Goal: Task Accomplishment & Management: Manage account settings

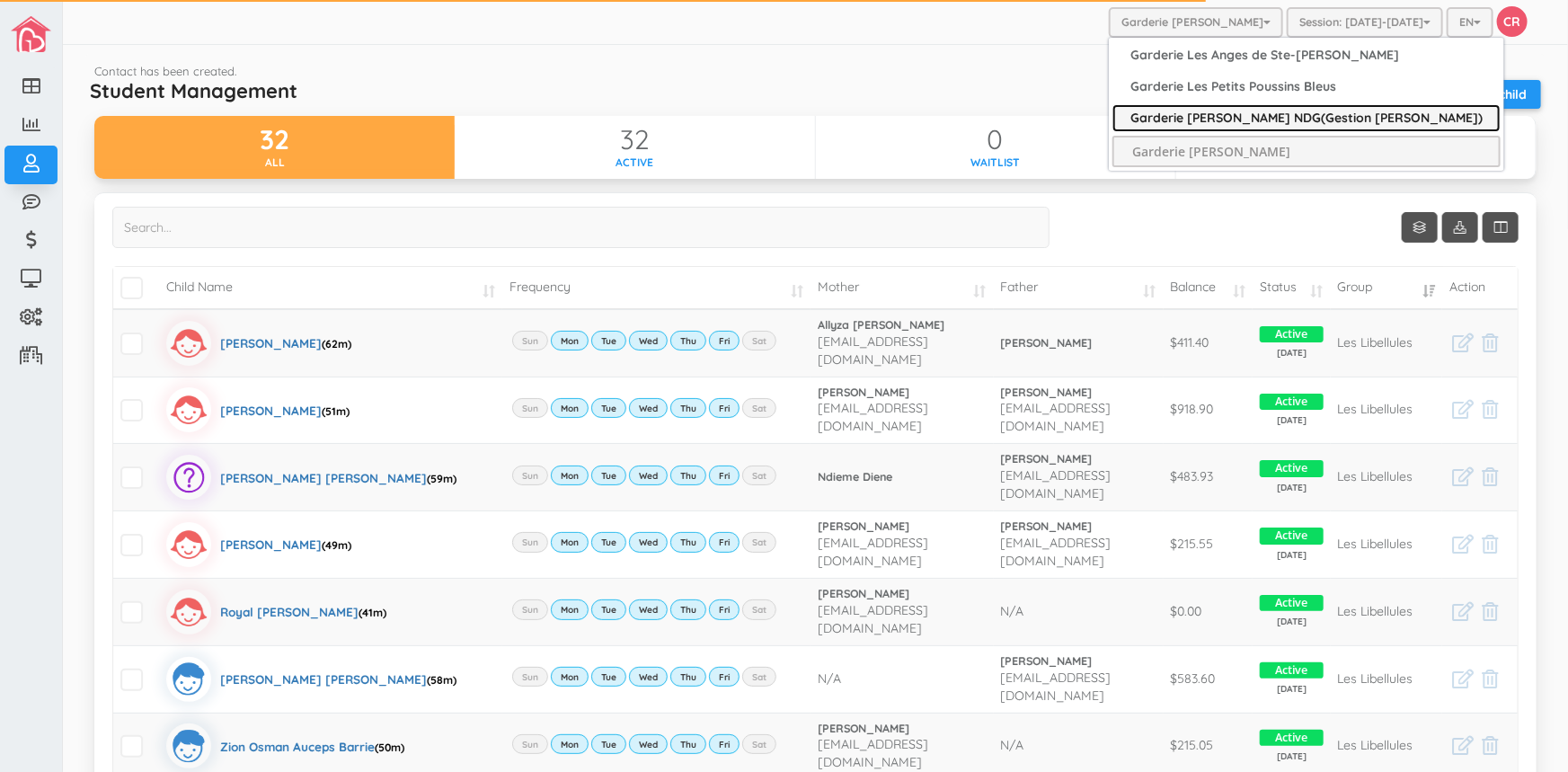
click at [1238, 122] on link "Garderie [PERSON_NAME] NDG(Gestion [PERSON_NAME])" at bounding box center [1307, 119] width 388 height 28
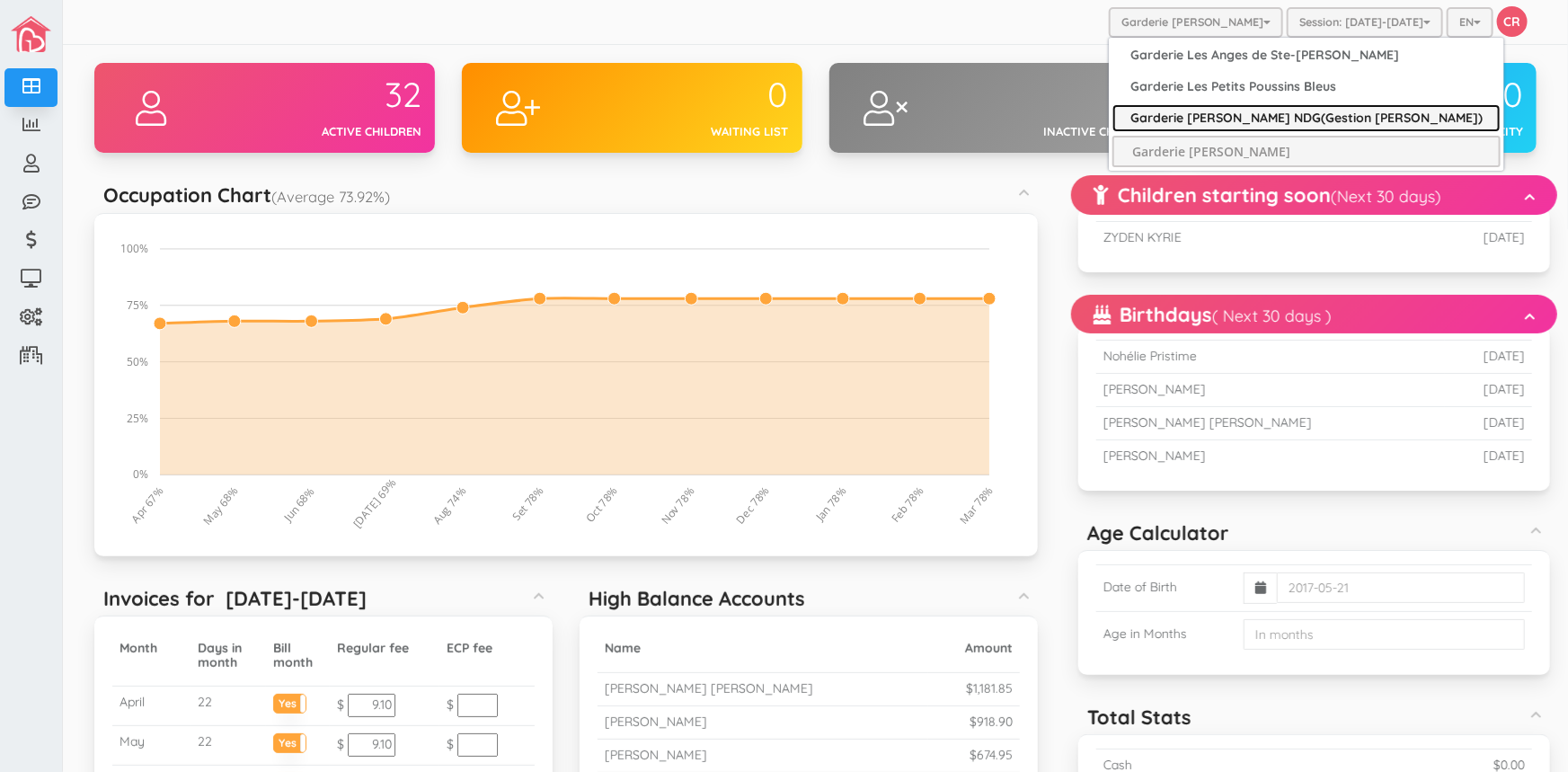
click at [1218, 121] on link "Garderie [PERSON_NAME] NDG(Gestion [PERSON_NAME])" at bounding box center [1307, 119] width 388 height 28
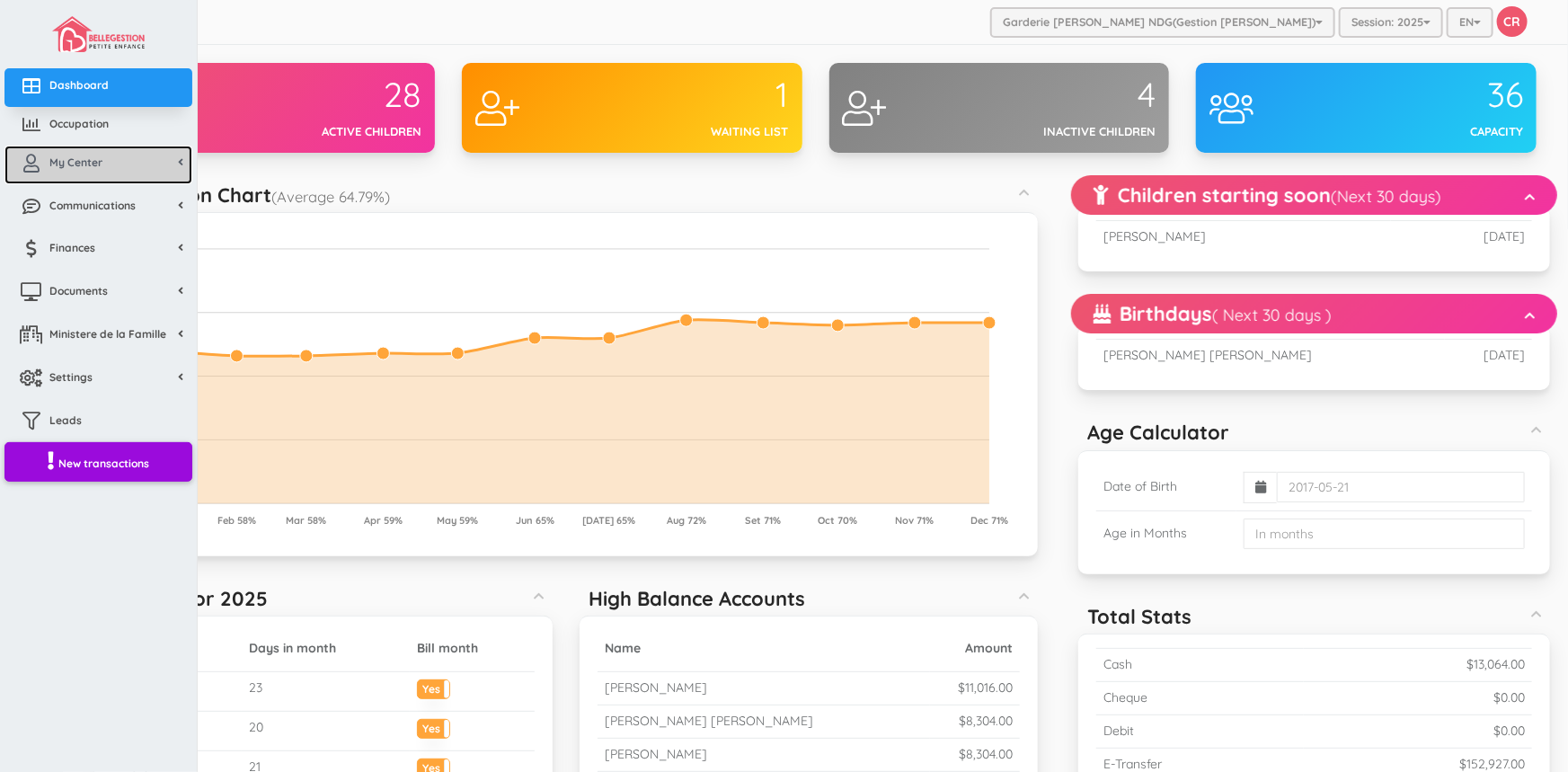
click at [67, 163] on span "My Center" at bounding box center [75, 162] width 53 height 15
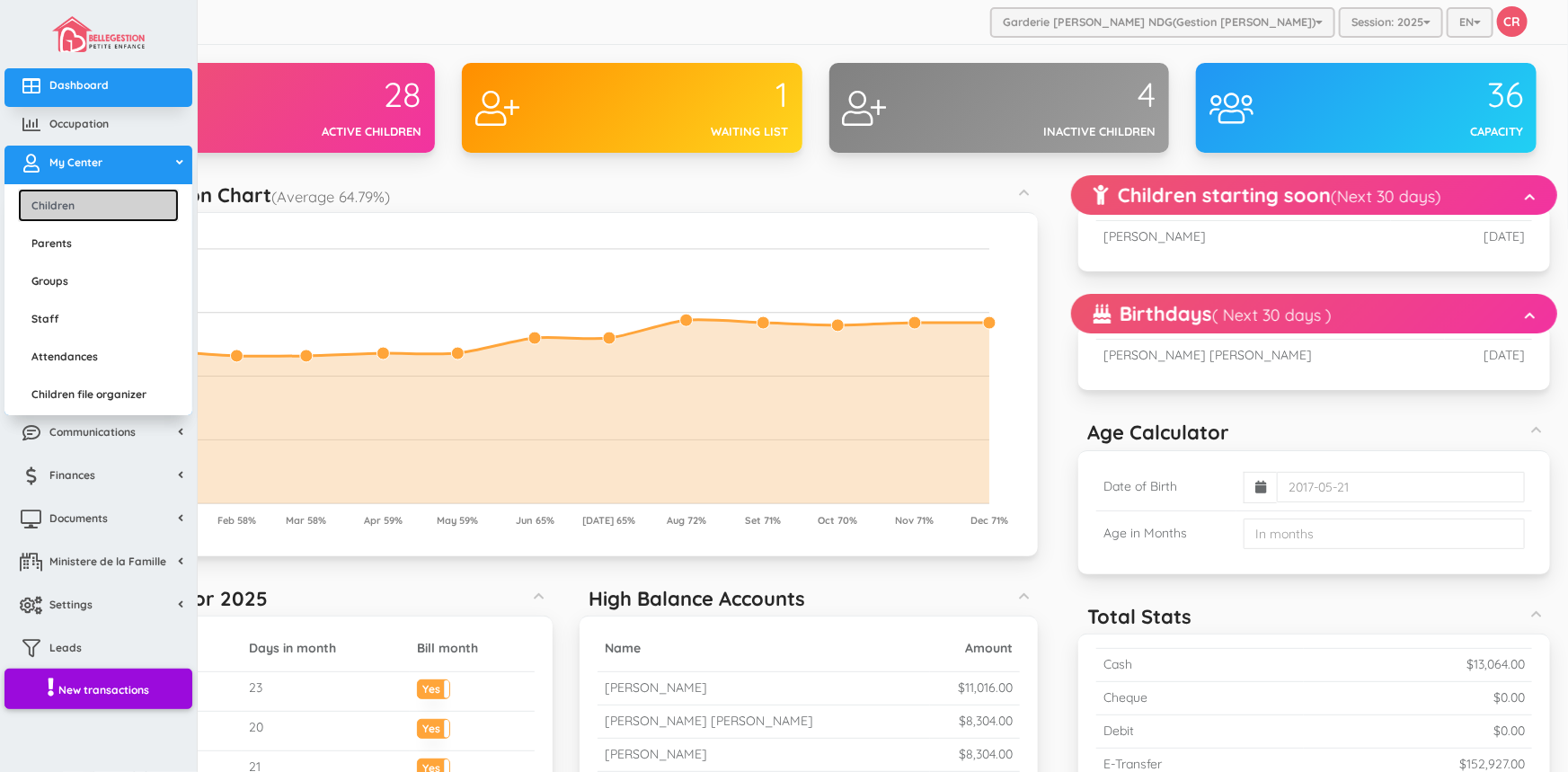
click at [66, 205] on link "Children" at bounding box center [98, 205] width 161 height 33
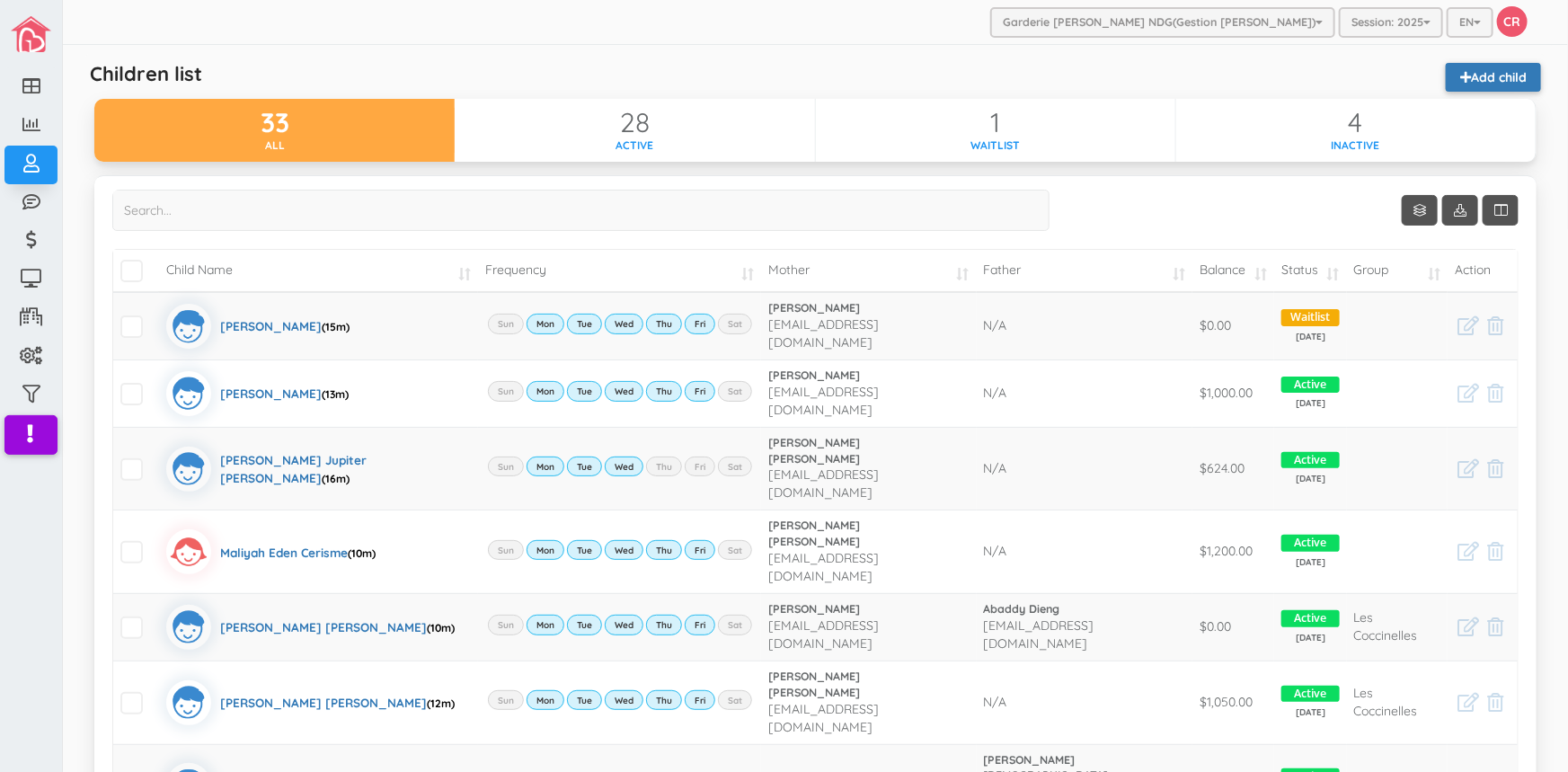
click at [1483, 85] on link "Add child" at bounding box center [1494, 77] width 95 height 28
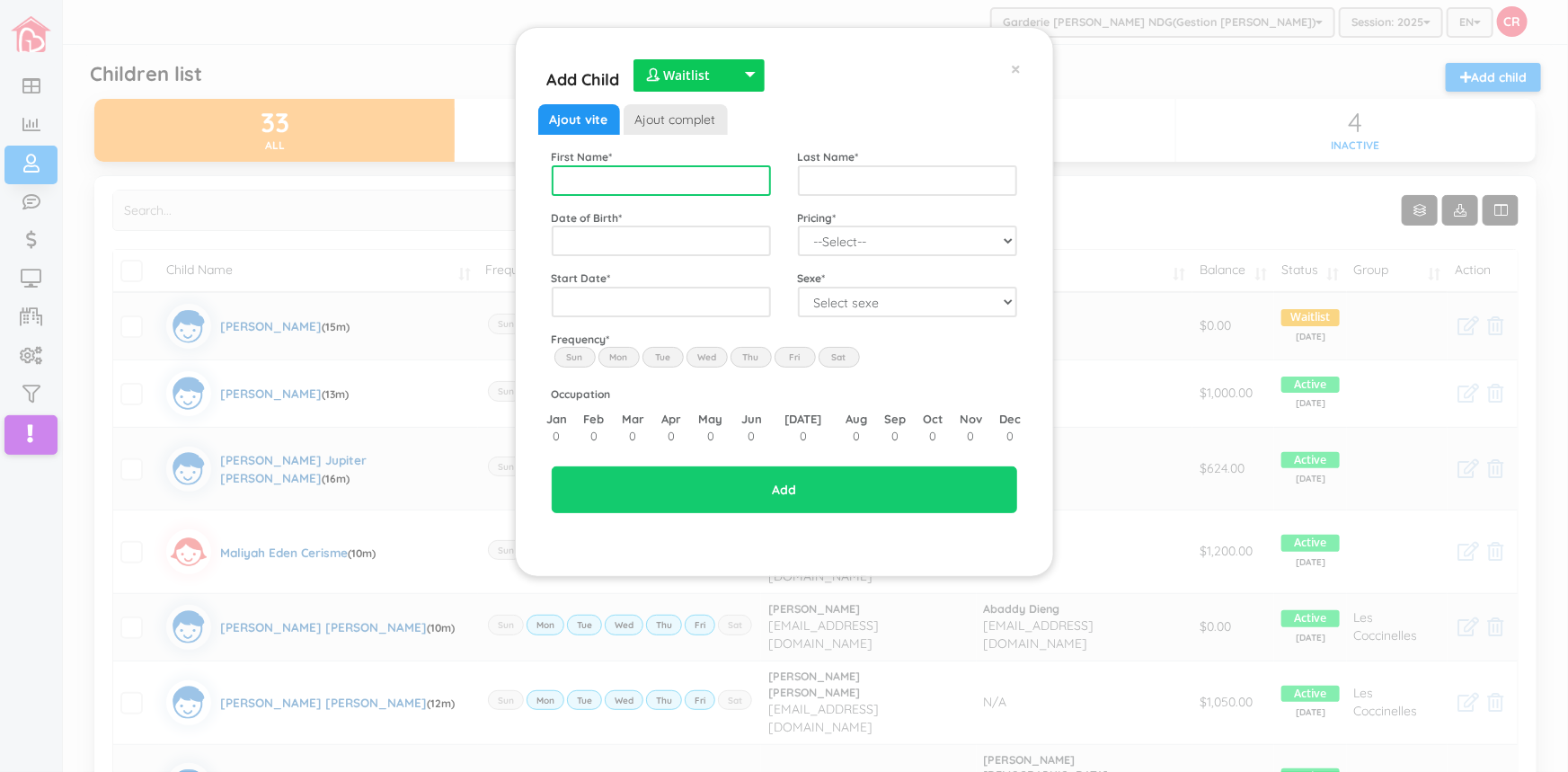
click at [565, 178] on input "text" at bounding box center [661, 180] width 220 height 30
type input "Boubocar Siddiq"
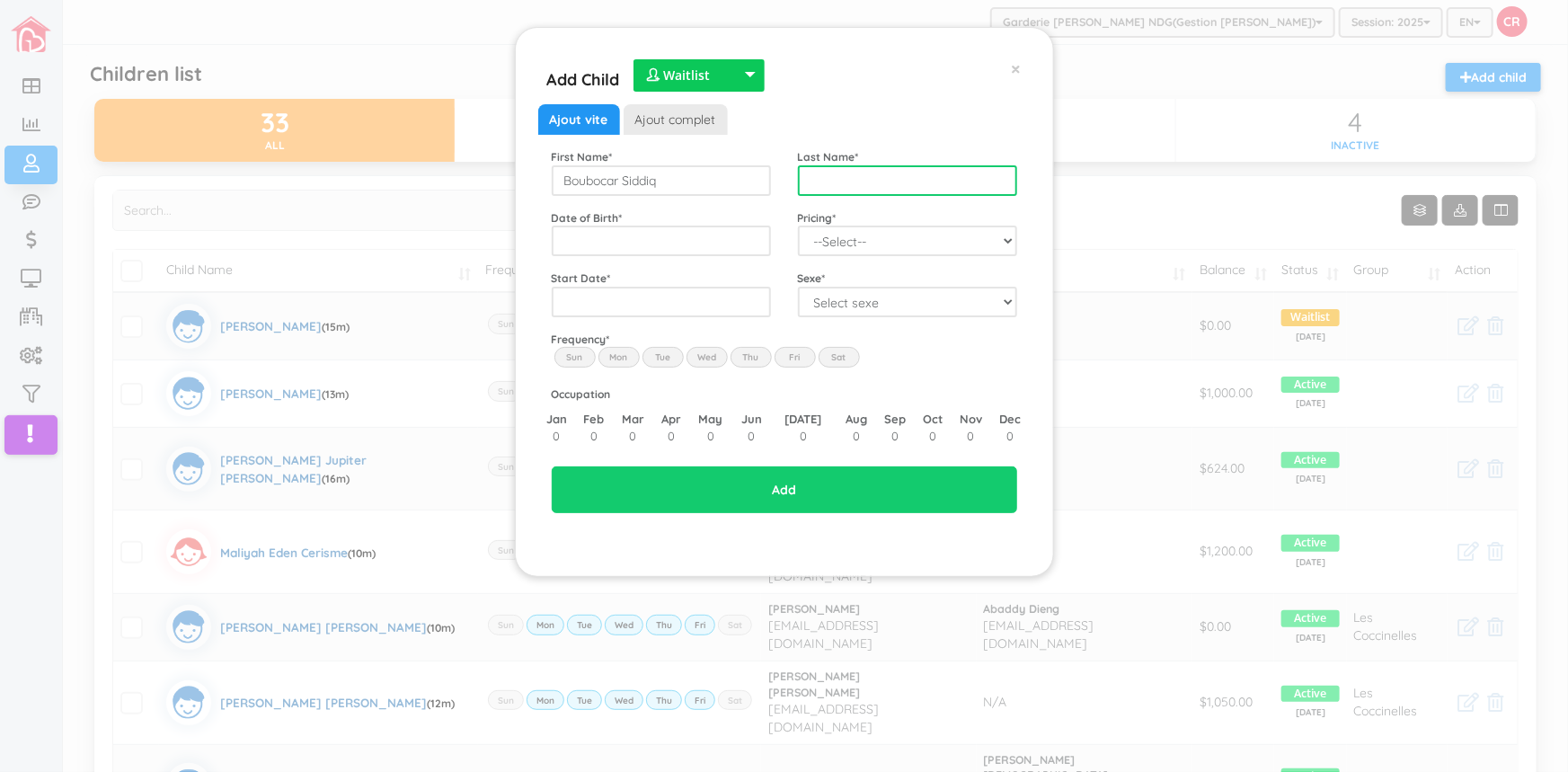
click at [830, 174] on input "text" at bounding box center [907, 180] width 220 height 30
type input "Barry"
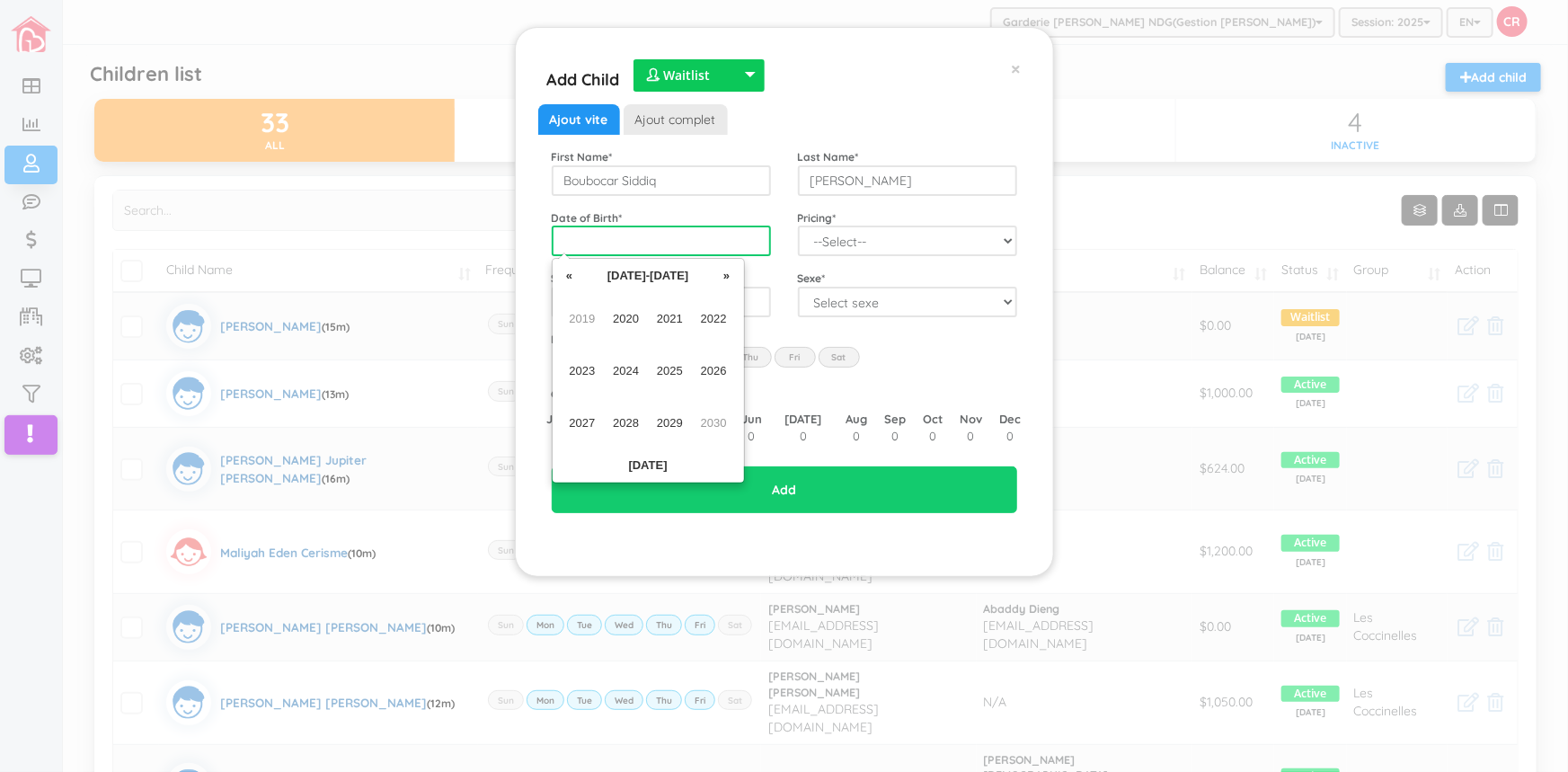
click at [665, 251] on input "text" at bounding box center [661, 240] width 220 height 30
click at [703, 325] on span "2022" at bounding box center [714, 319] width 41 height 48
click at [706, 323] on span "Apr" at bounding box center [714, 319] width 41 height 48
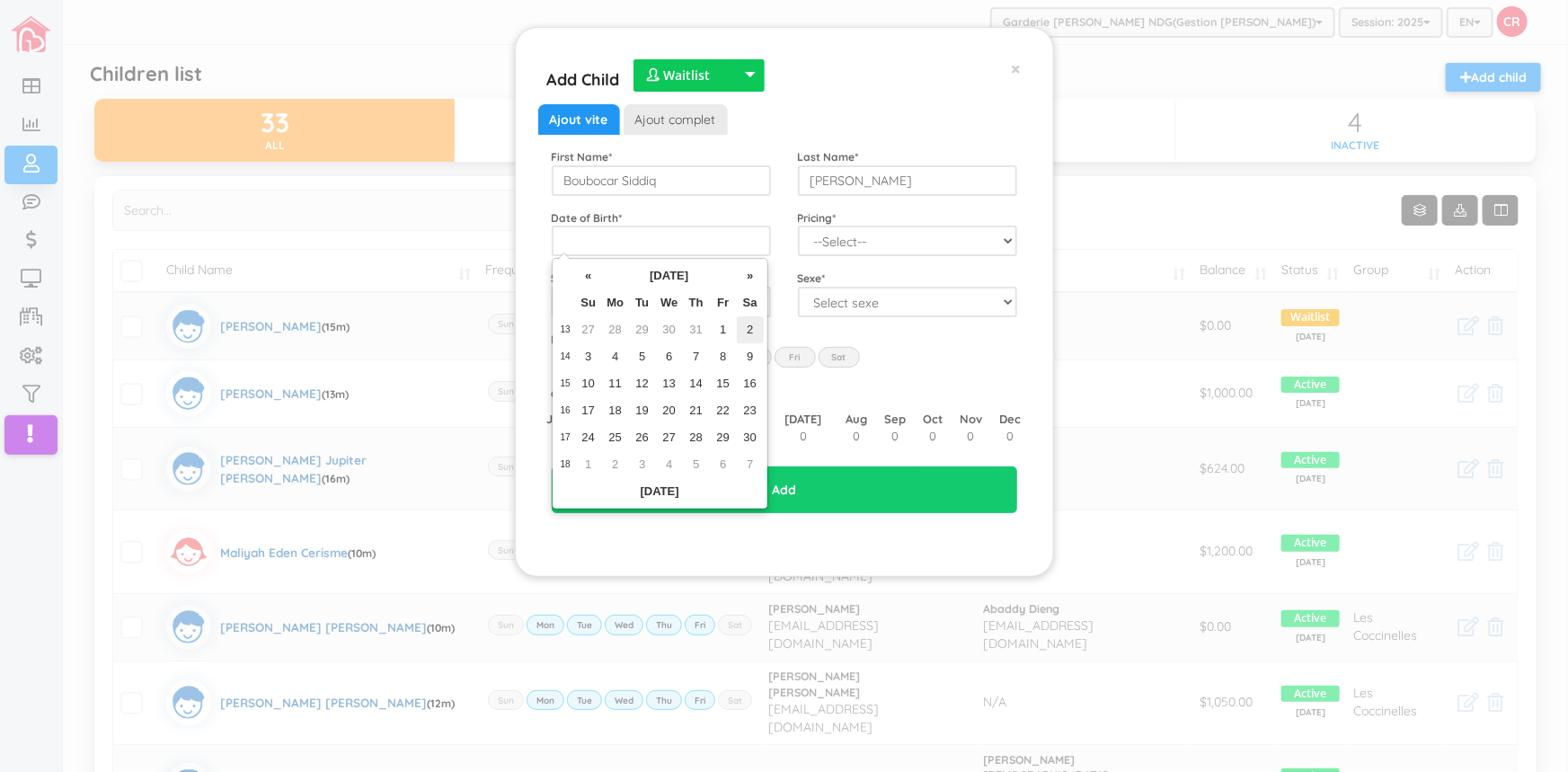
click at [753, 328] on td "2" at bounding box center [751, 329] width 27 height 27
type input "[DATE]"
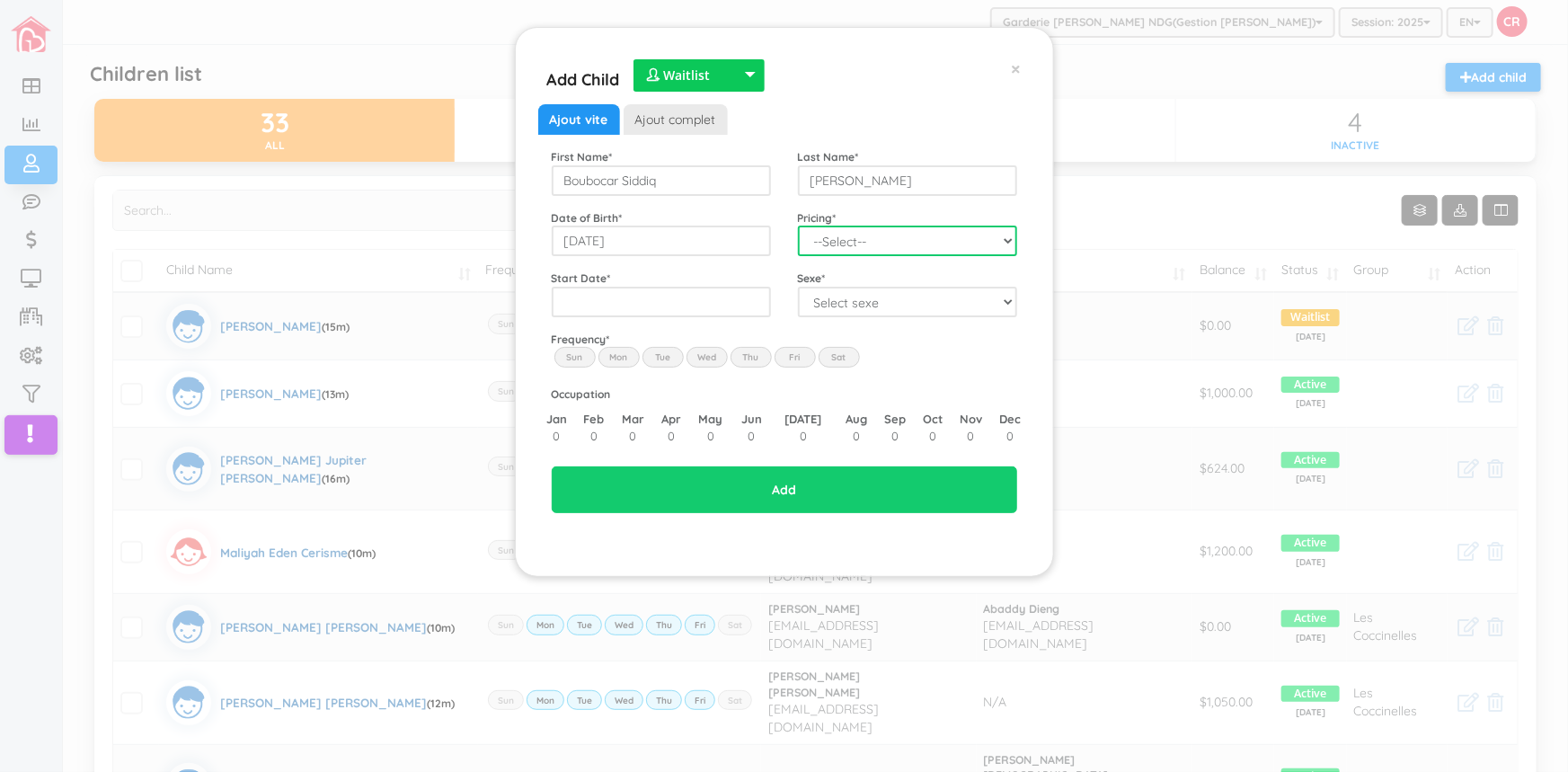
click at [1006, 239] on select "--Select-- Fees for daycare 2025 Part time zaqylee Fees for daycare 2025 Evelyn…" at bounding box center [907, 240] width 220 height 30
select select "132"
click at [798, 225] on select "--Select-- Fees for daycare 2025 Part time zaqylee Fees for daycare 2025 Evelyn…" at bounding box center [907, 240] width 220 height 30
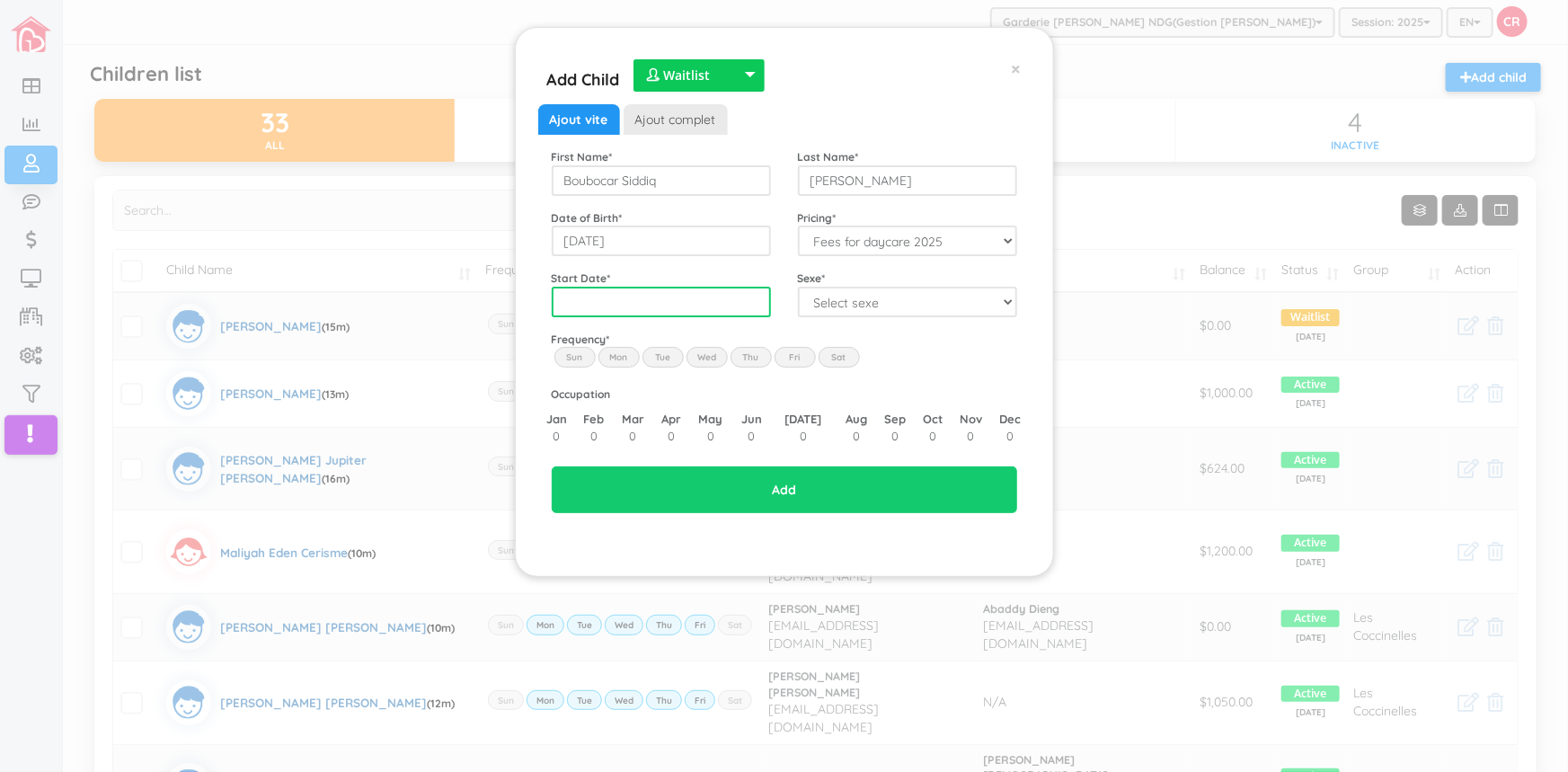
click at [568, 308] on input "text" at bounding box center [661, 302] width 220 height 30
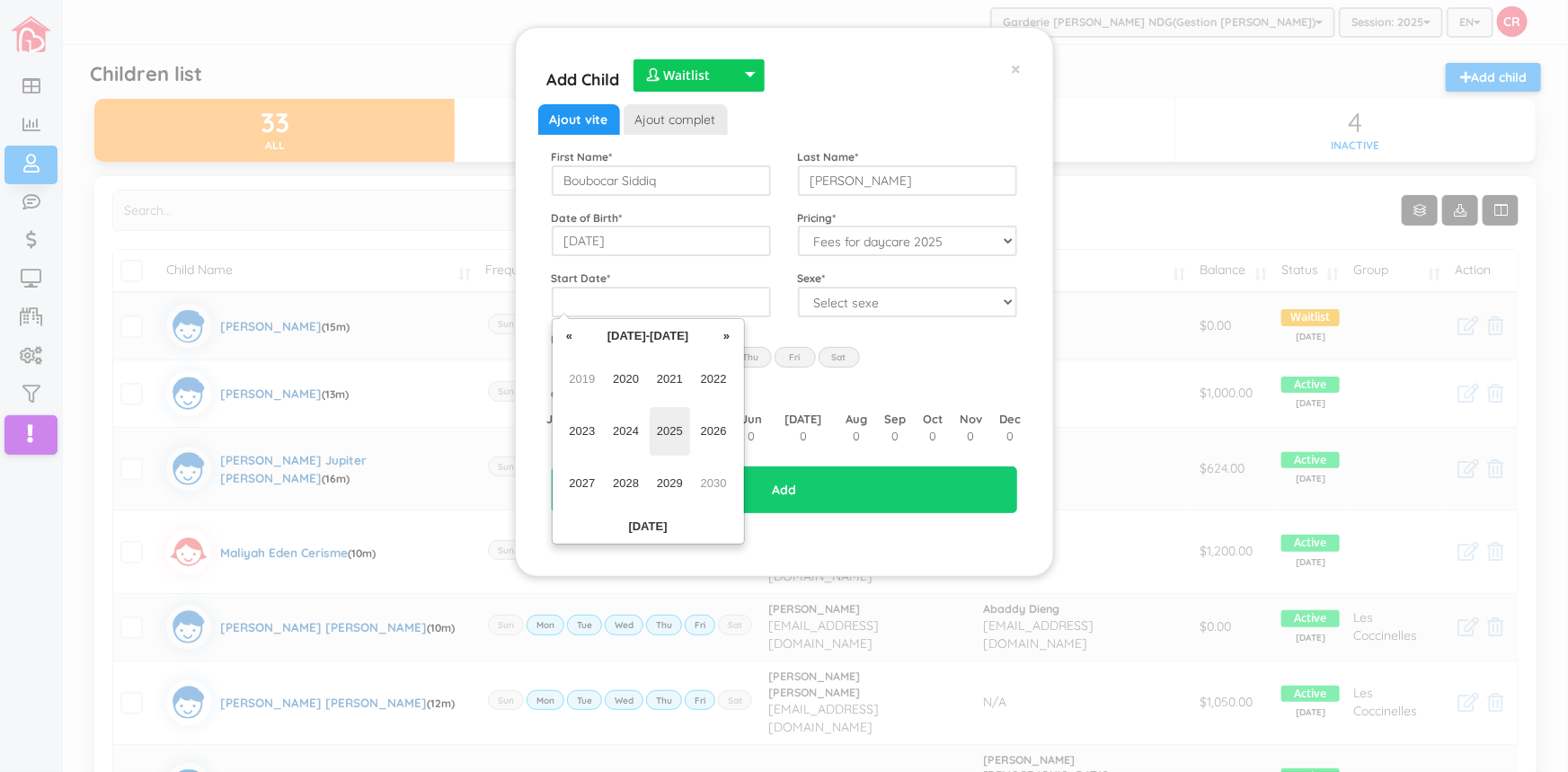
click at [660, 429] on span "2025" at bounding box center [669, 431] width 41 height 48
click at [568, 484] on span "Sep" at bounding box center [583, 483] width 41 height 48
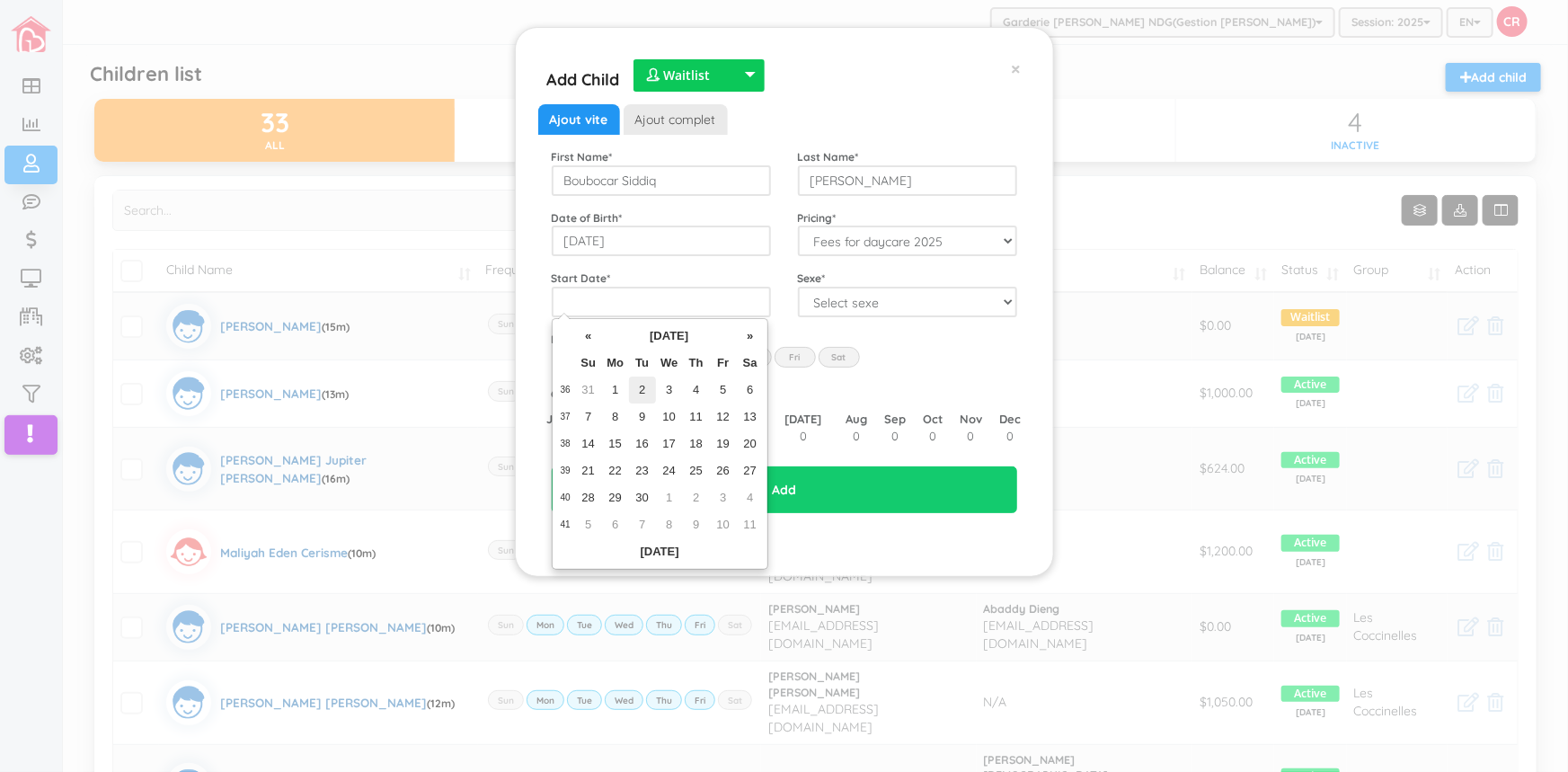
click at [642, 386] on td "2" at bounding box center [642, 389] width 27 height 27
type input "[DATE]"
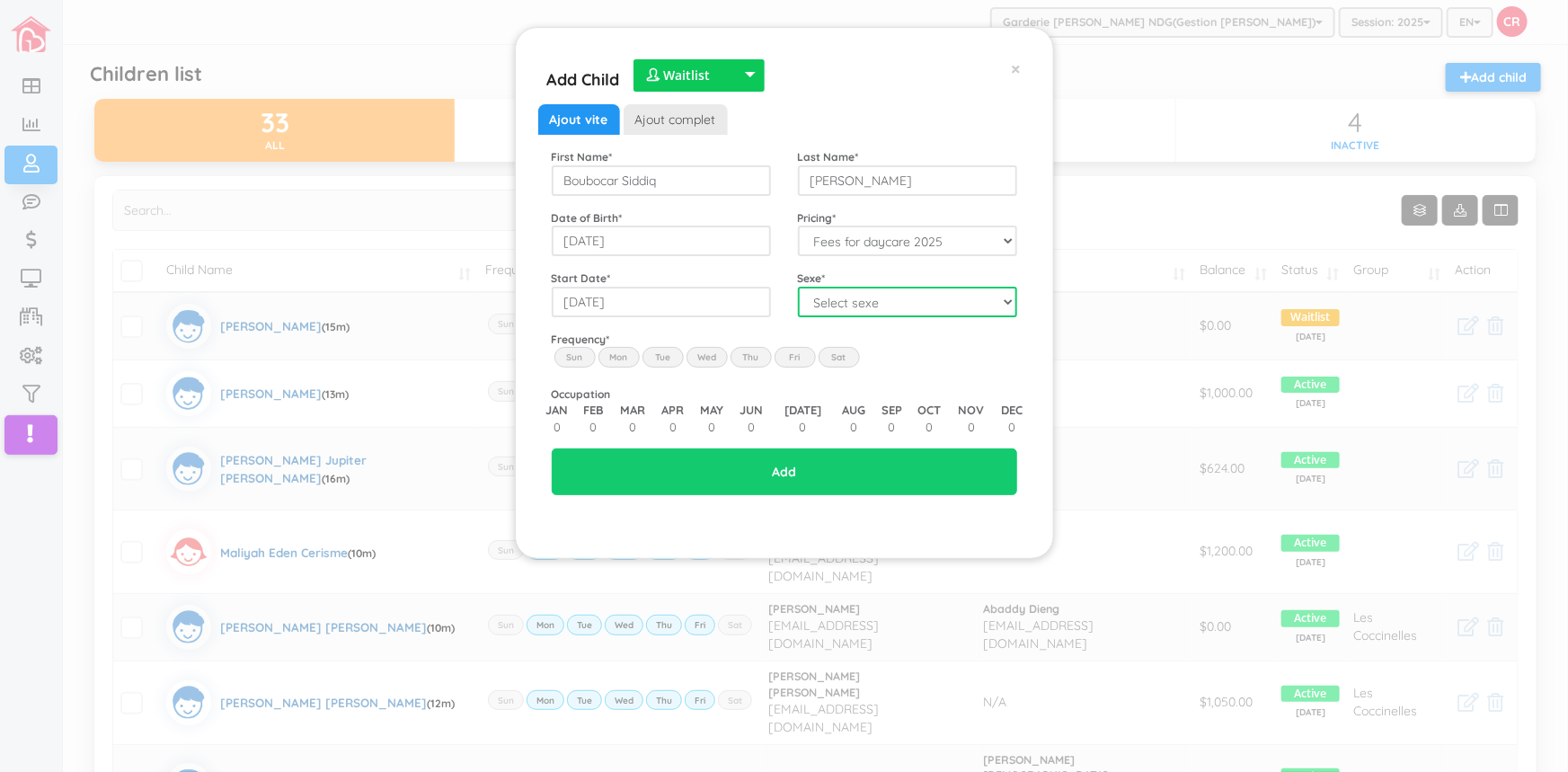
click at [999, 300] on select "Select sexe Boy Girl" at bounding box center [907, 302] width 220 height 30
select select "1"
click at [798, 287] on select "Select sexe Boy Girl" at bounding box center [907, 302] width 220 height 30
click at [624, 355] on label "Mon" at bounding box center [619, 356] width 41 height 20
click at [0, 0] on input "Mon" at bounding box center [0, 0] width 0 height 0
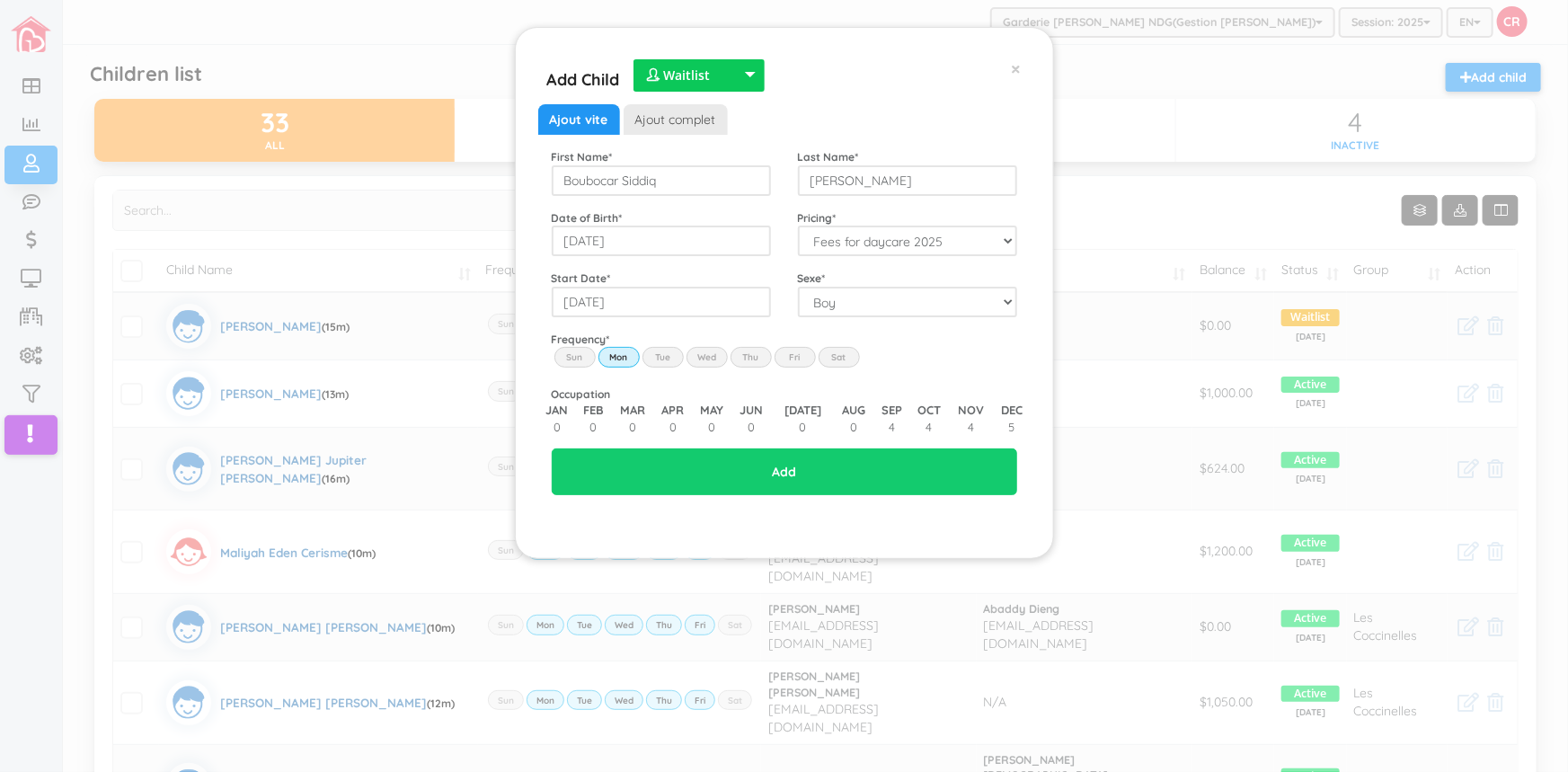
click at [651, 352] on label "Tue" at bounding box center [663, 356] width 41 height 20
click at [0, 0] on input "Tue" at bounding box center [0, 0] width 0 height 0
click at [693, 354] on label "Wed" at bounding box center [707, 356] width 41 height 20
click at [0, 0] on input "Wed" at bounding box center [0, 0] width 0 height 0
click at [750, 359] on label "Thu" at bounding box center [751, 356] width 41 height 20
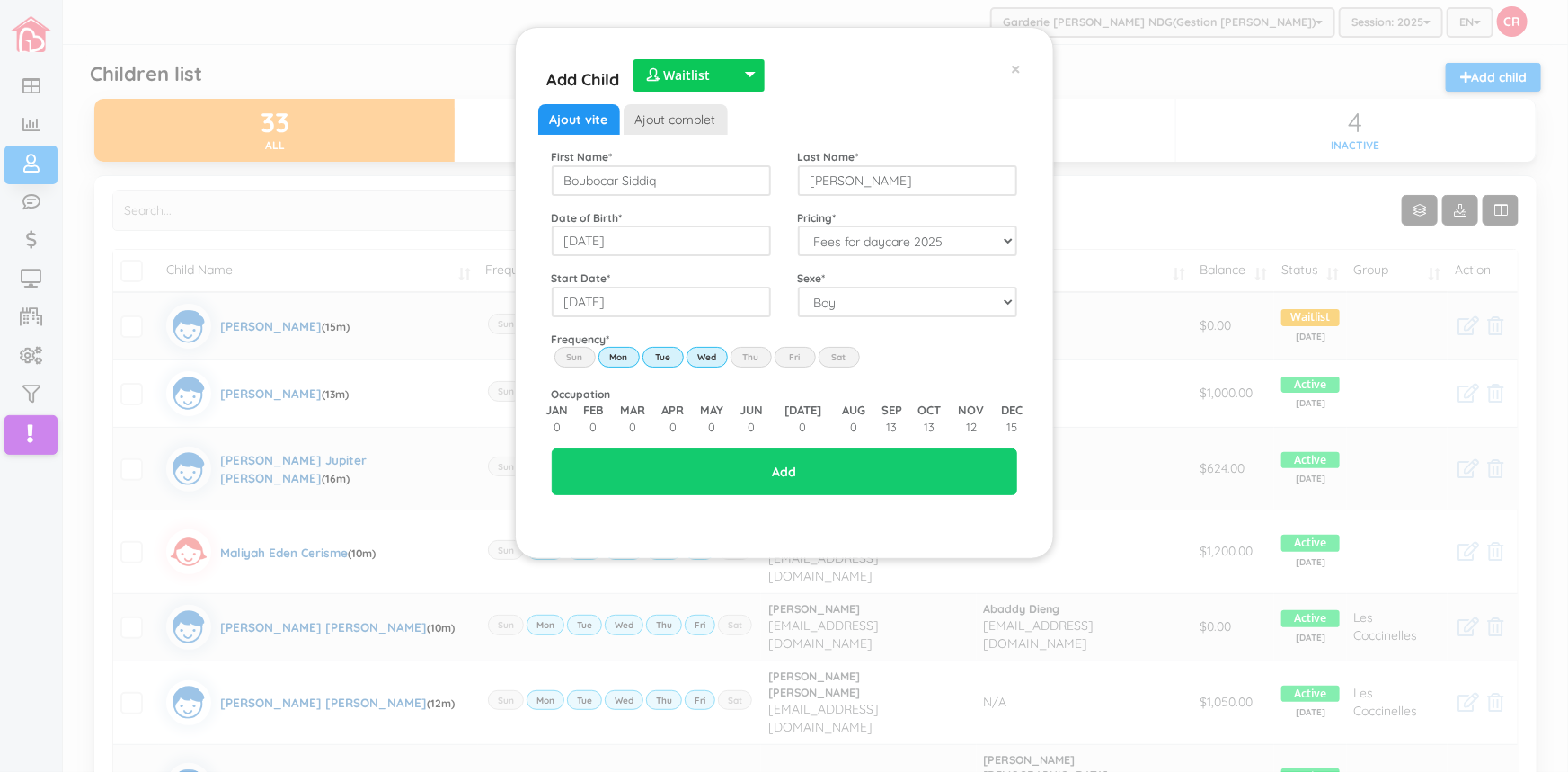
click at [0, 0] on input "Thu" at bounding box center [0, 0] width 0 height 0
click at [797, 353] on label "Fri" at bounding box center [796, 356] width 41 height 20
click at [0, 0] on input "Fri" at bounding box center [0, 0] width 0 height 0
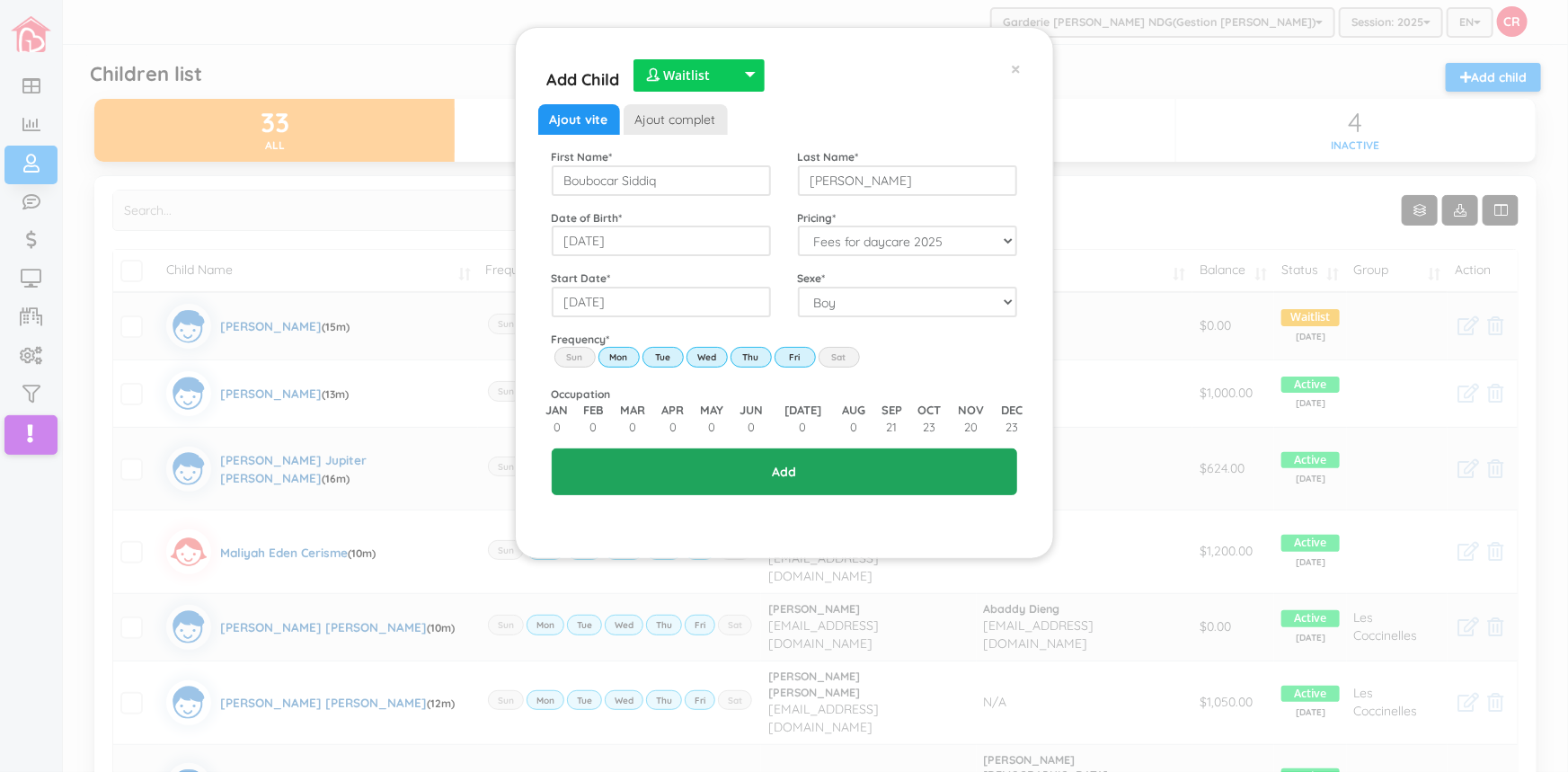
click at [808, 476] on input "Add" at bounding box center [784, 472] width 466 height 47
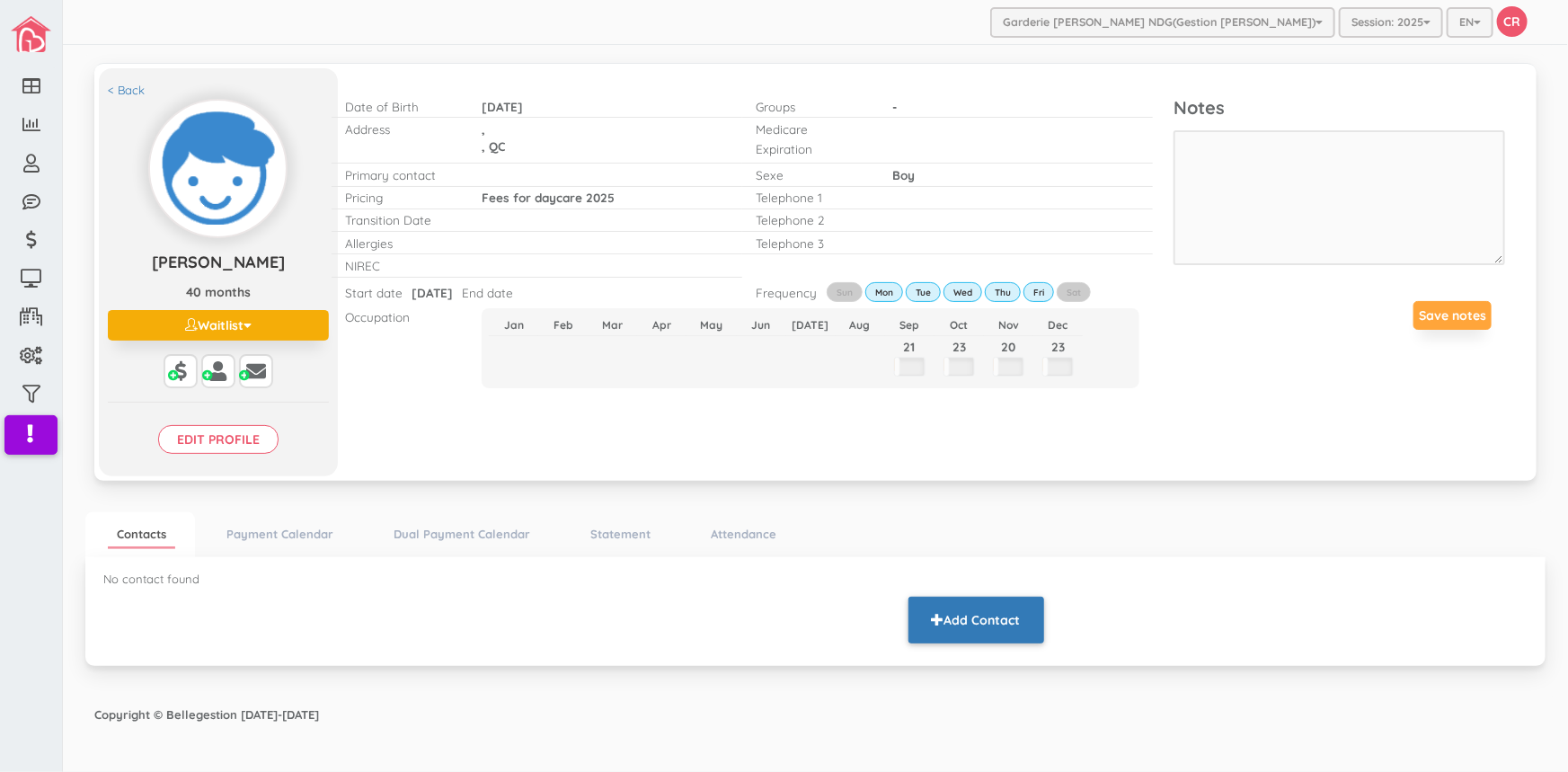
click at [981, 626] on button "Add Contact" at bounding box center [977, 620] width 136 height 47
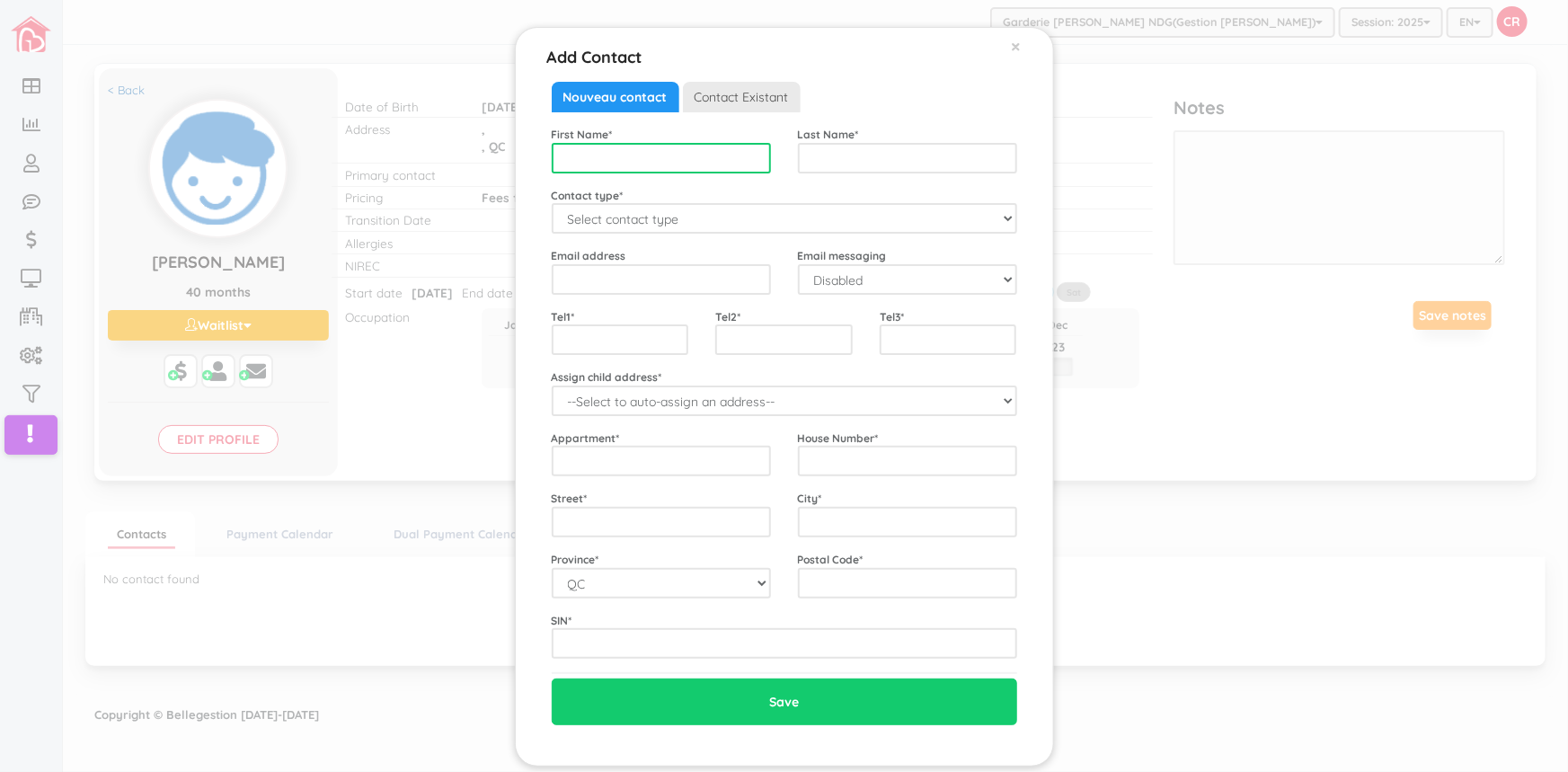
click at [566, 163] on input "text" at bounding box center [661, 158] width 220 height 30
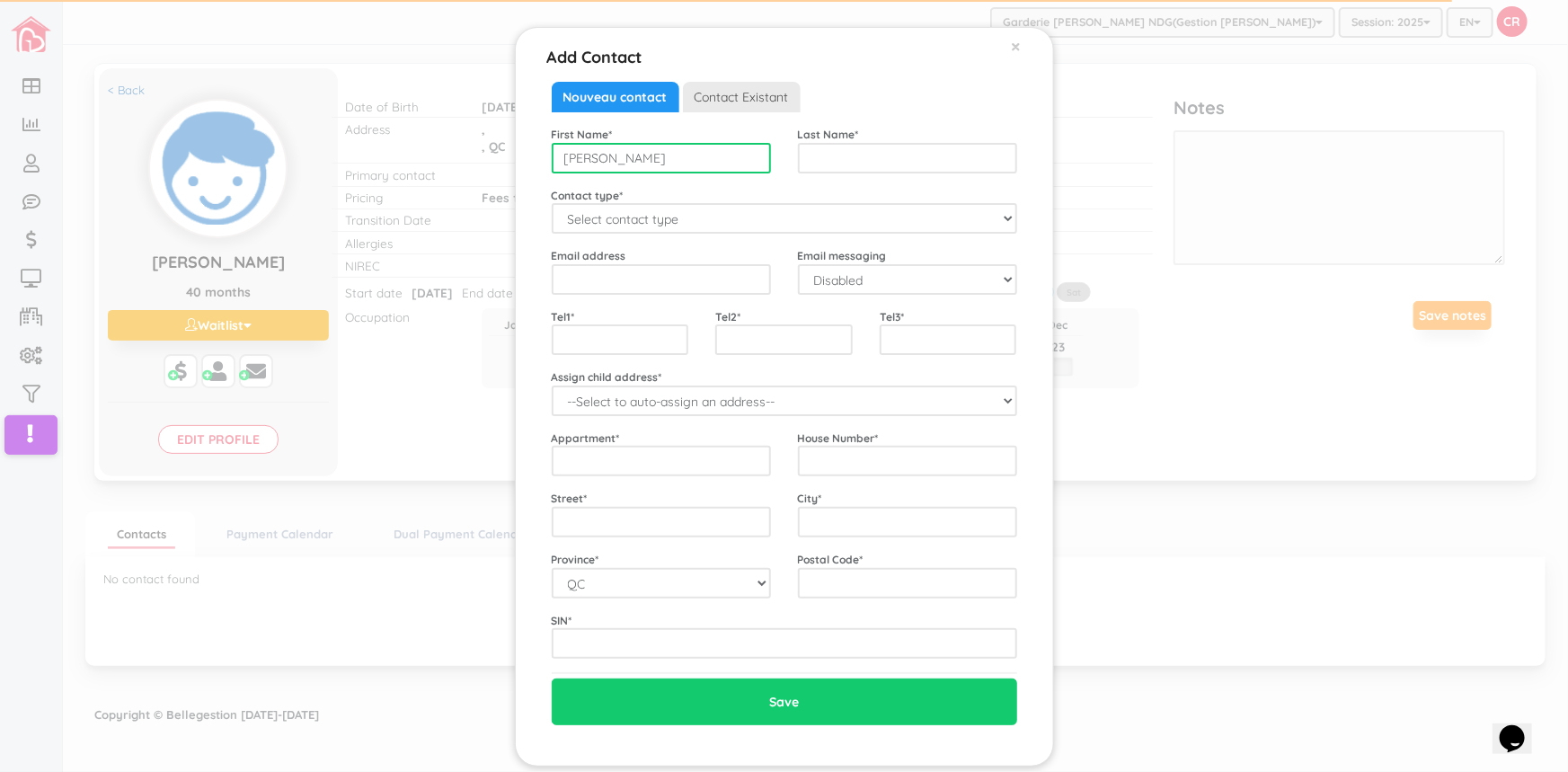
type input "Amadou"
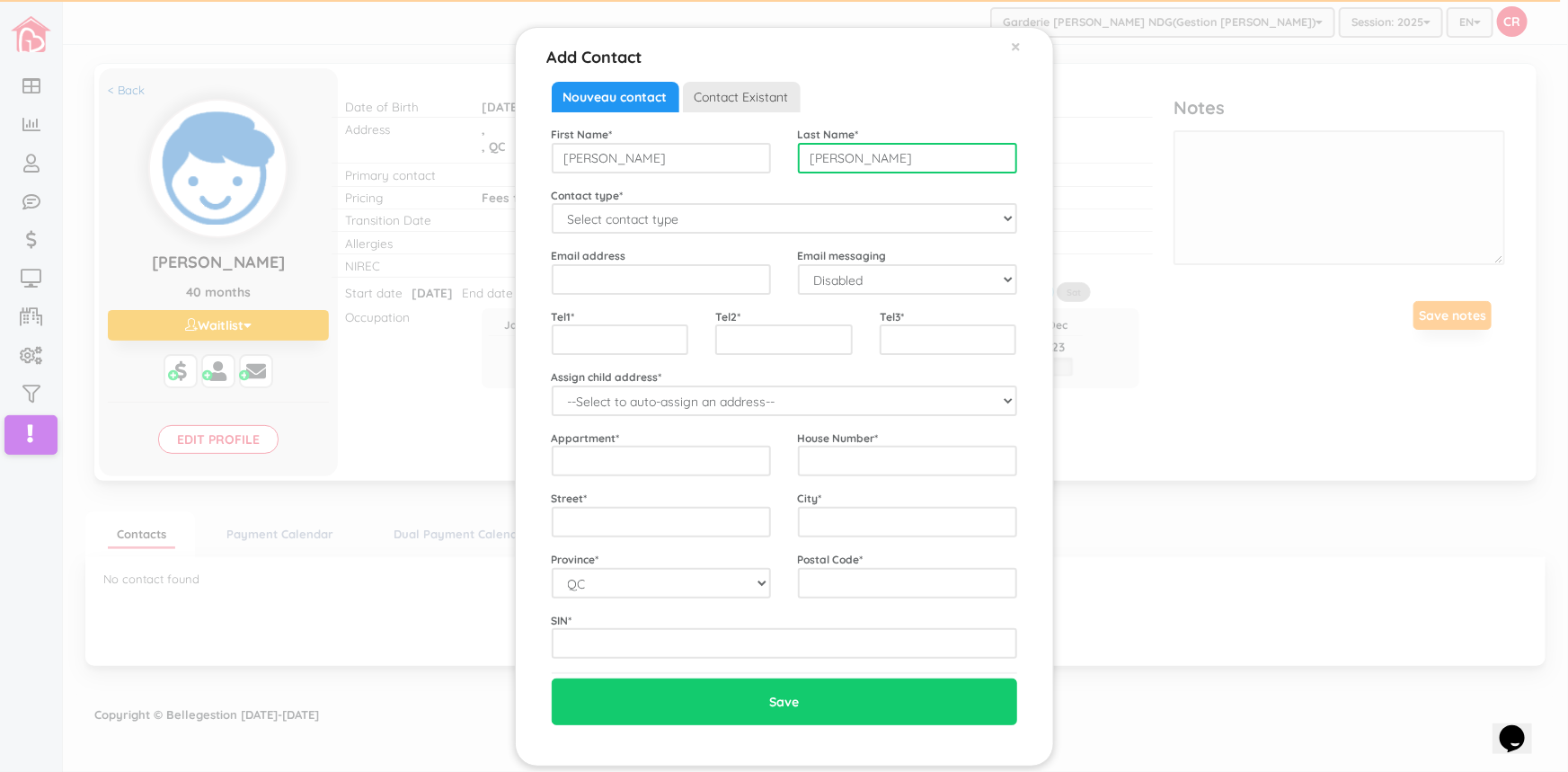
type input "[PERSON_NAME]"
click at [653, 167] on input "Amadou" at bounding box center [661, 158] width 220 height 30
type input "[PERSON_NAME]"
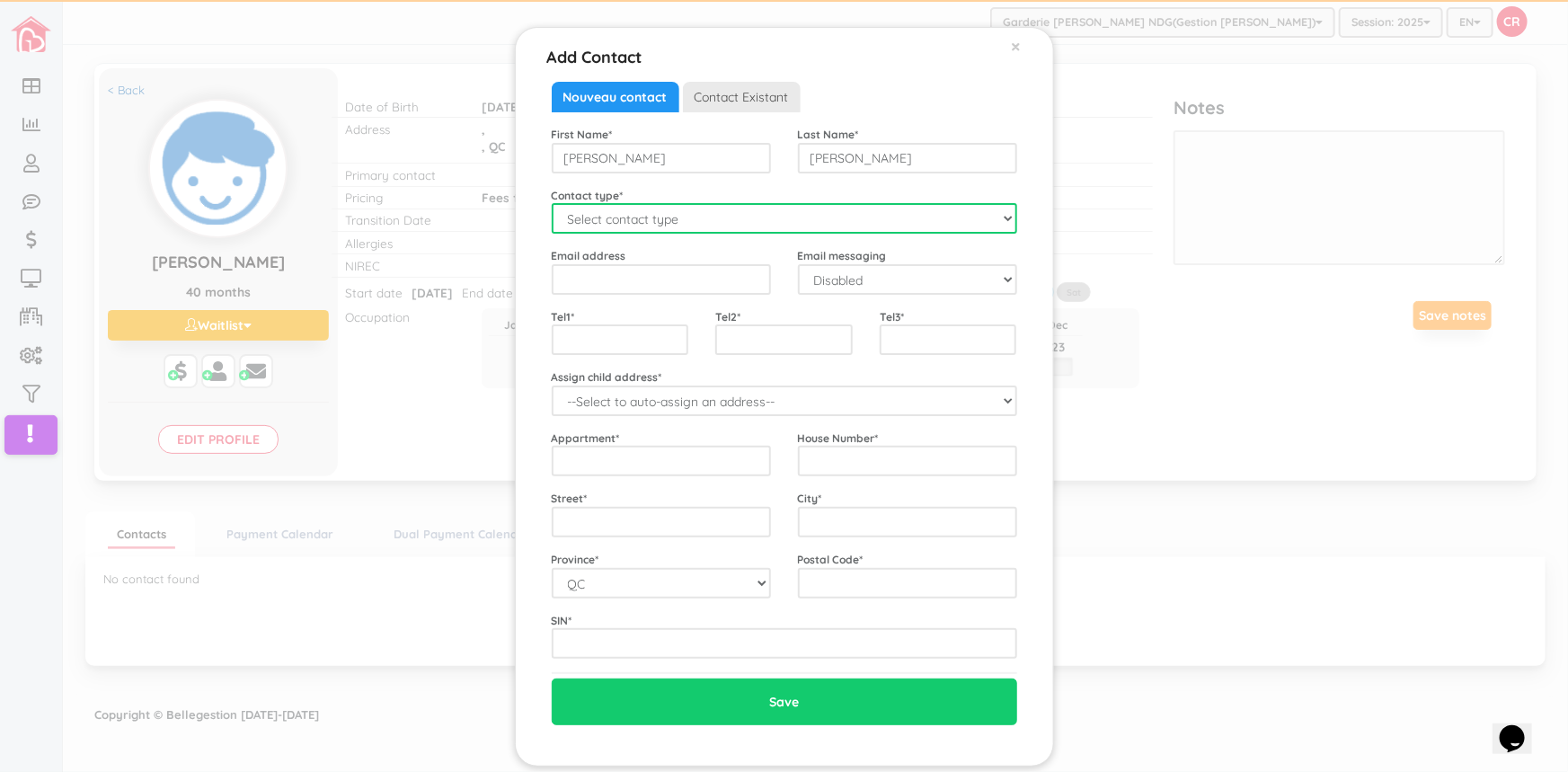
click at [998, 223] on select "Select contact type Mother Father Emergency" at bounding box center [784, 218] width 466 height 30
select select "Father"
click at [552, 203] on select "Select contact type Mother Father Emergency" at bounding box center [784, 218] width 466 height 30
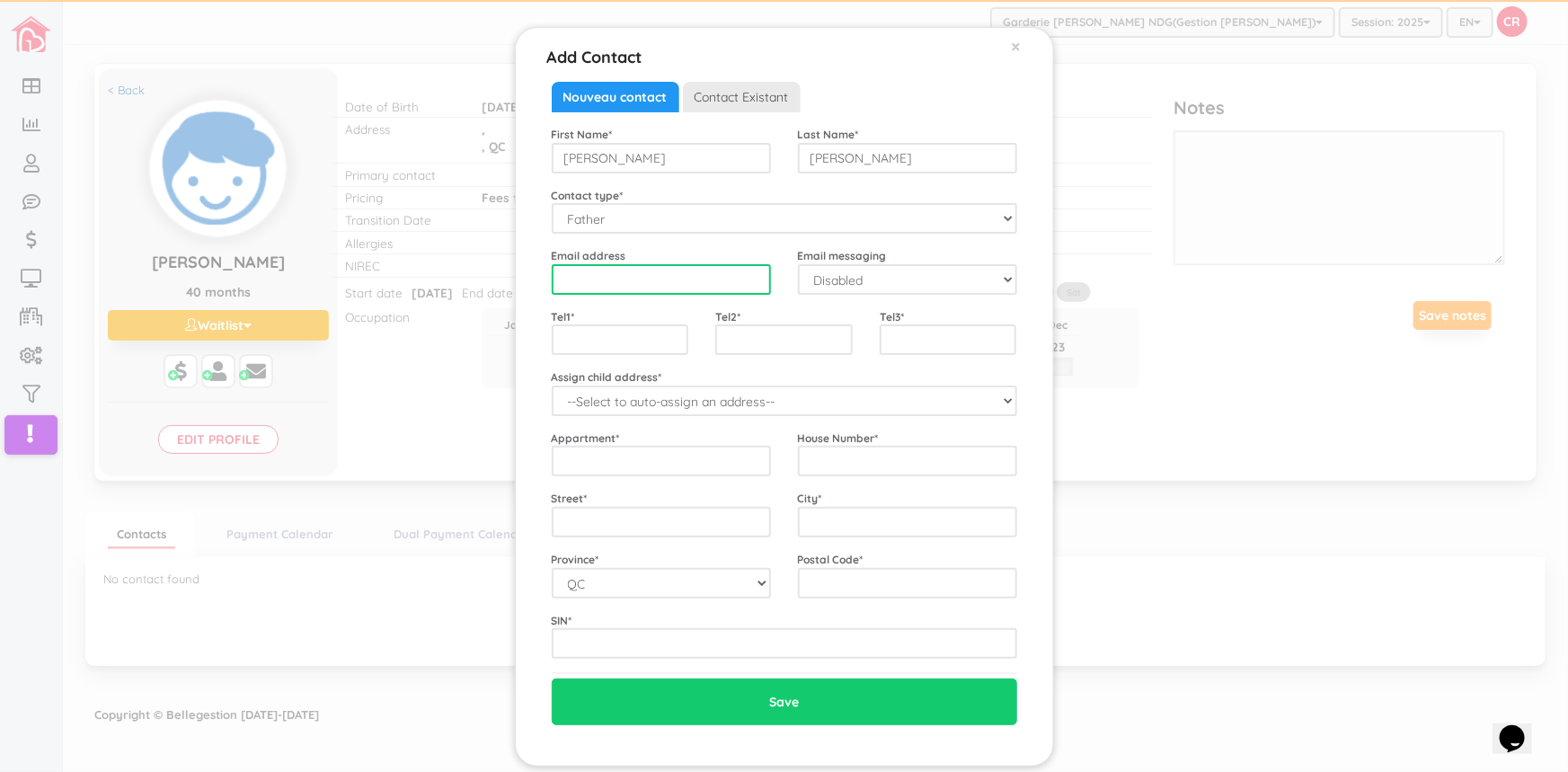
click at [571, 270] on input "email" at bounding box center [661, 279] width 220 height 30
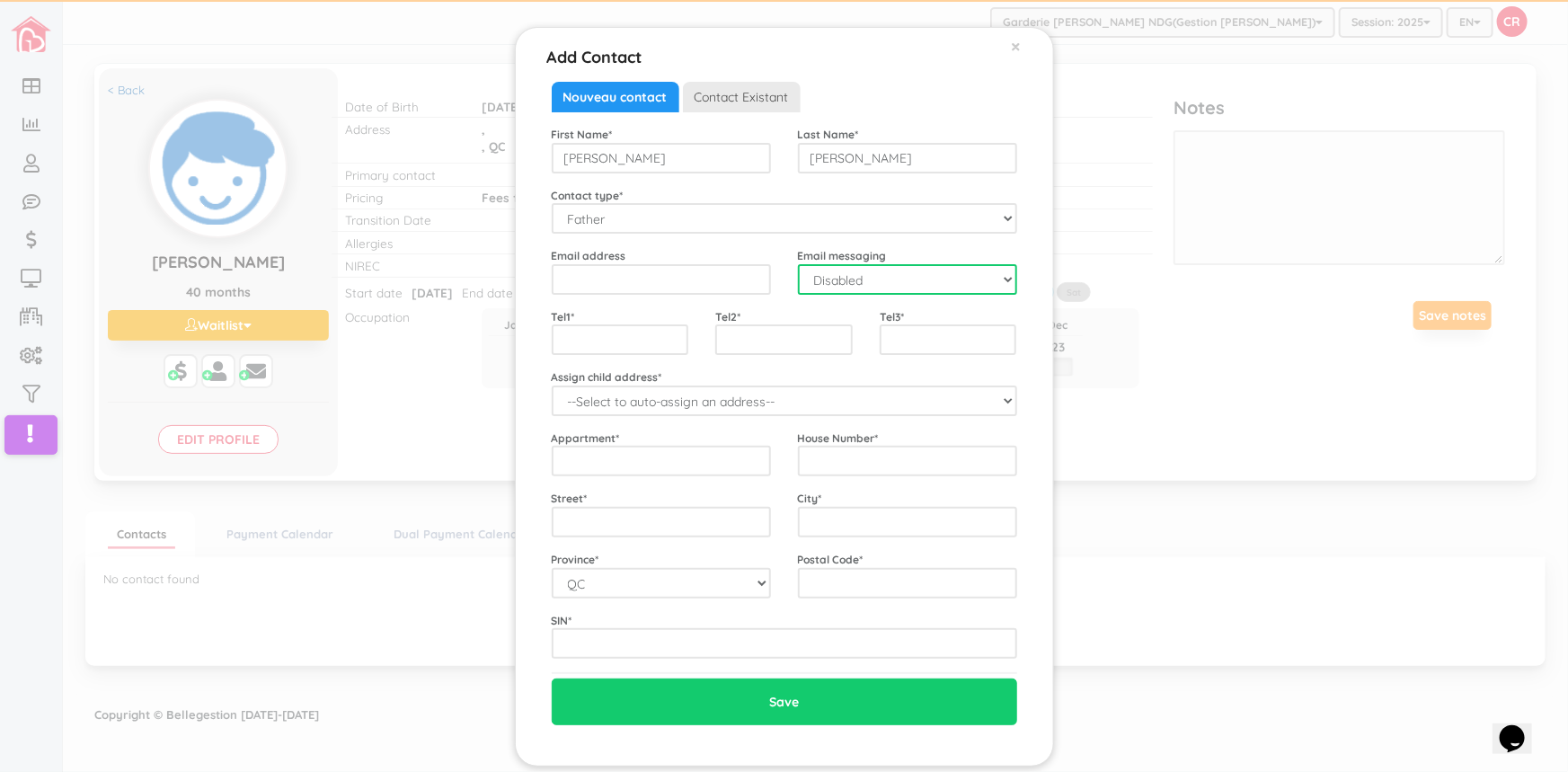
click at [1006, 278] on select "Disabled Enabled" at bounding box center [907, 279] width 220 height 30
select select "1"
click at [798, 264] on select "Disabled Enabled" at bounding box center [907, 279] width 220 height 30
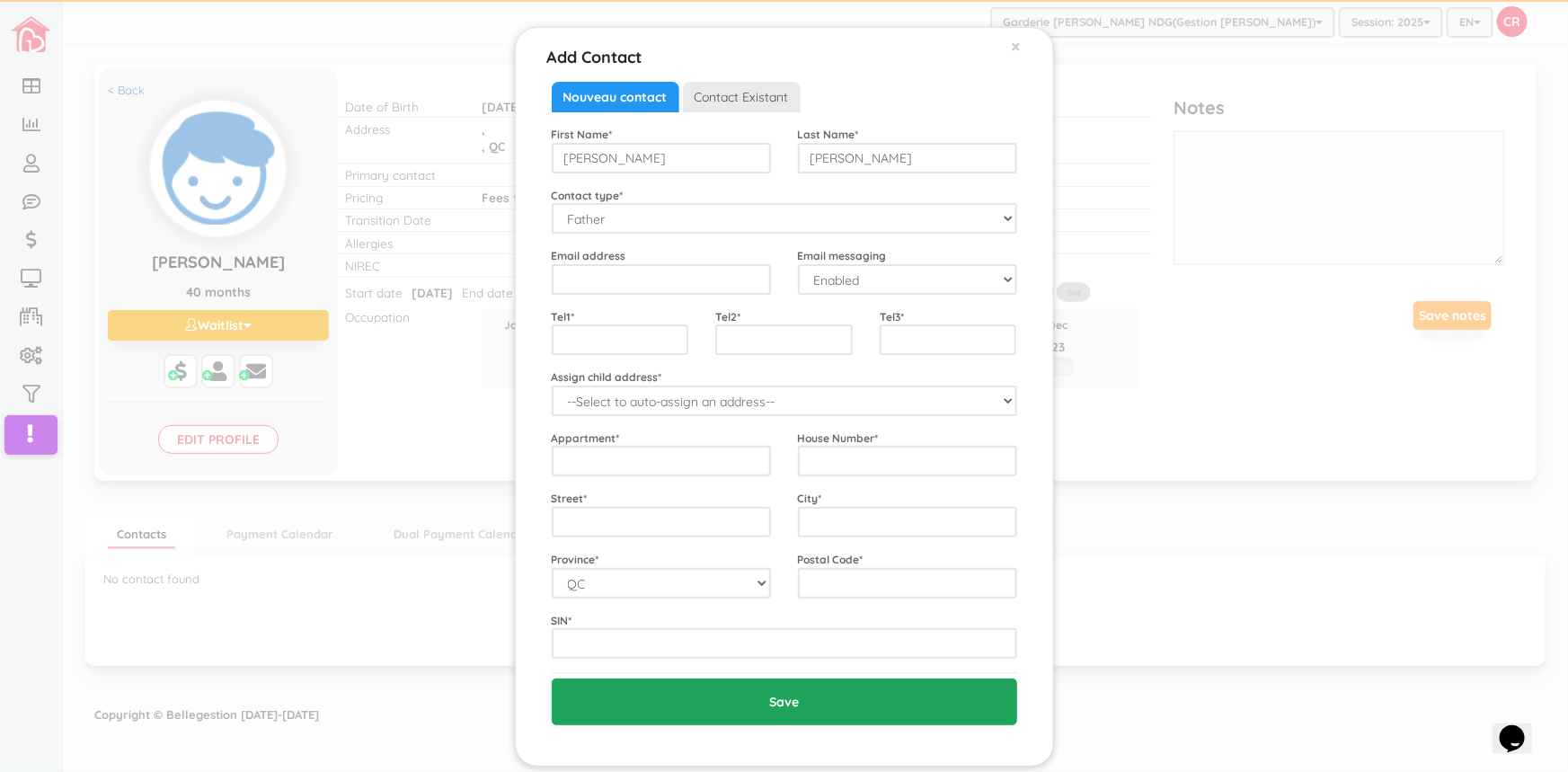
click at [798, 696] on input "Save" at bounding box center [784, 702] width 466 height 47
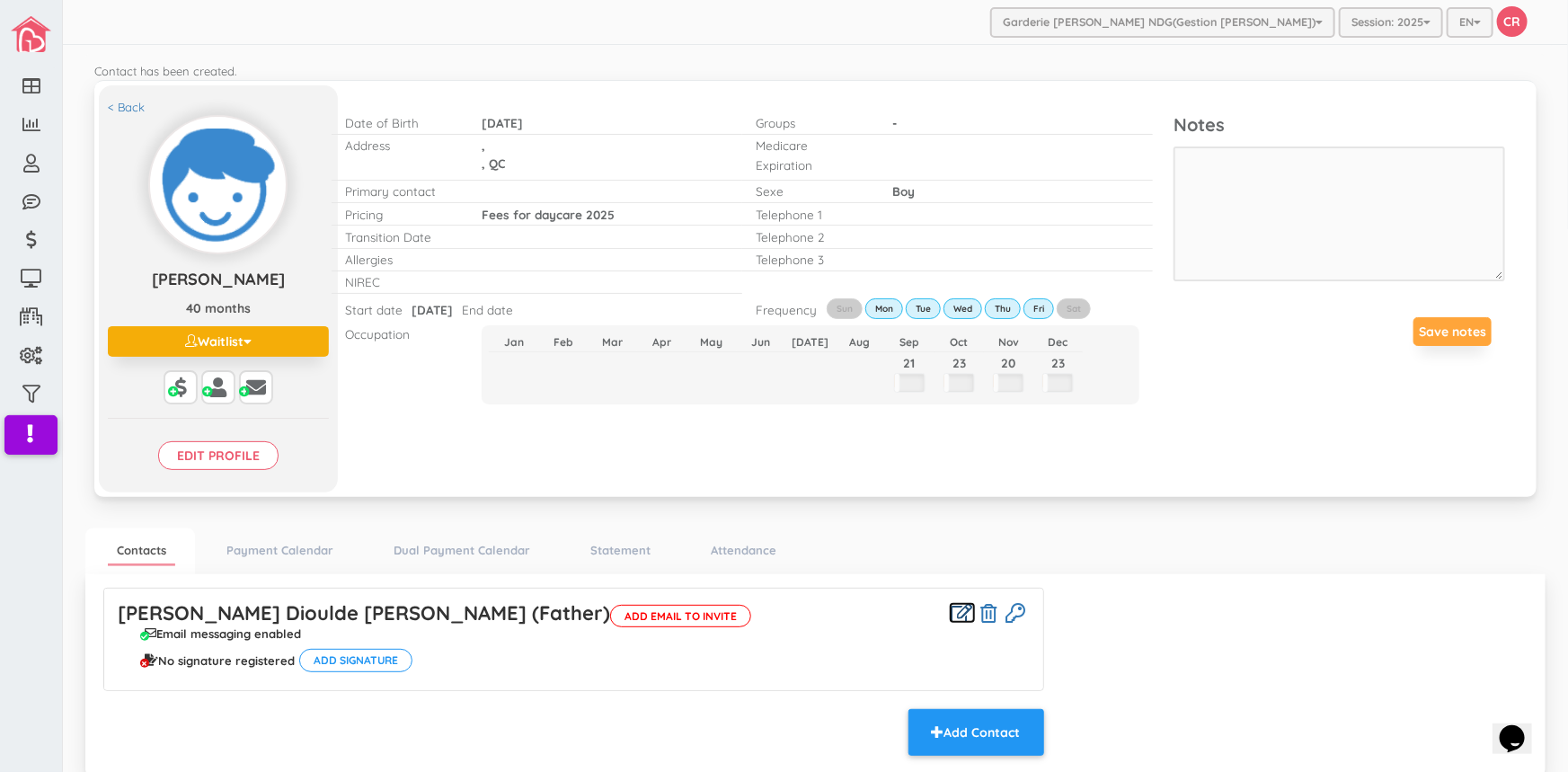
click at [951, 617] on icon at bounding box center [962, 613] width 22 height 19
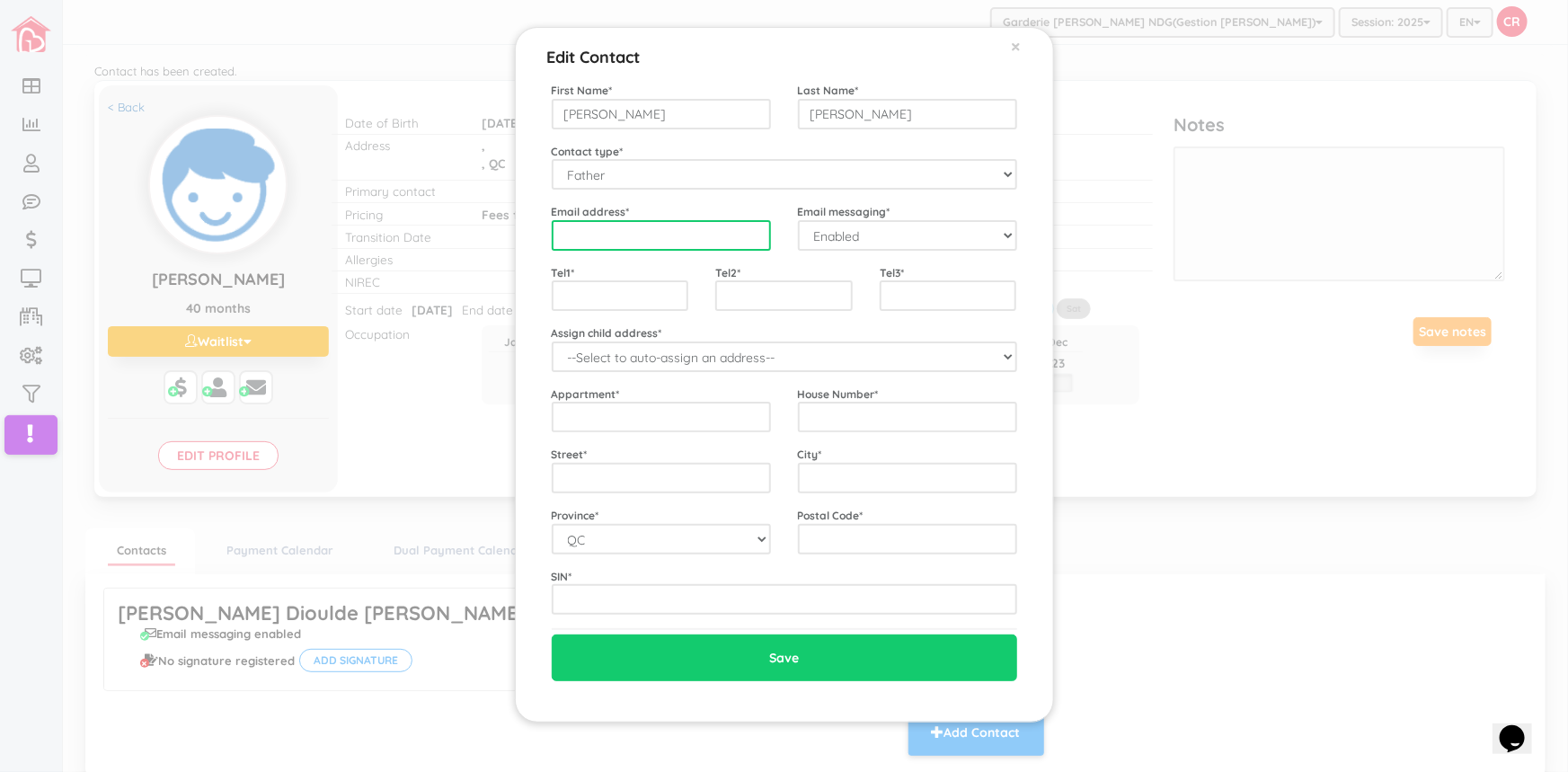
click at [572, 236] on input "email" at bounding box center [661, 236] width 220 height 30
type input "bamad@hotmail.fr"
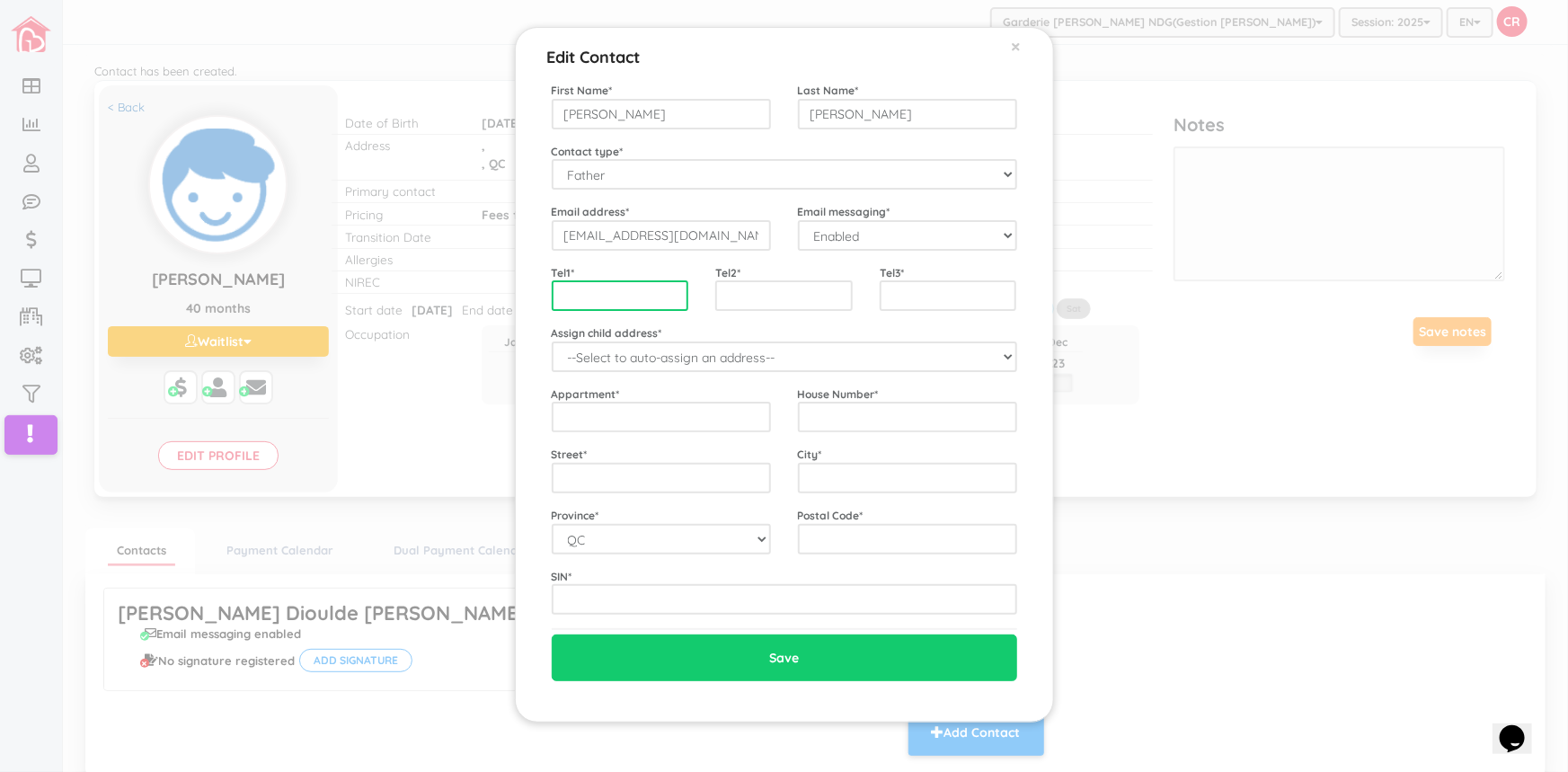
click at [577, 293] on input "text" at bounding box center [620, 295] width 138 height 30
type input "438-221-8073"
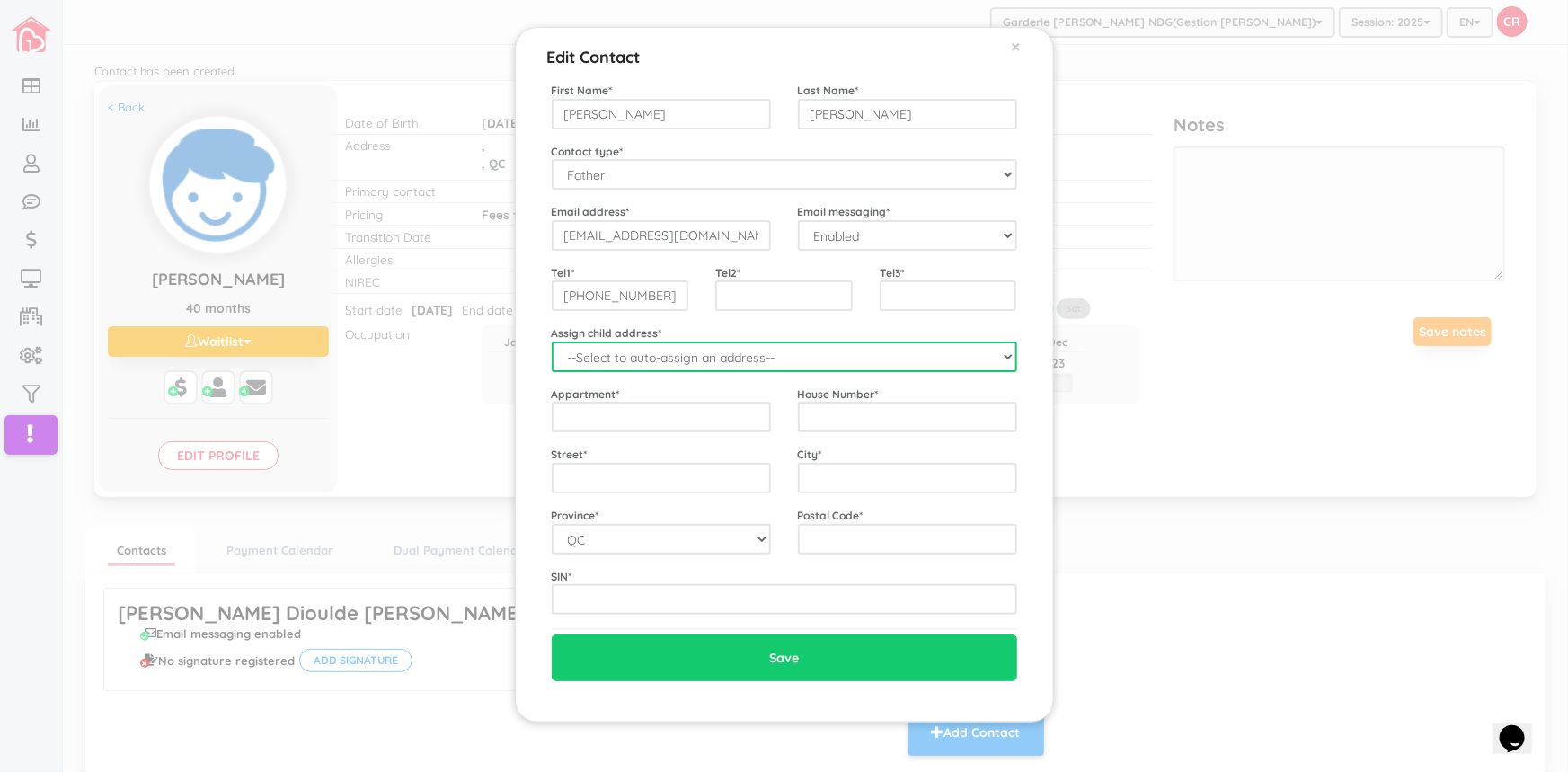
click at [988, 359] on select "--Select to auto-assign an address-- Boubocar Siddiq (QC,)" at bounding box center [784, 356] width 466 height 30
select select "2240"
click at [552, 341] on select "--Select to auto-assign an address-- Boubocar Siddiq (QC,)" at bounding box center [784, 356] width 466 height 30
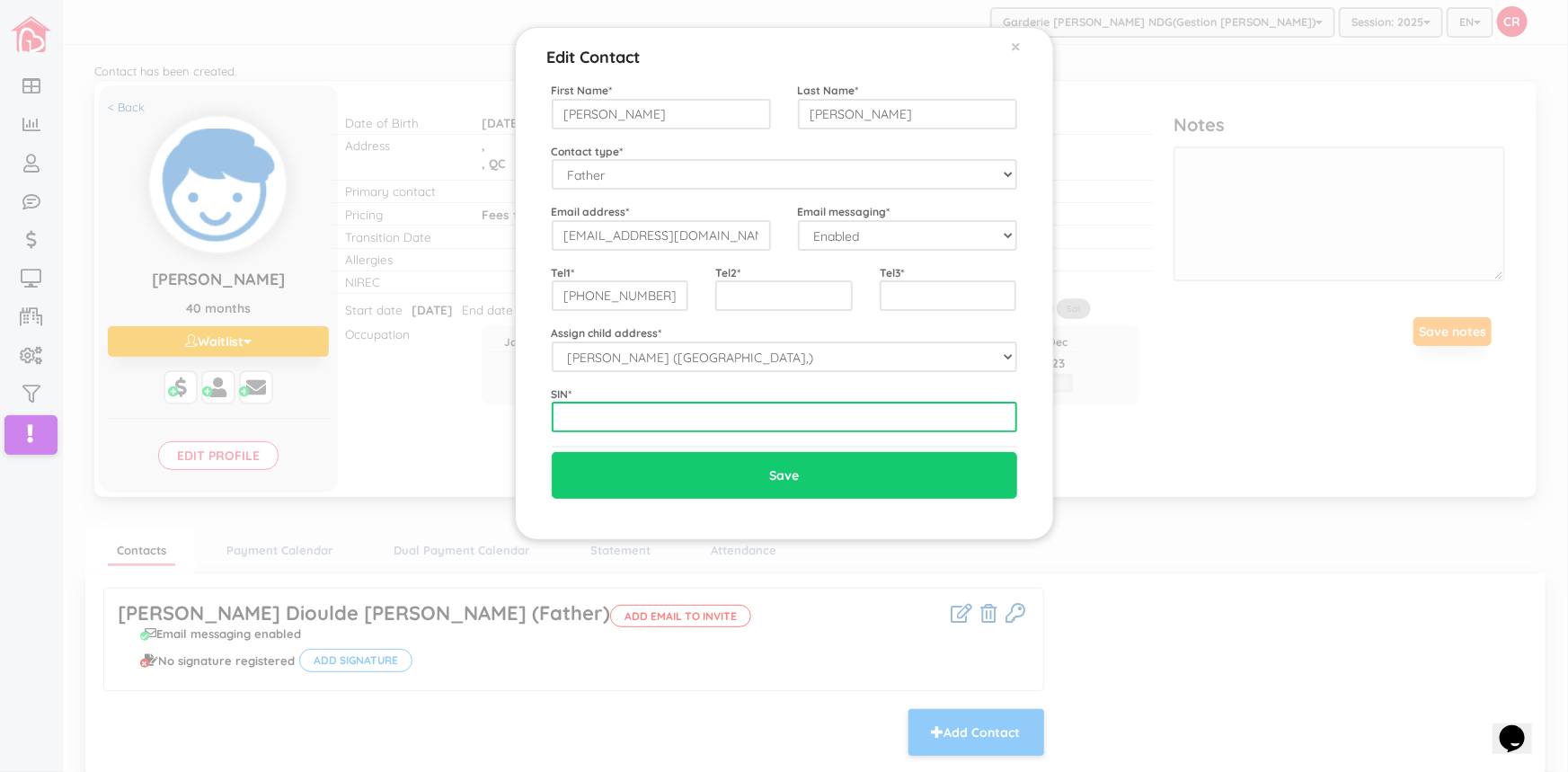
click at [573, 424] on input "text" at bounding box center [784, 417] width 466 height 30
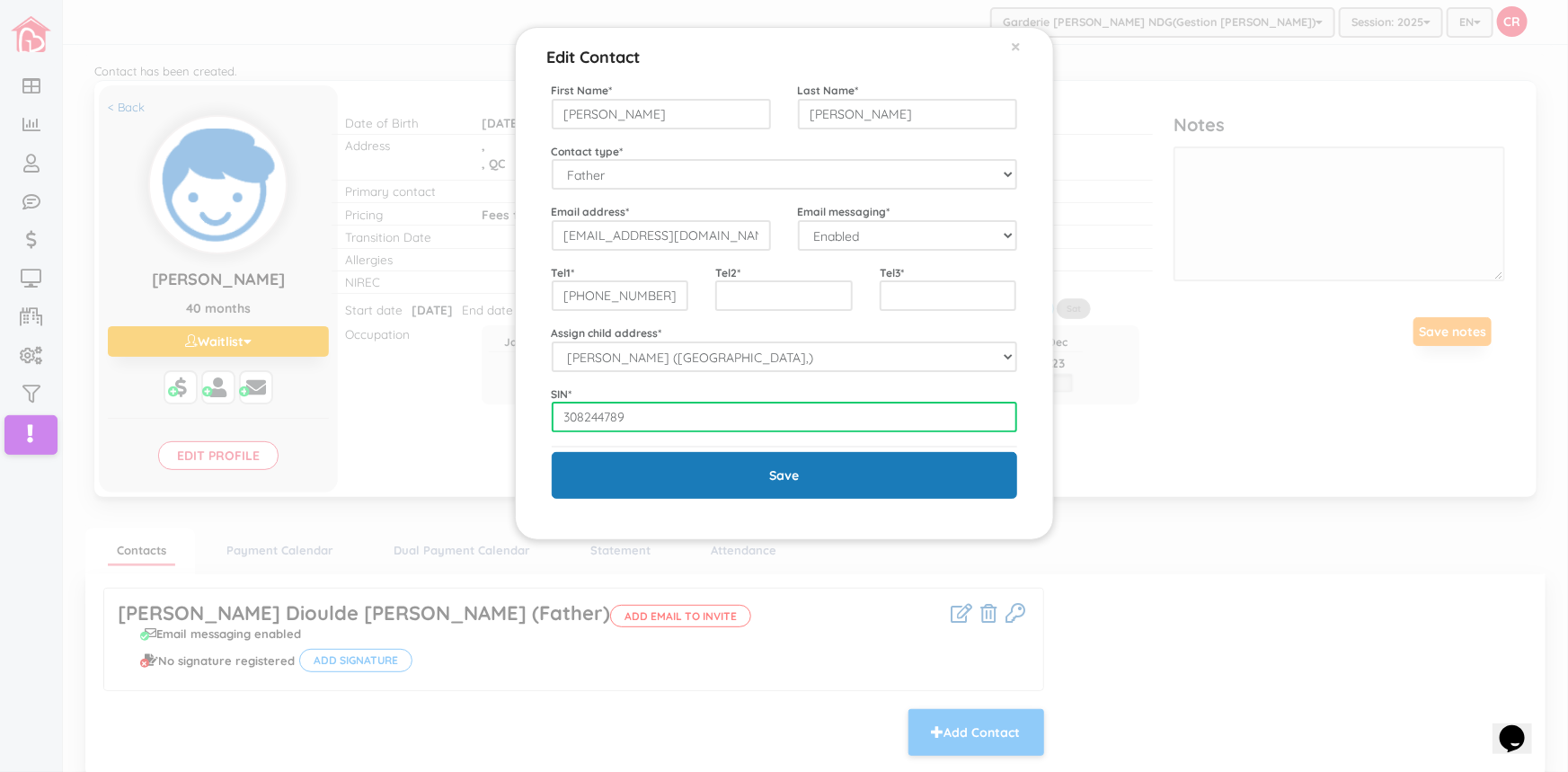
type input "308244789"
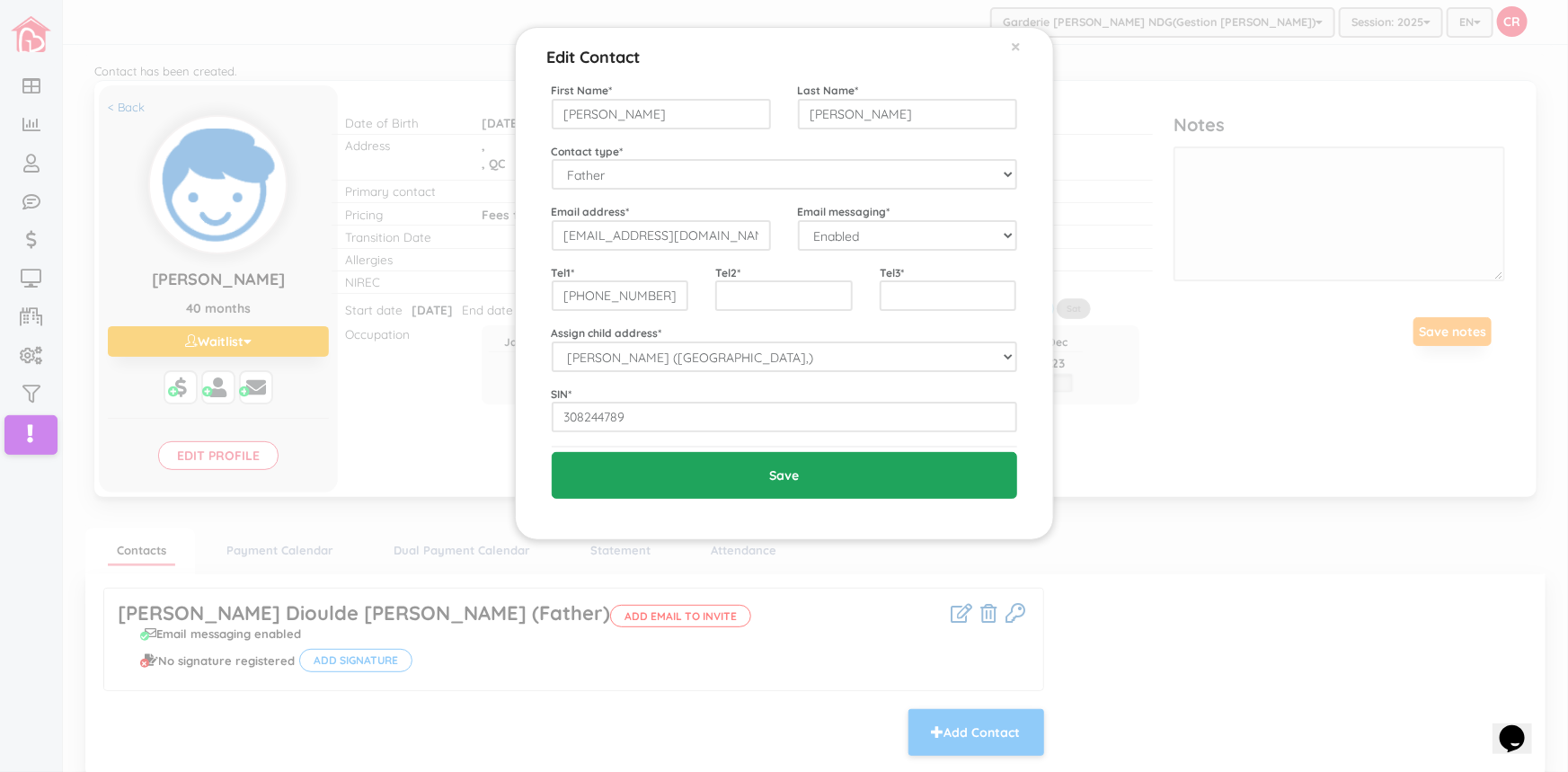
click at [776, 476] on input "Save" at bounding box center [784, 475] width 466 height 47
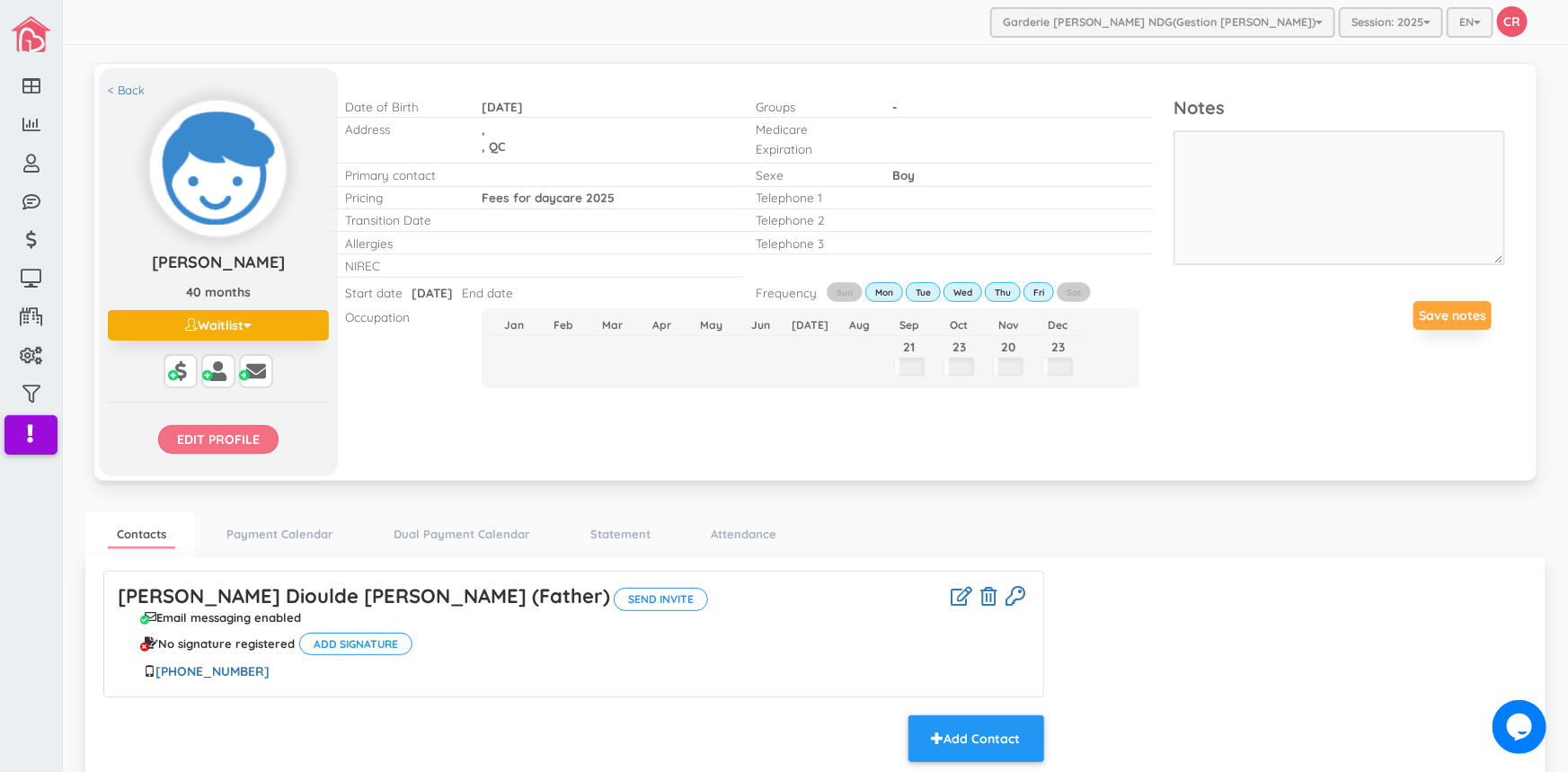
click at [208, 449] on input "Edit profile" at bounding box center [219, 439] width 121 height 28
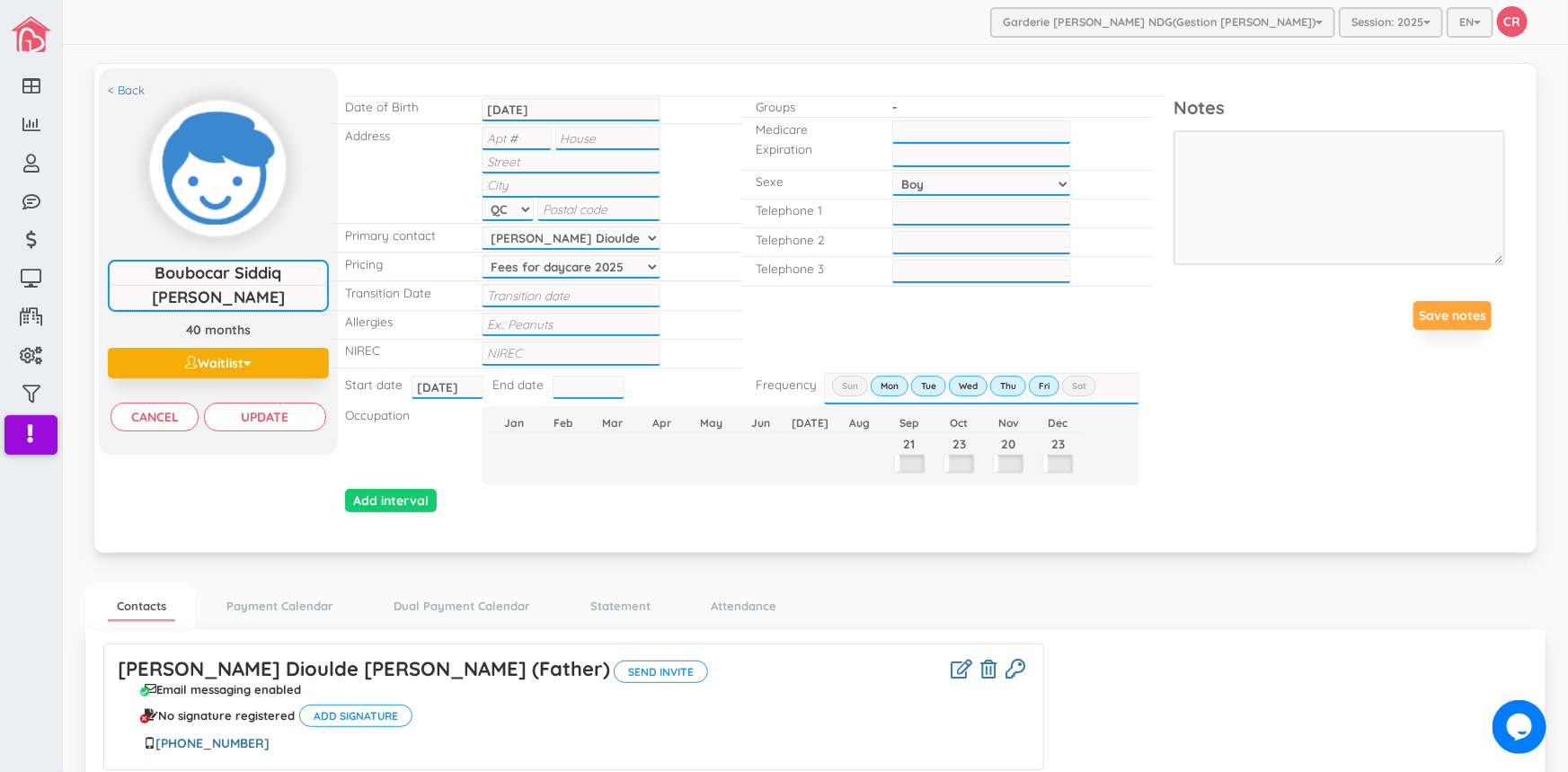
click at [498, 143] on input "text" at bounding box center [516, 138] width 69 height 24
type input "1"
type input "5252"
type input "Ave. Walkley"
type input "Montreal"
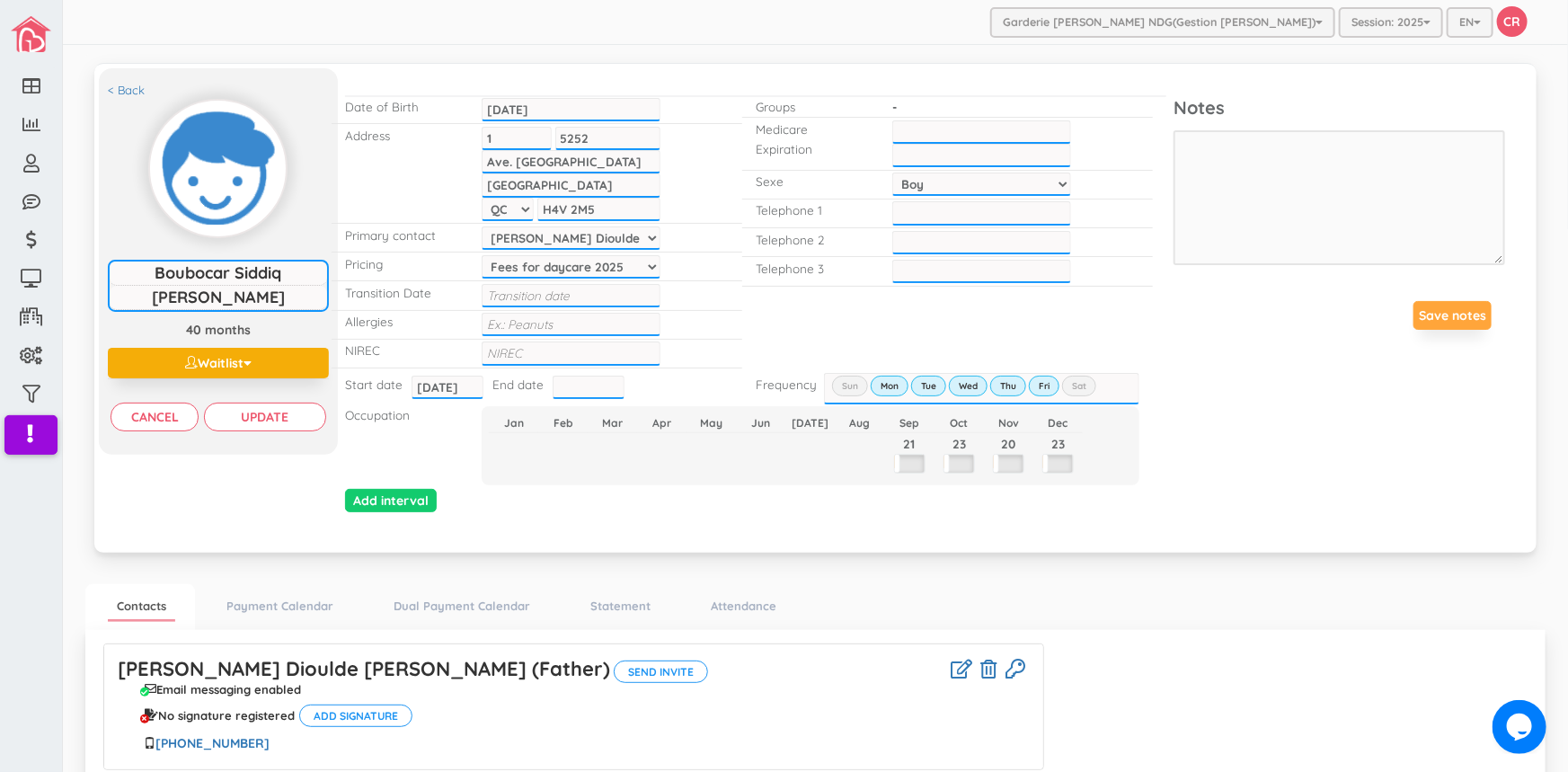
type input "H4V 2M5"
click at [646, 239] on select "[PERSON_NAME] Dioulde [PERSON_NAME]" at bounding box center [571, 238] width 179 height 24
click at [482, 226] on select "[PERSON_NAME] Dioulde [PERSON_NAME]" at bounding box center [571, 238] width 179 height 24
click at [911, 214] on input "___-___-____" at bounding box center [982, 212] width 179 height 24
type input "[PHONE_NUMBER]"
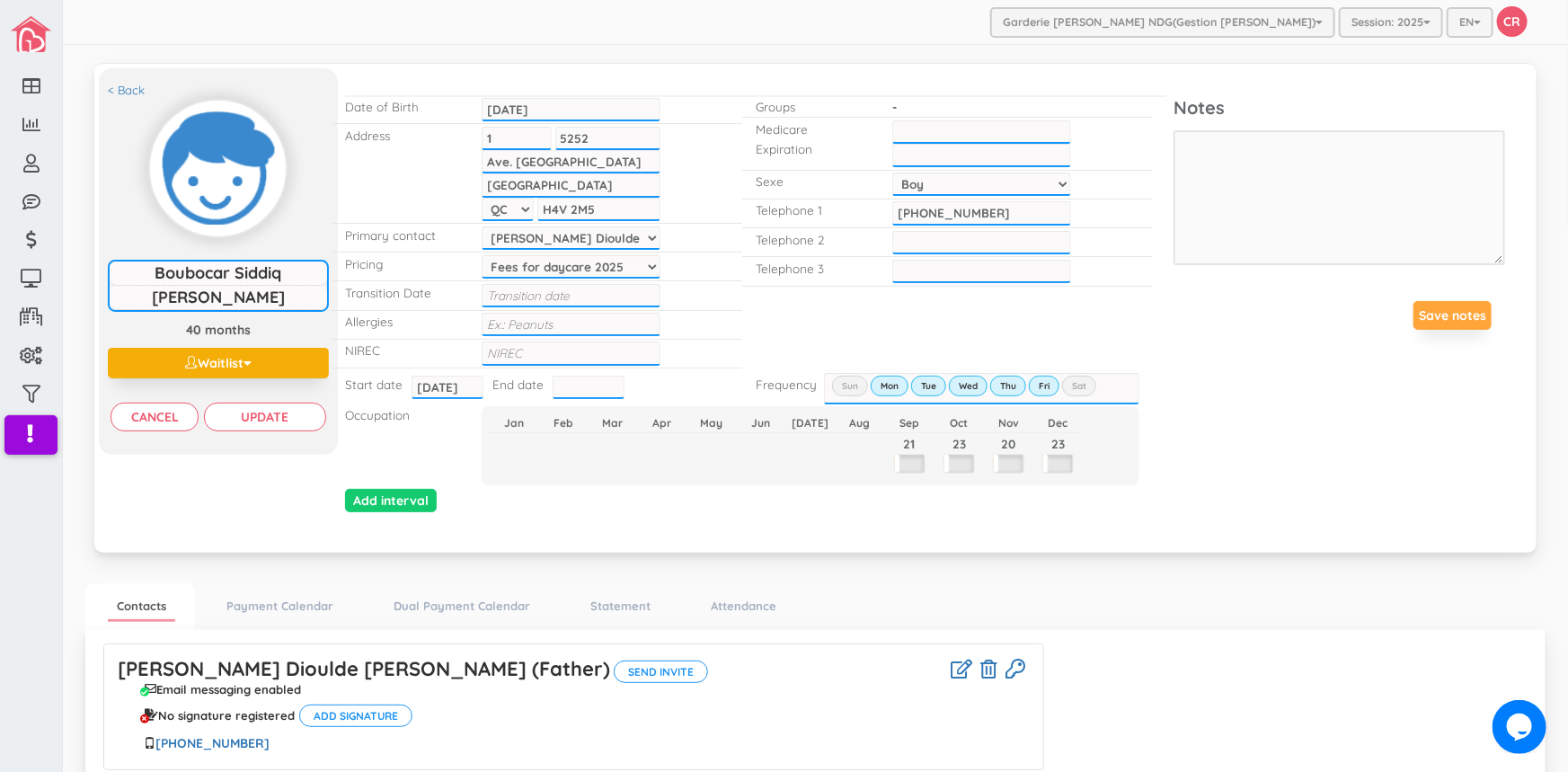
click at [845, 322] on div "Add interval" at bounding box center [756, 309] width 849 height 415
click at [267, 407] on input "Update" at bounding box center [264, 417] width 122 height 28
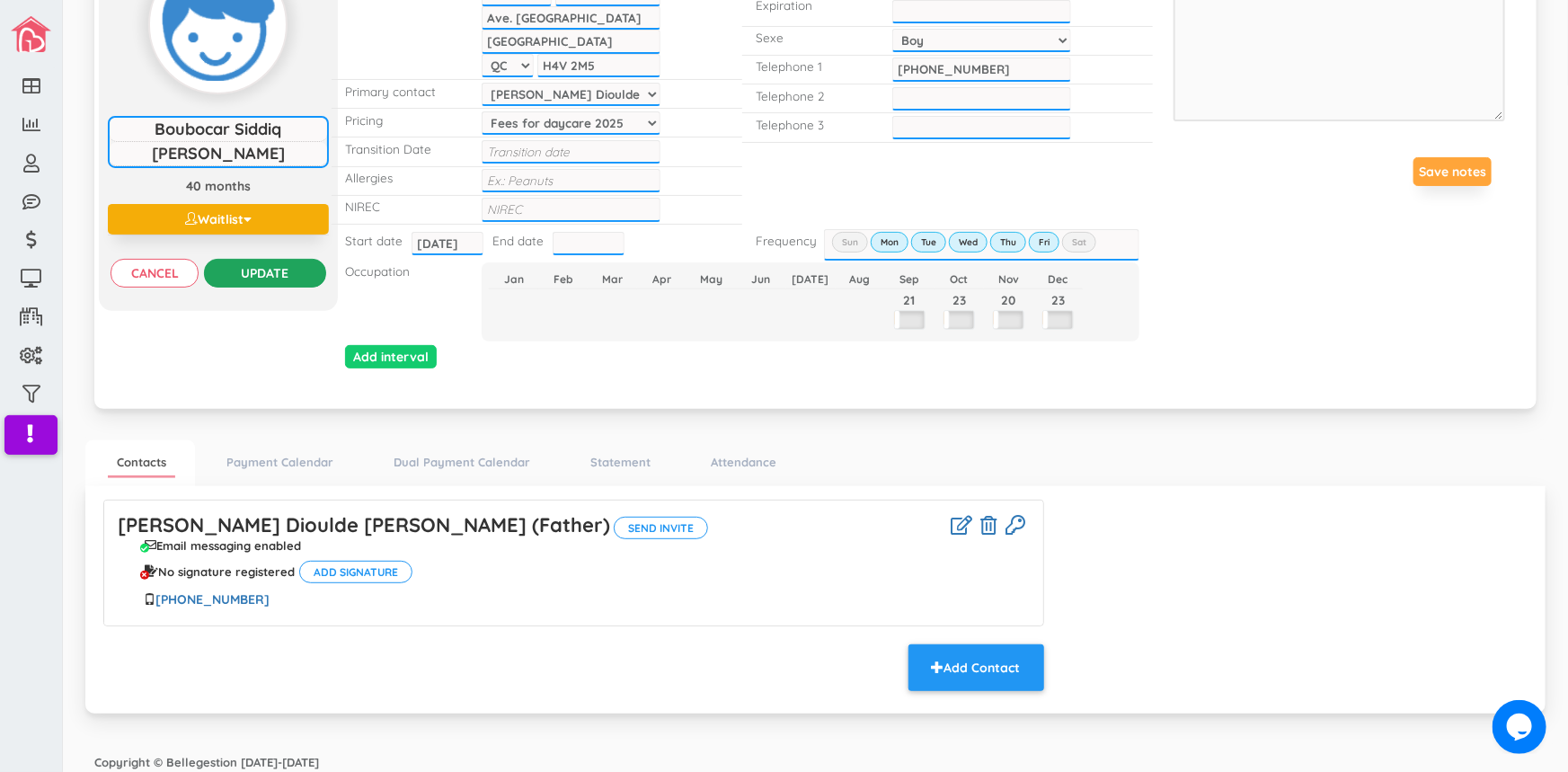
scroll to position [145, 0]
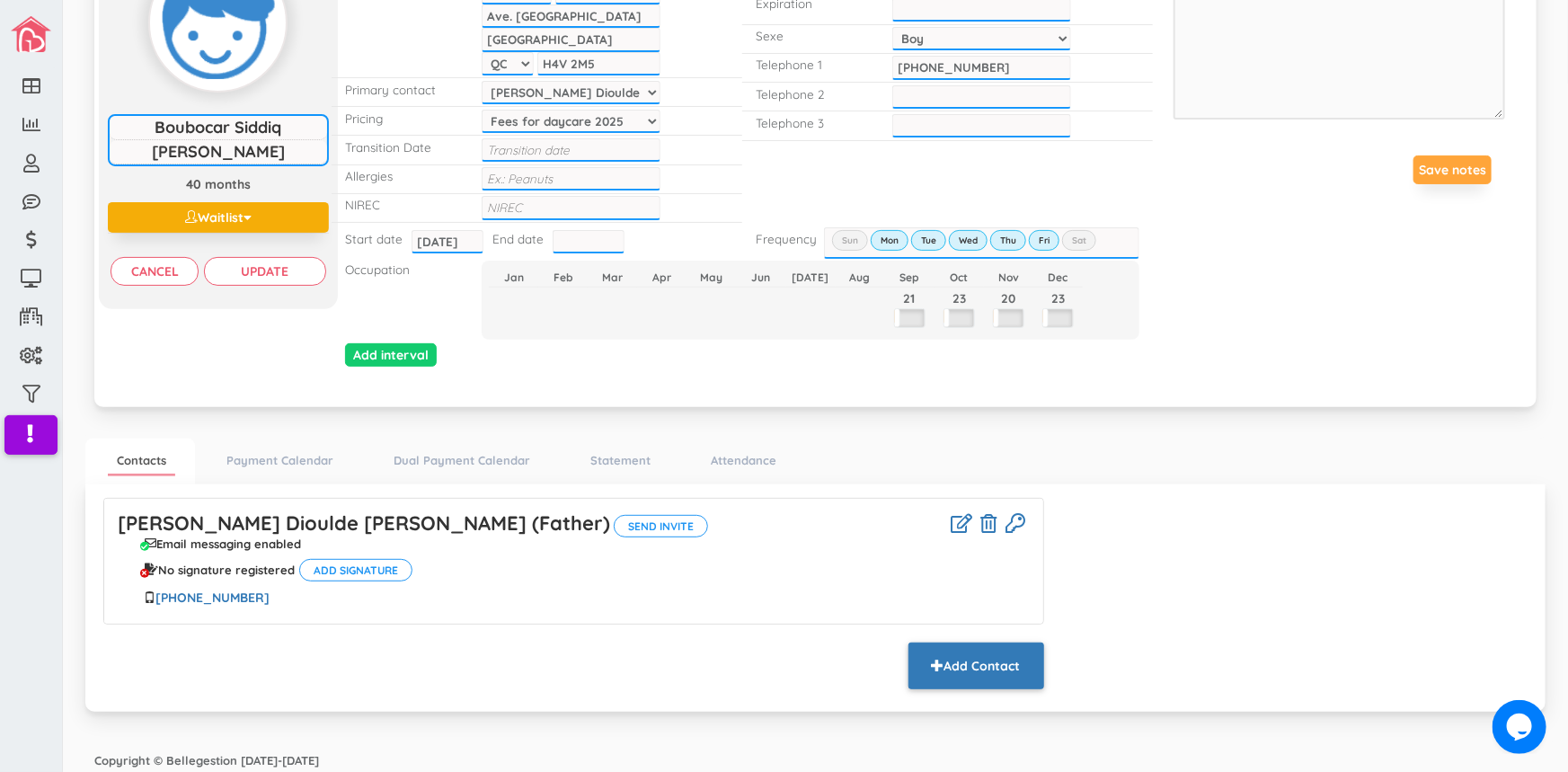
click at [1004, 669] on button "Add Contact" at bounding box center [977, 665] width 136 height 47
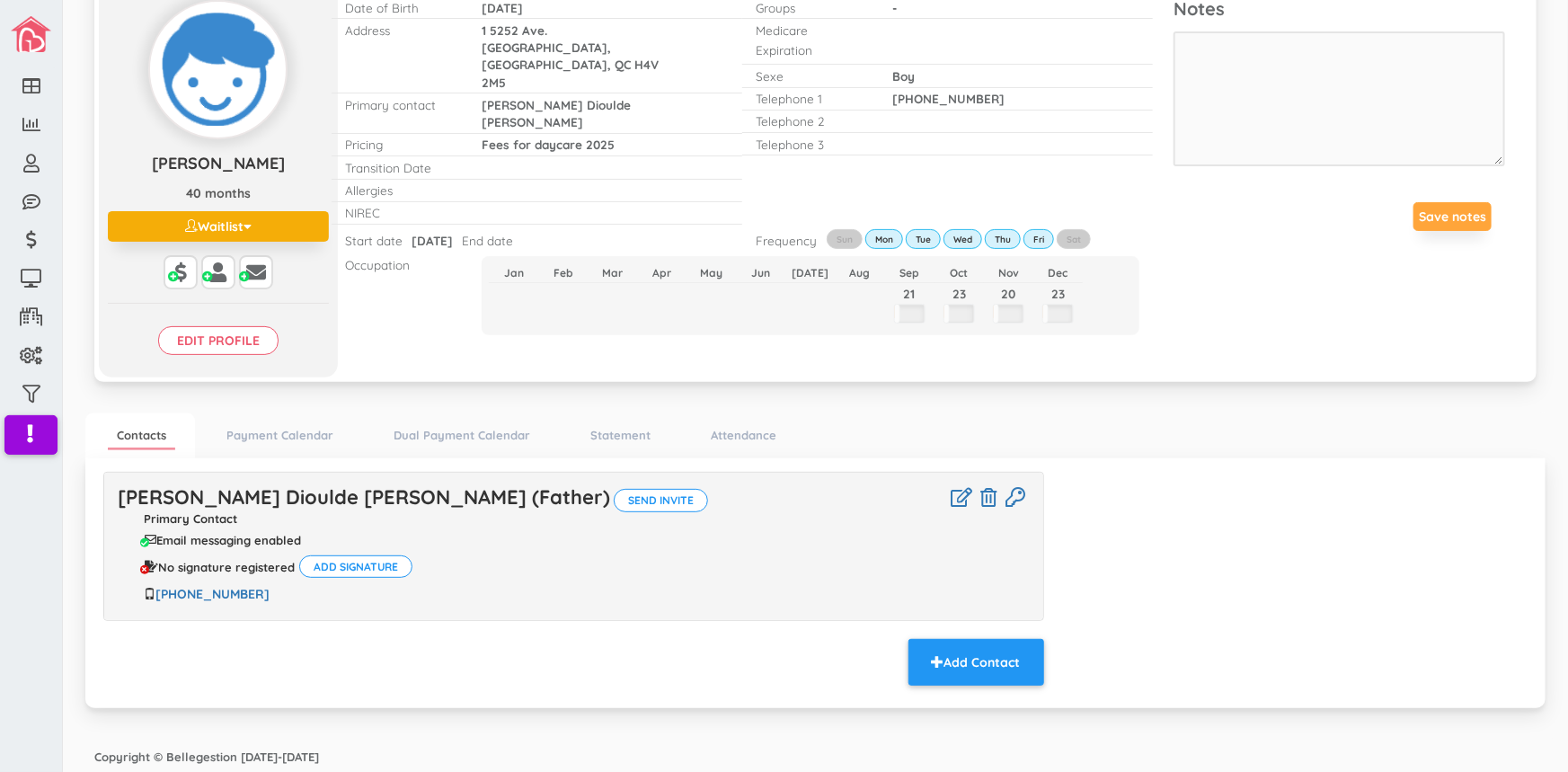
scroll to position [99, 0]
click at [982, 669] on button "Add Contact" at bounding box center [977, 663] width 136 height 47
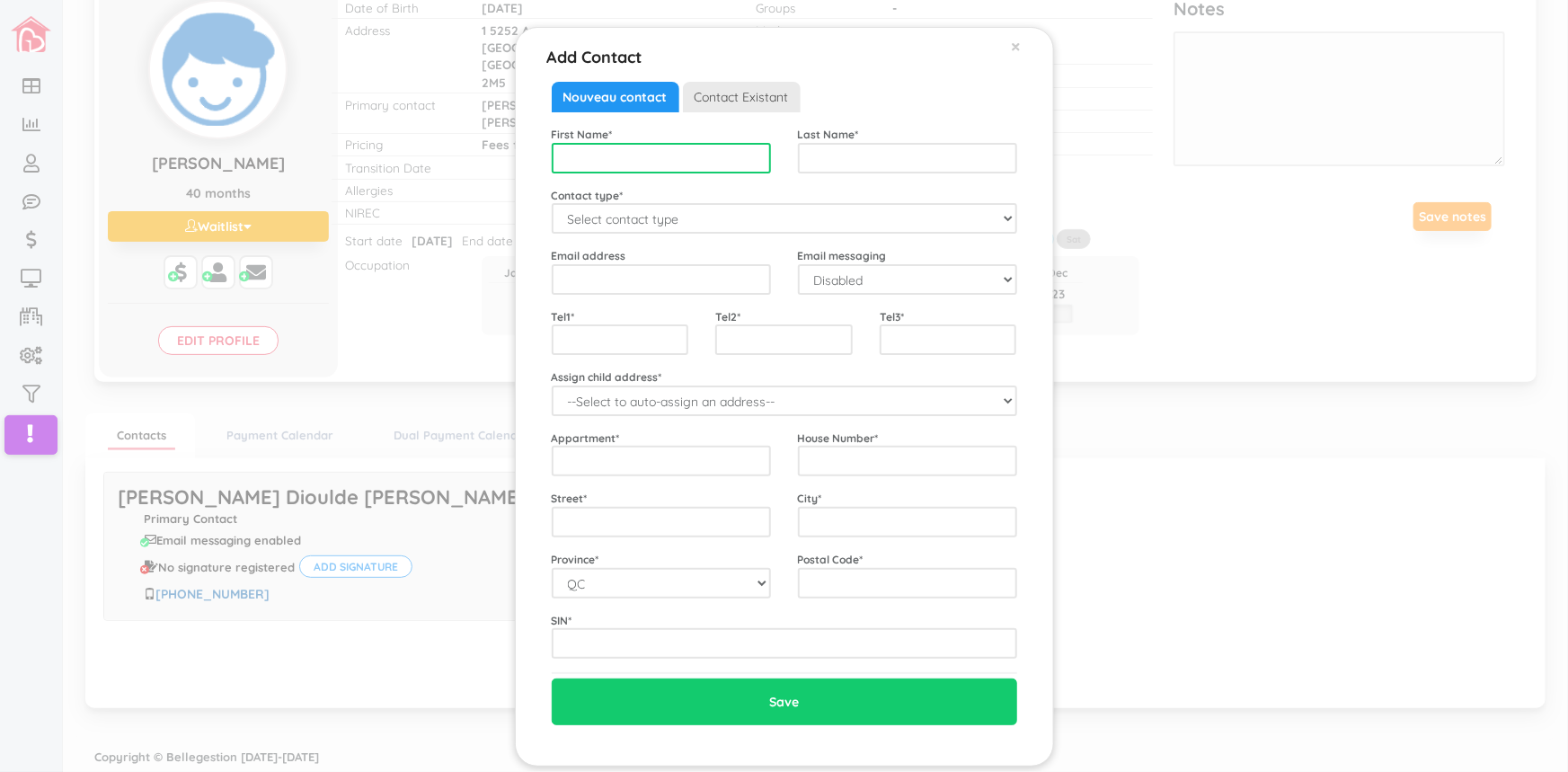
click at [558, 153] on input "text" at bounding box center [661, 158] width 220 height 30
type input "Adama Dian"
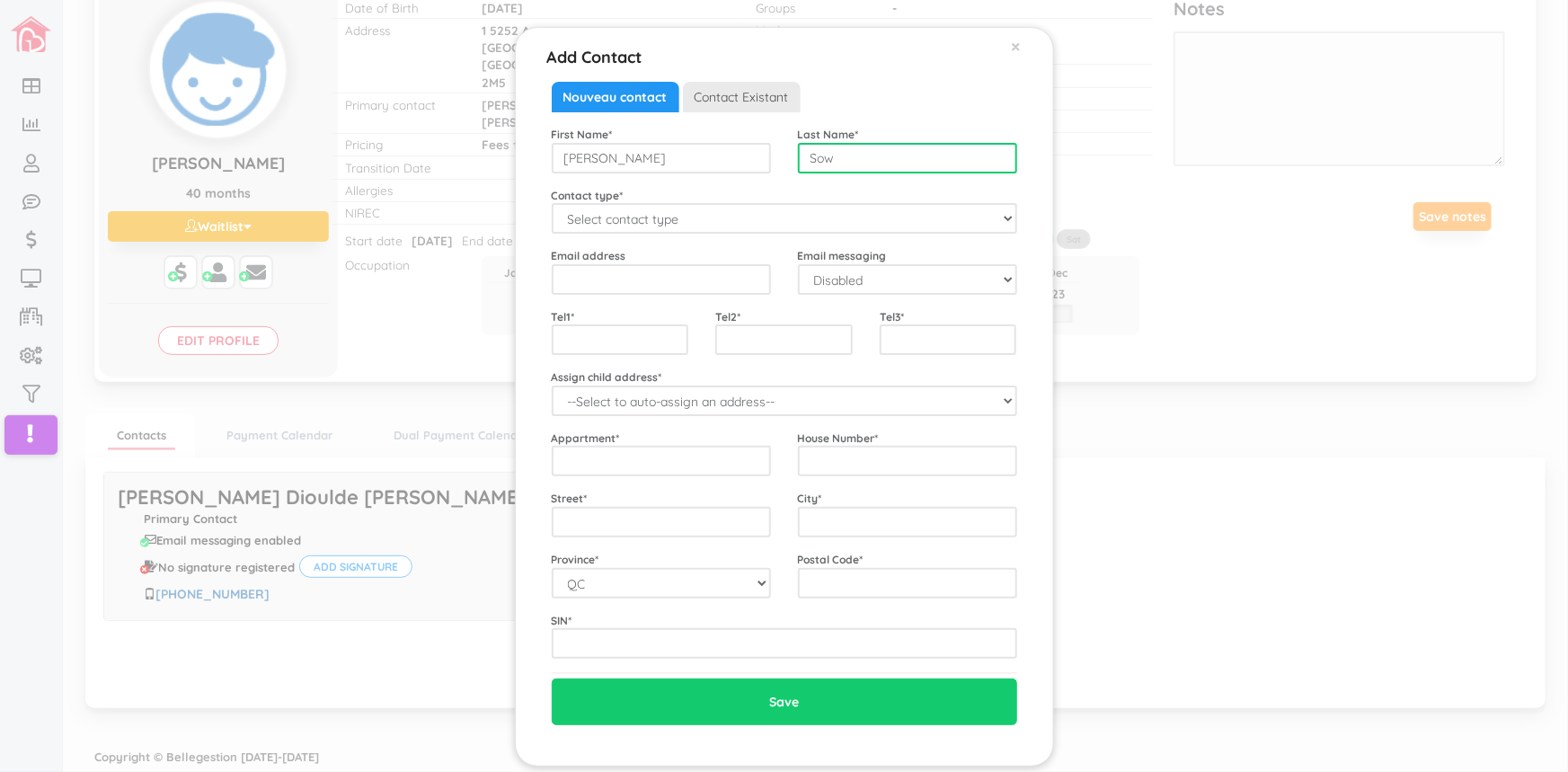
type input "Sow"
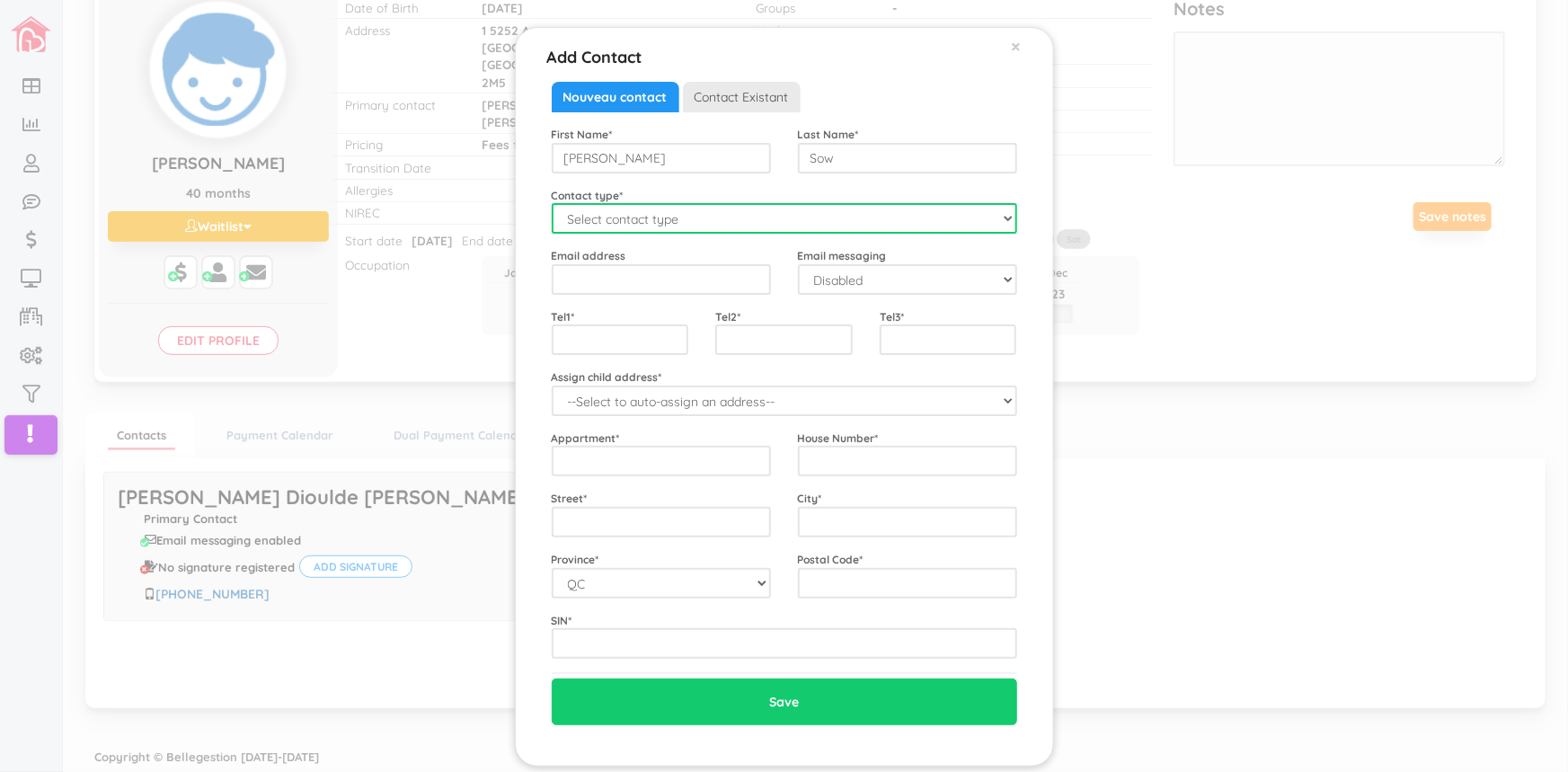
click at [1004, 219] on select "Select contact type Mother Father Emergency" at bounding box center [784, 218] width 466 height 30
select select "Mother"
click at [552, 203] on select "Select contact type Mother Father Emergency" at bounding box center [784, 218] width 466 height 30
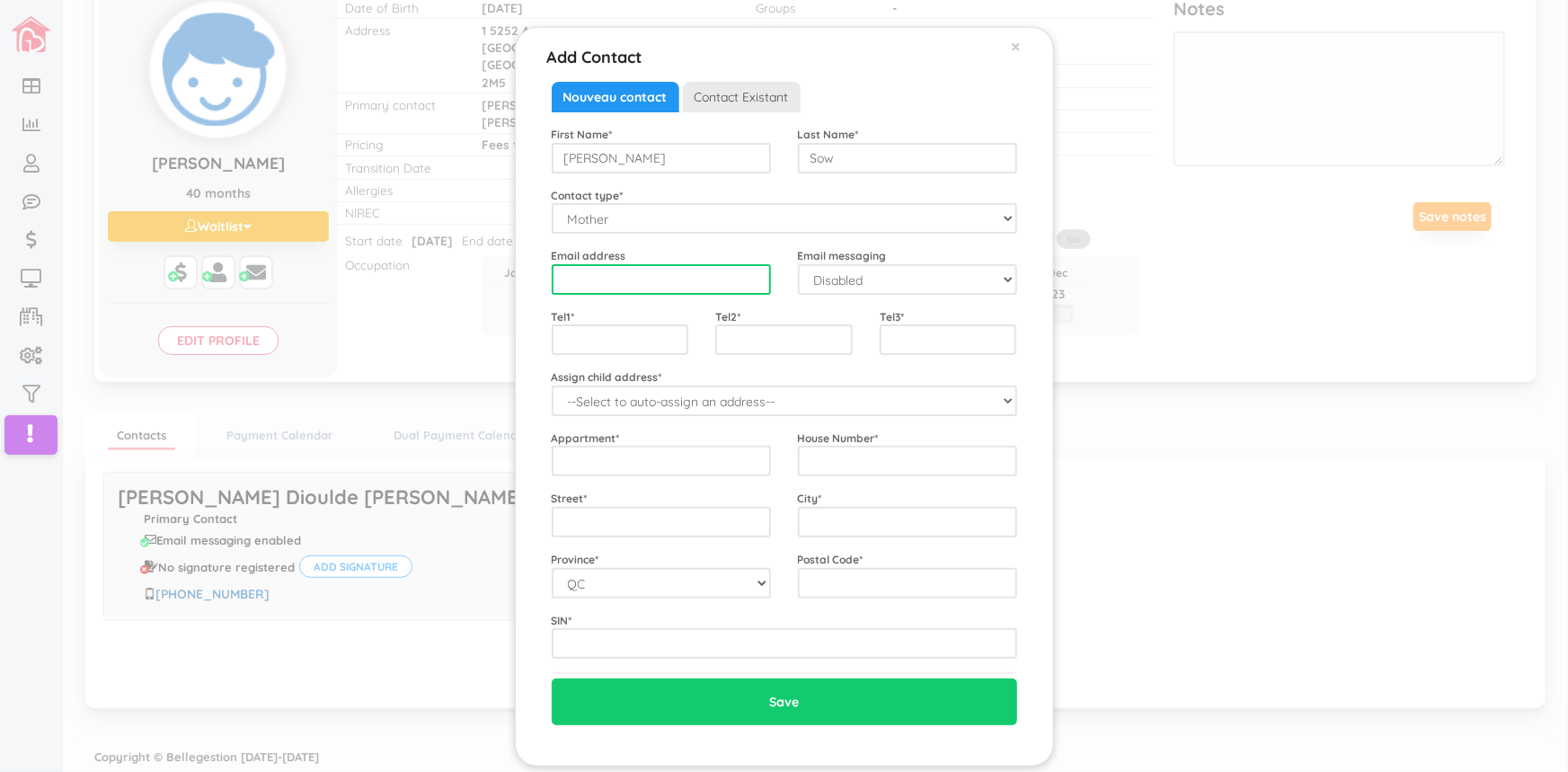
click at [561, 274] on input "email" at bounding box center [661, 279] width 220 height 30
type input "adamadiansow8@gmail.com"
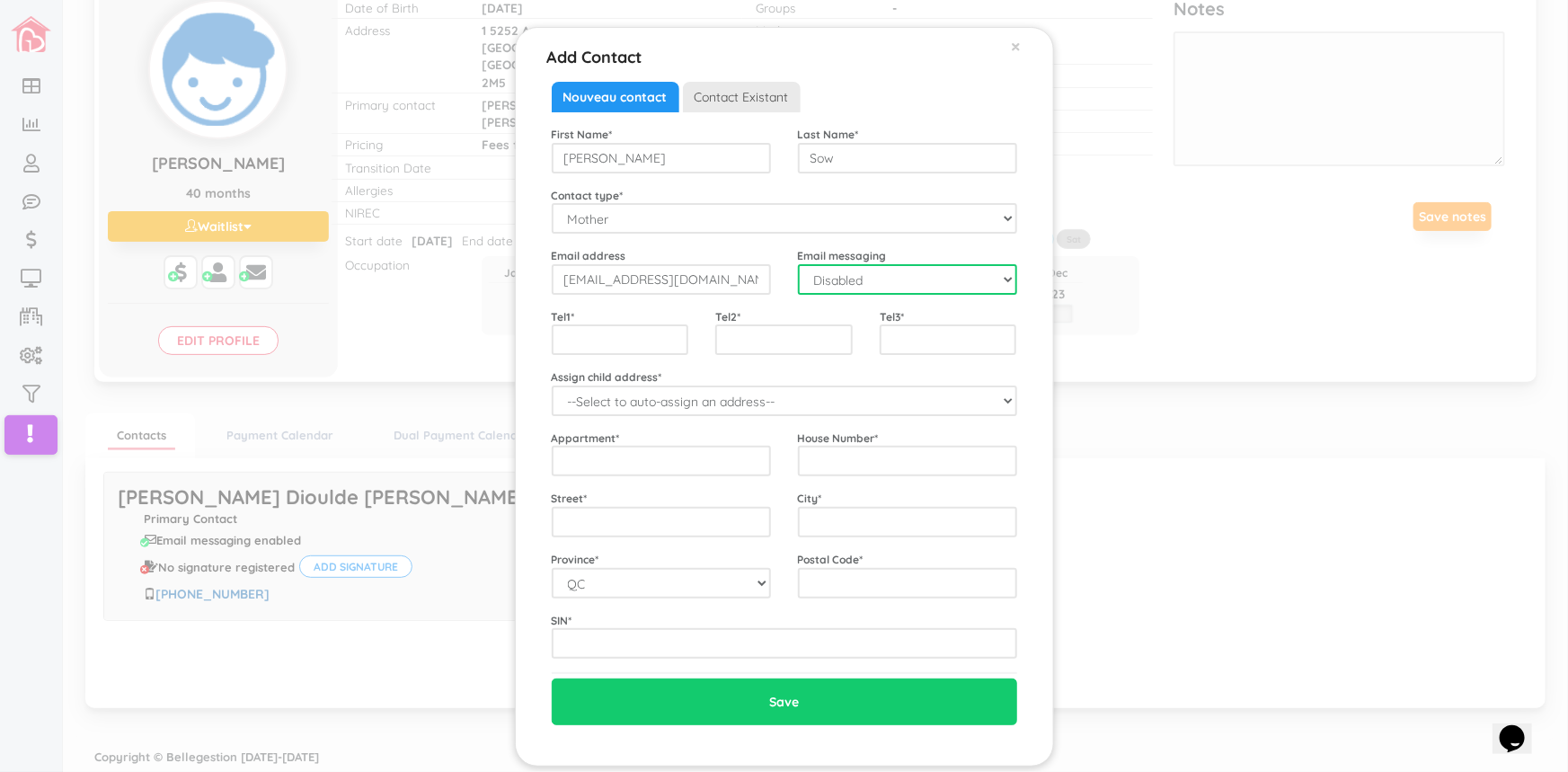
click at [993, 280] on select "Disabled Enabled" at bounding box center [907, 279] width 220 height 30
select select "1"
click at [798, 264] on select "Disabled Enabled" at bounding box center [907, 279] width 220 height 30
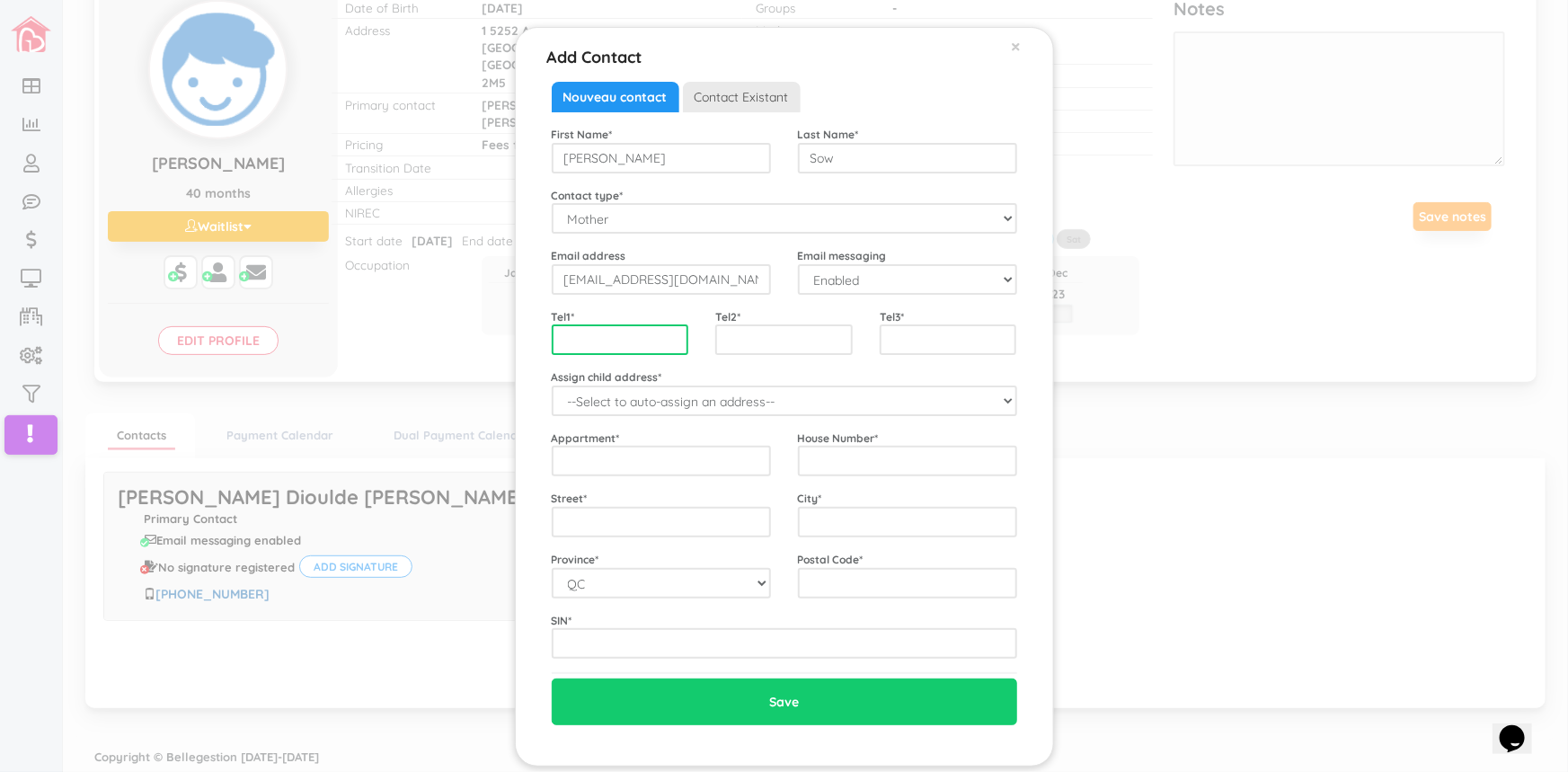
click at [553, 338] on input "text" at bounding box center [620, 339] width 138 height 30
type input "4382218071"
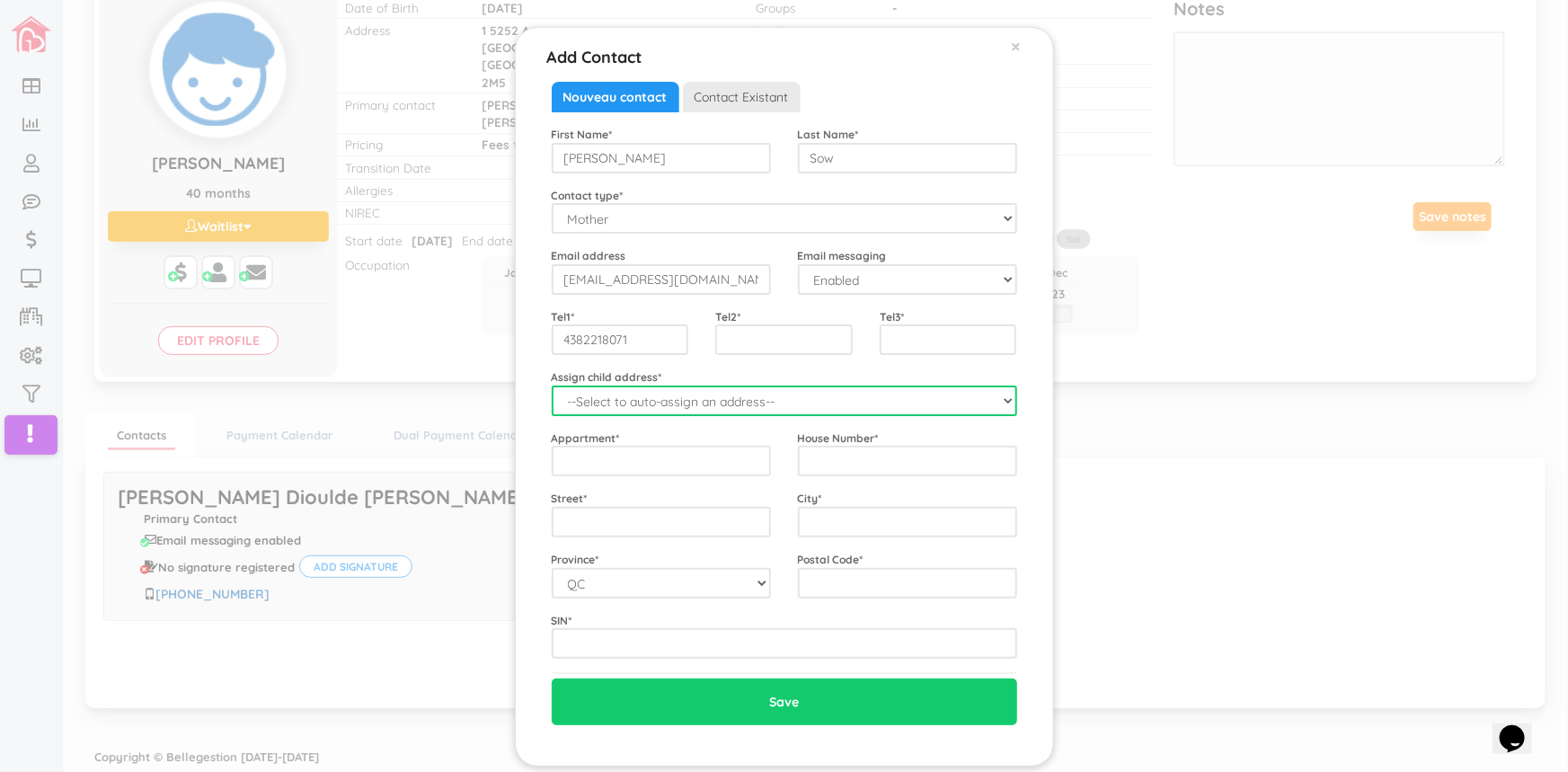
click at [999, 403] on select "--Select to auto-assign an address-- Boubocar Siddiq (1 5252 Ave. Walkley, Mont…" at bounding box center [784, 401] width 466 height 30
select select "2240"
click at [552, 386] on select "--Select to auto-assign an address-- Boubocar Siddiq (1 5252 Ave. Walkley, Mont…" at bounding box center [784, 401] width 466 height 30
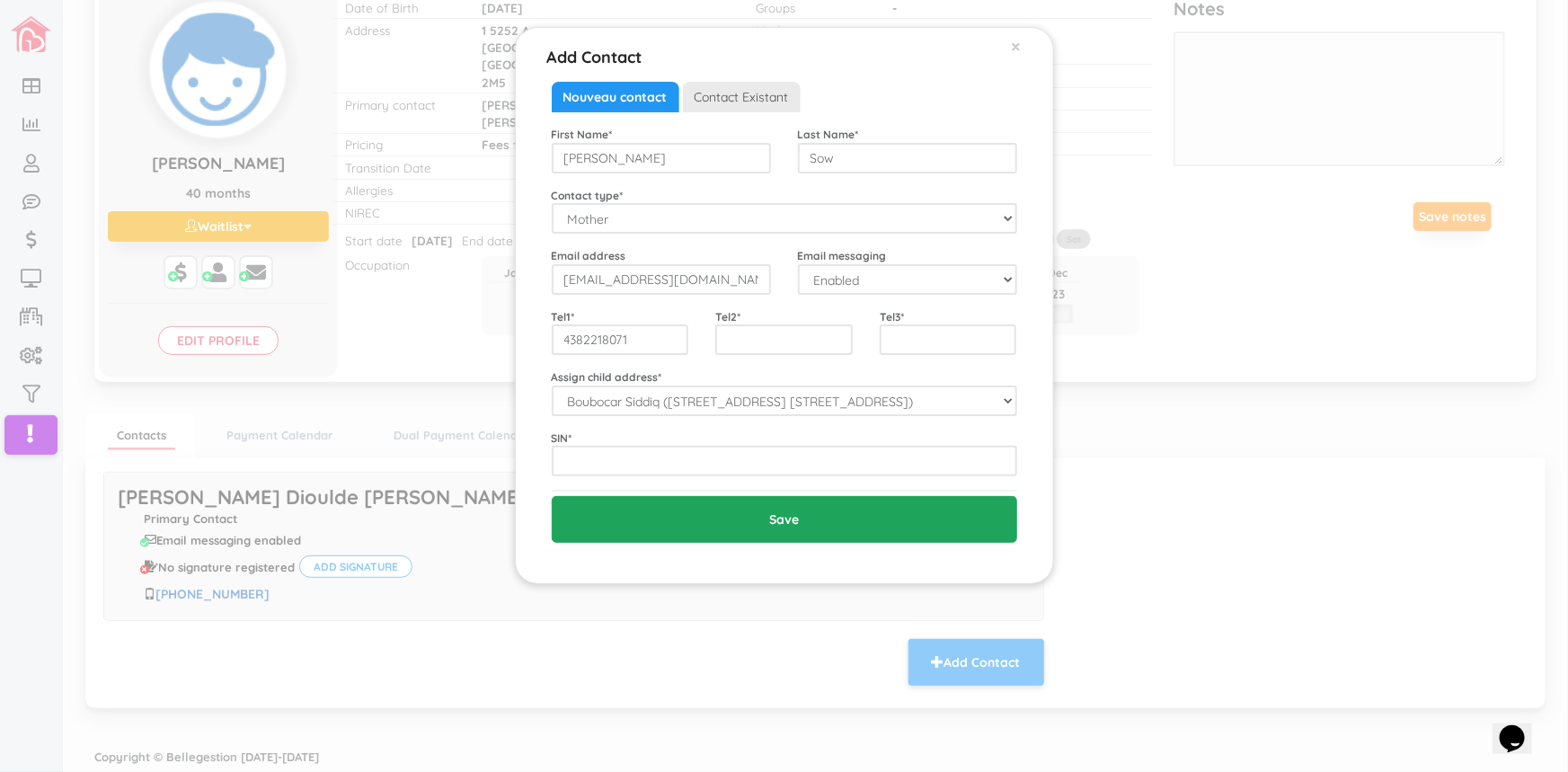
click at [738, 521] on input "Save" at bounding box center [784, 519] width 466 height 47
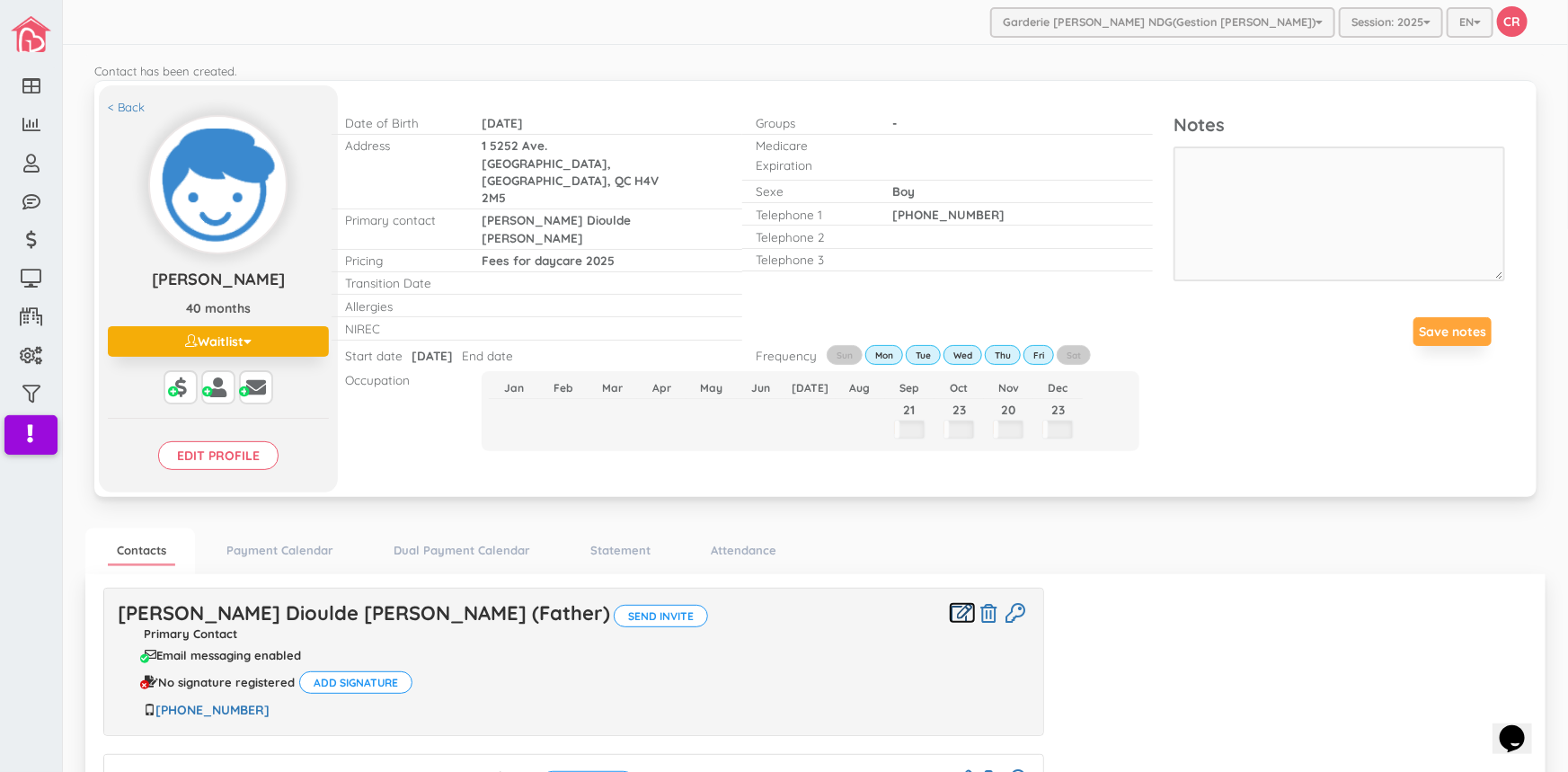
click at [954, 605] on icon at bounding box center [962, 613] width 22 height 19
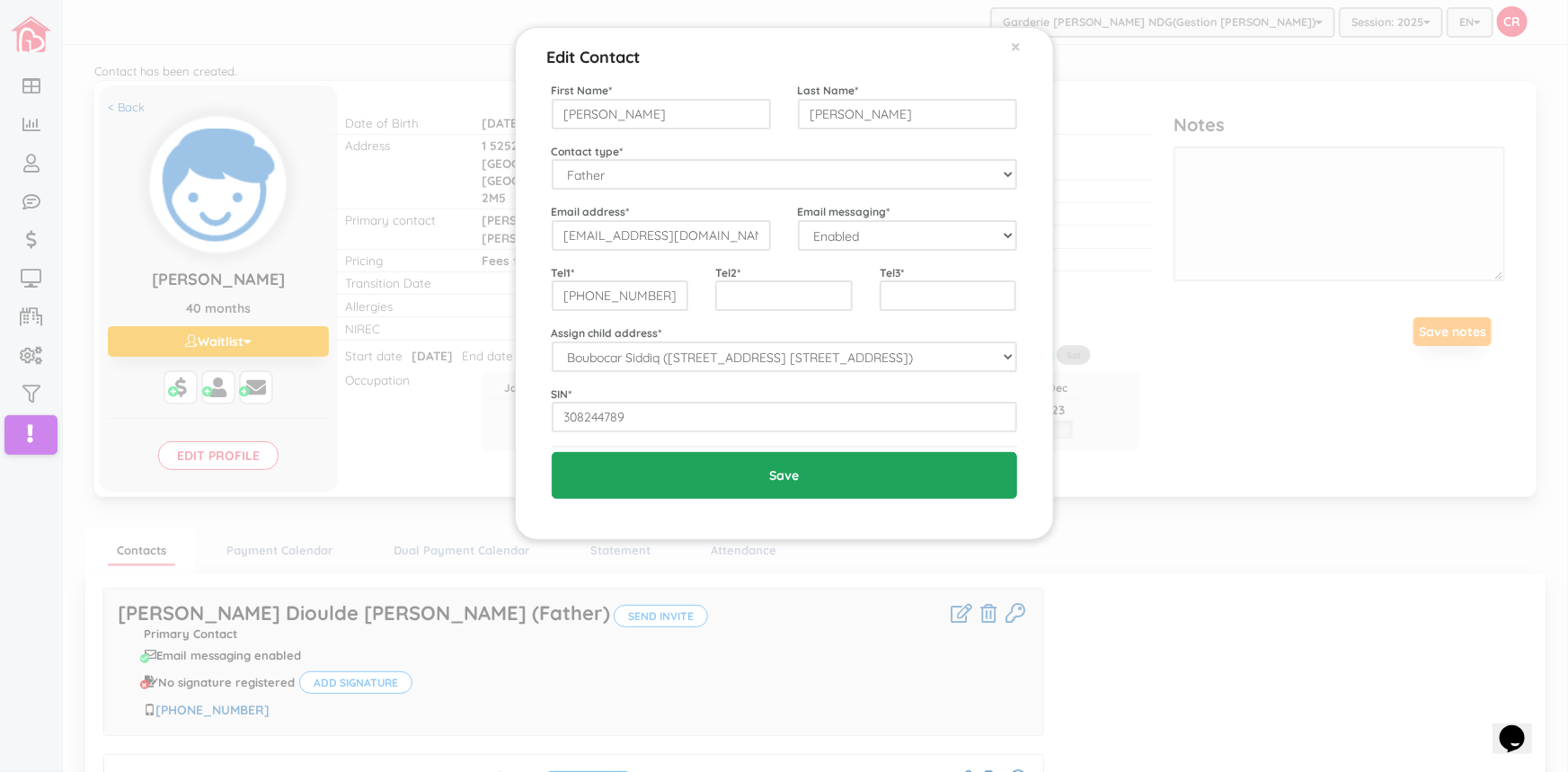
click at [776, 478] on input "Save" at bounding box center [784, 475] width 466 height 47
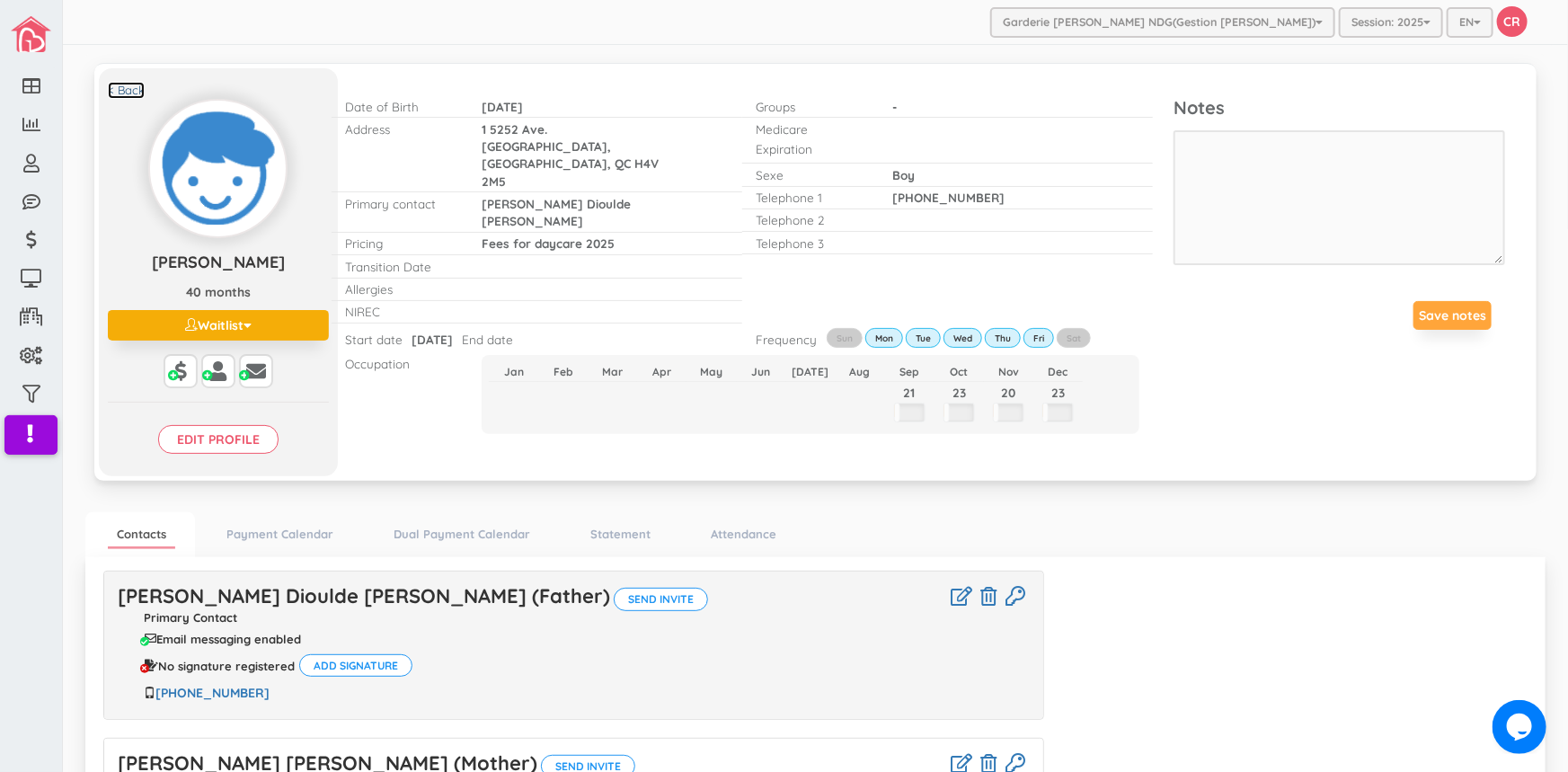
click at [129, 89] on link "< Back" at bounding box center [125, 90] width 37 height 17
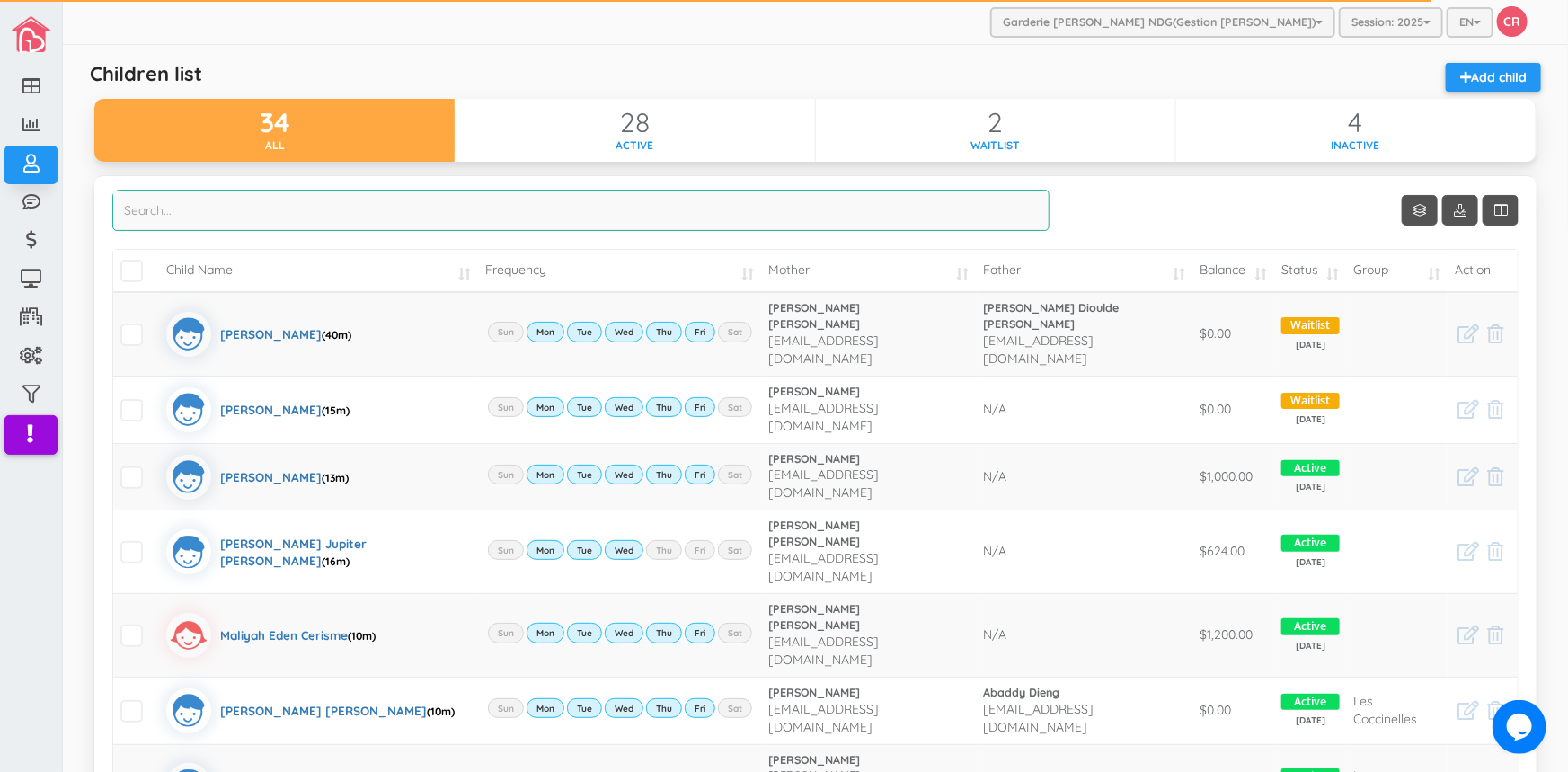
click at [220, 218] on input "search" at bounding box center [581, 210] width 937 height 41
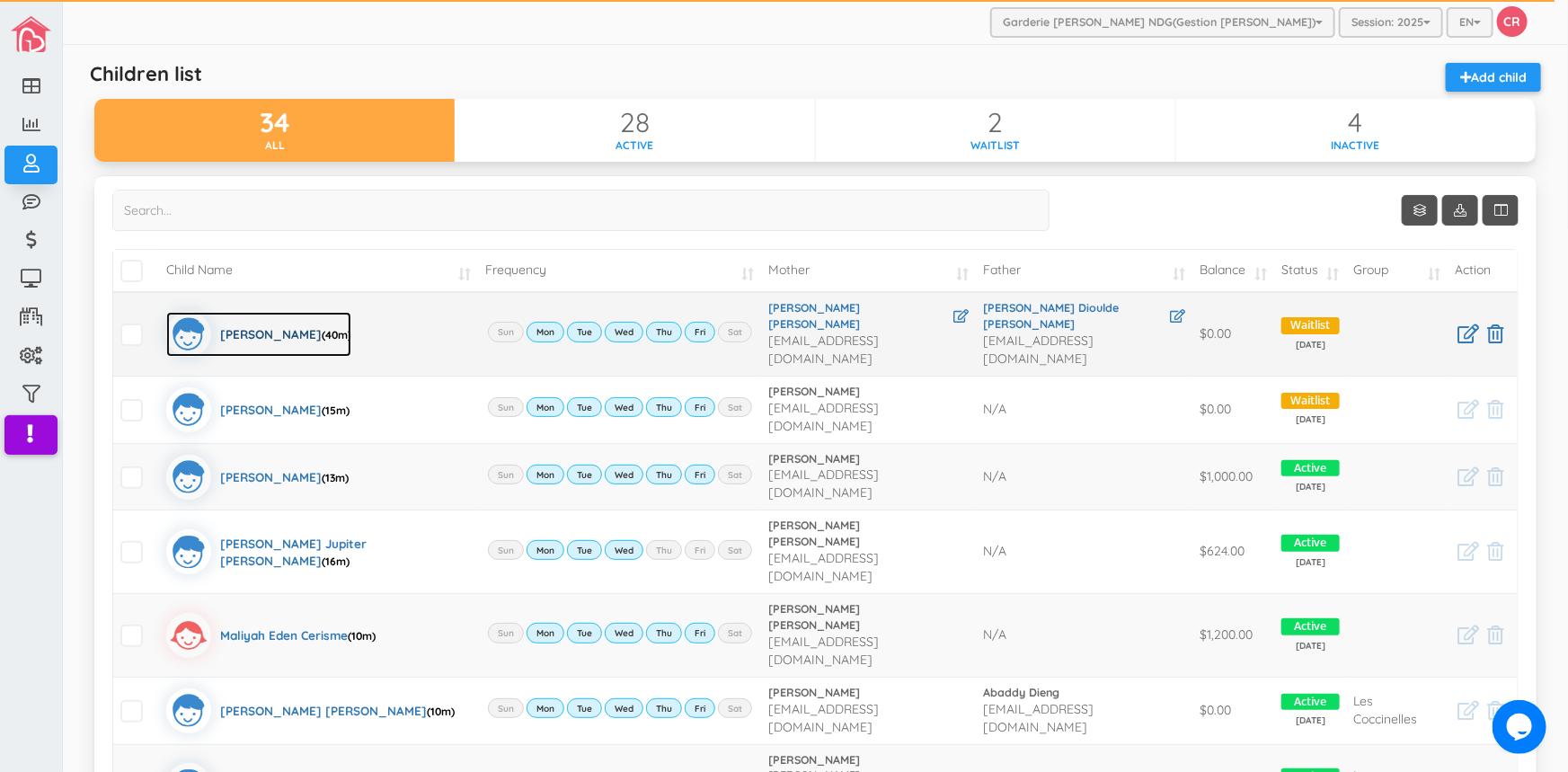
click at [239, 322] on div "Boubocar Siddiq Barry (40m)" at bounding box center [286, 335] width 131 height 45
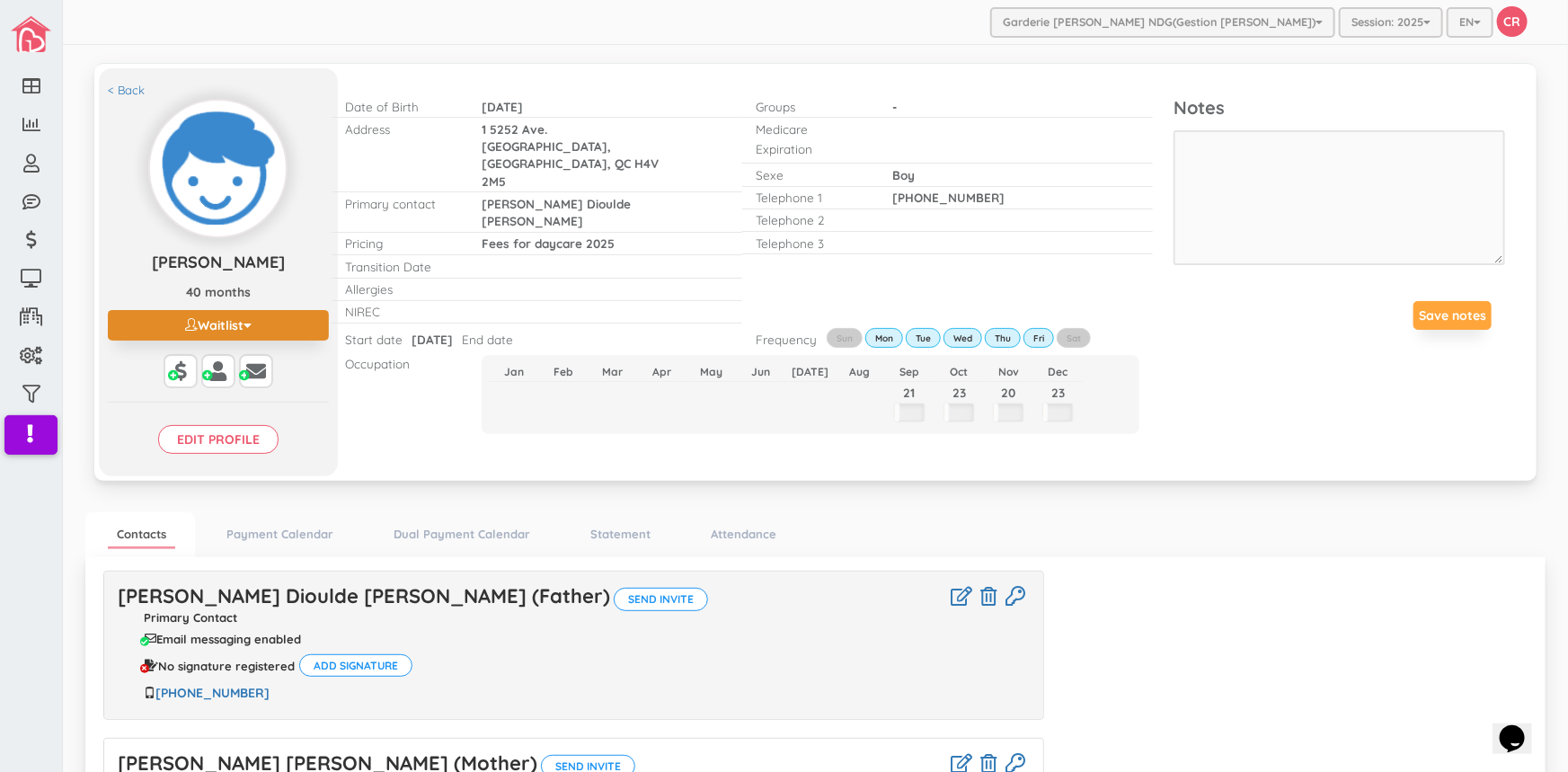
click at [235, 323] on button "Waitlist" at bounding box center [218, 325] width 221 height 30
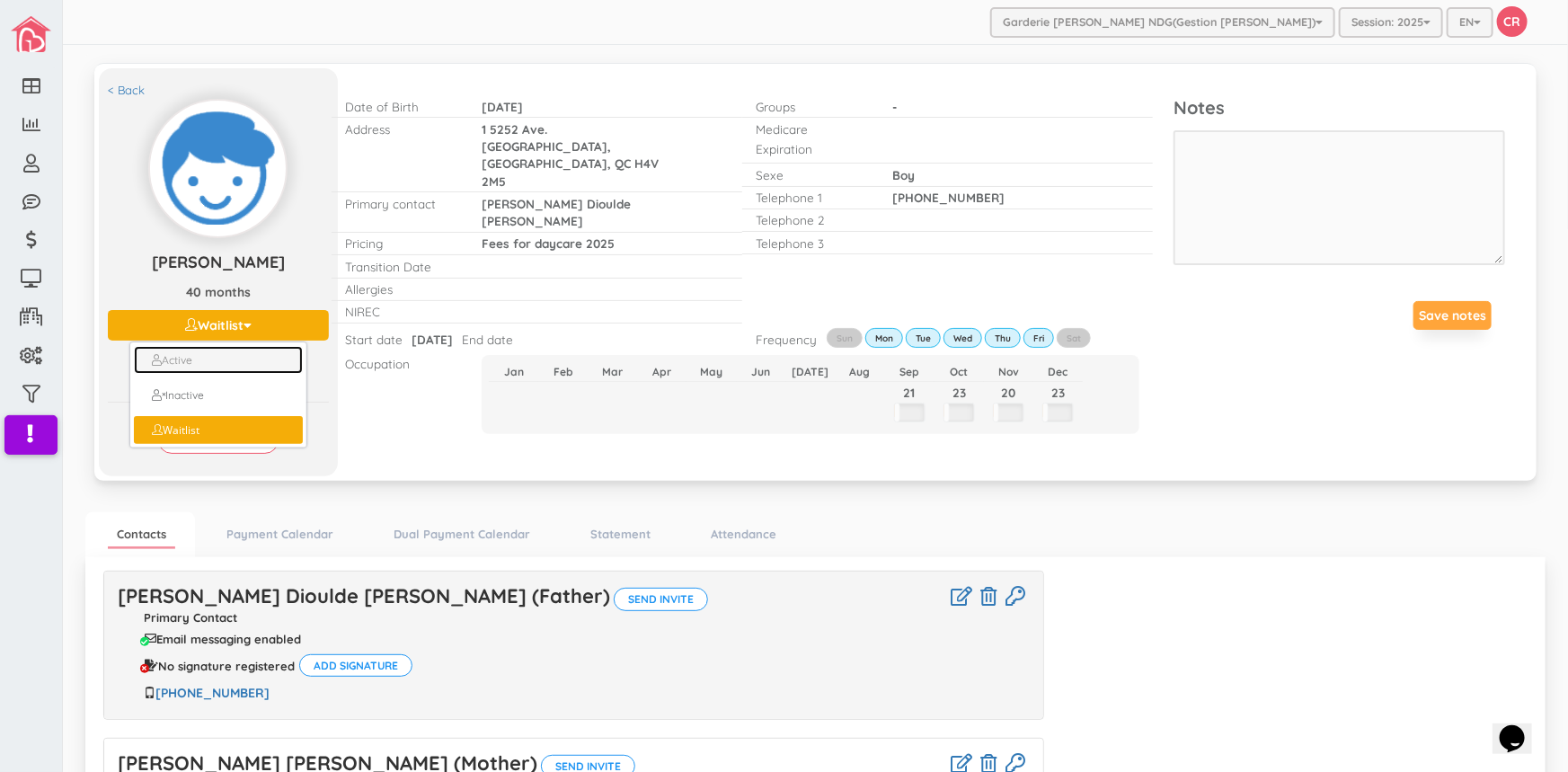
click at [218, 358] on link "Active" at bounding box center [219, 360] width 170 height 28
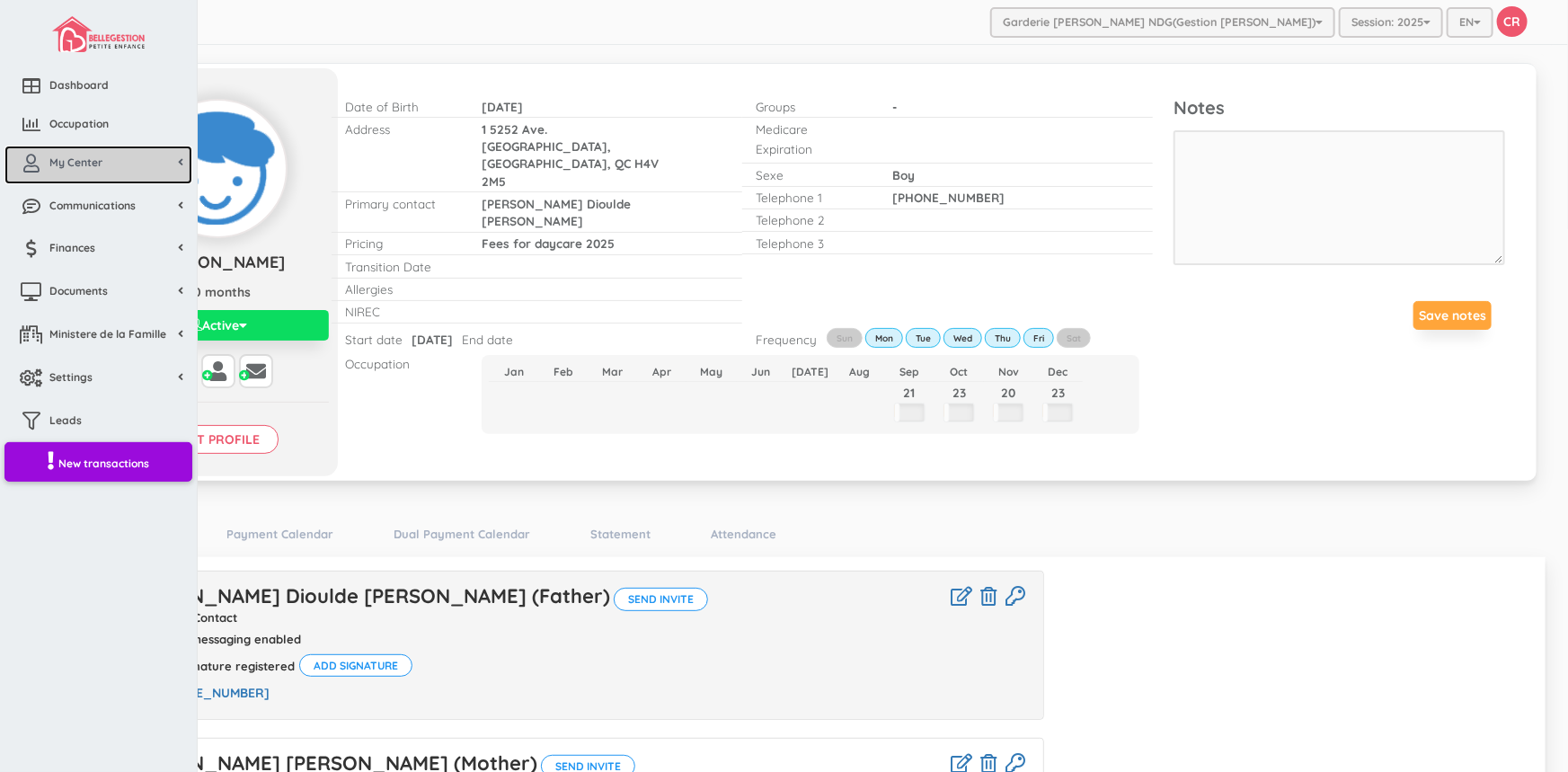
click at [91, 164] on span "My Center" at bounding box center [75, 162] width 53 height 15
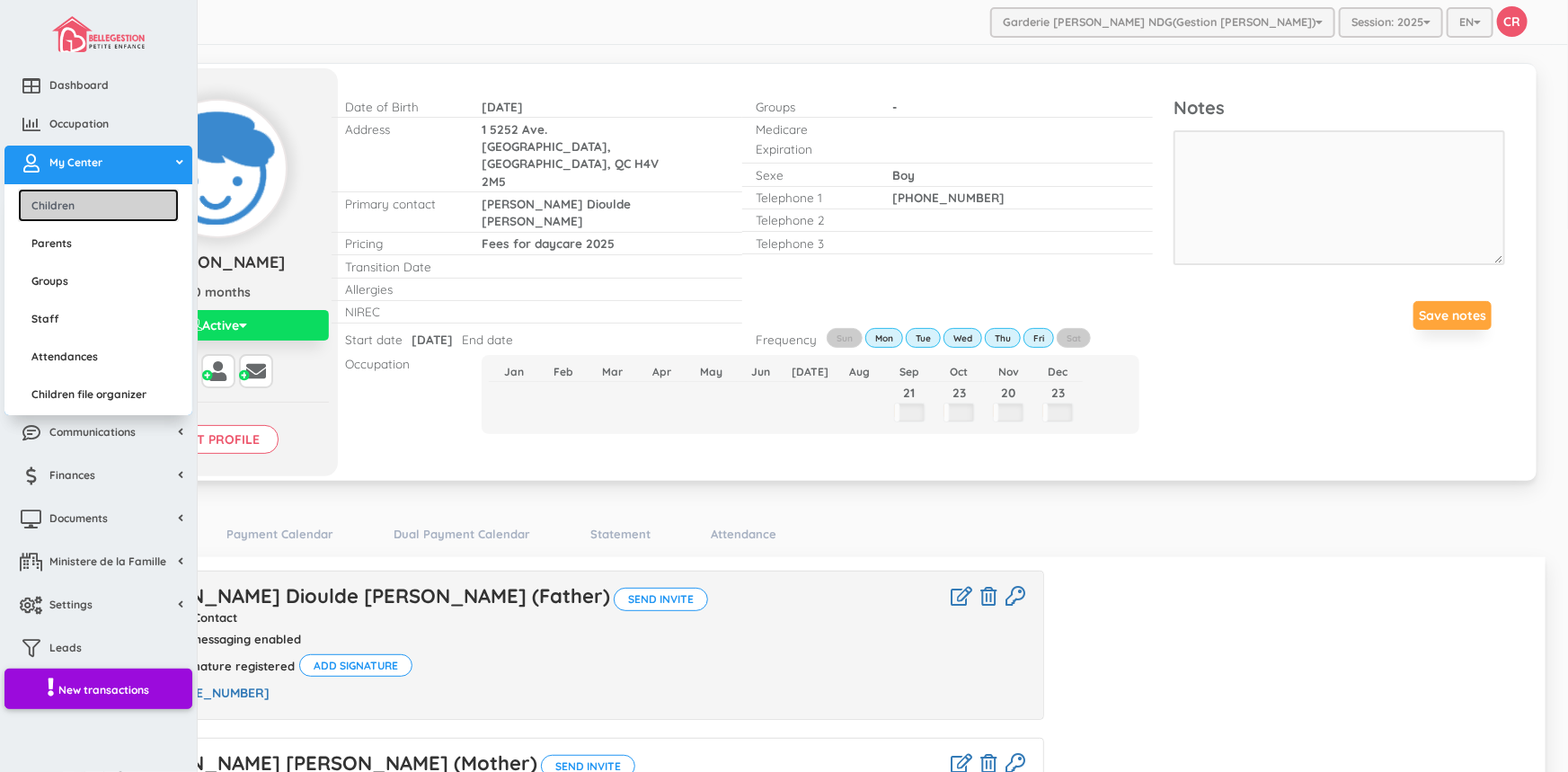
click at [81, 206] on link "Children" at bounding box center [98, 205] width 161 height 33
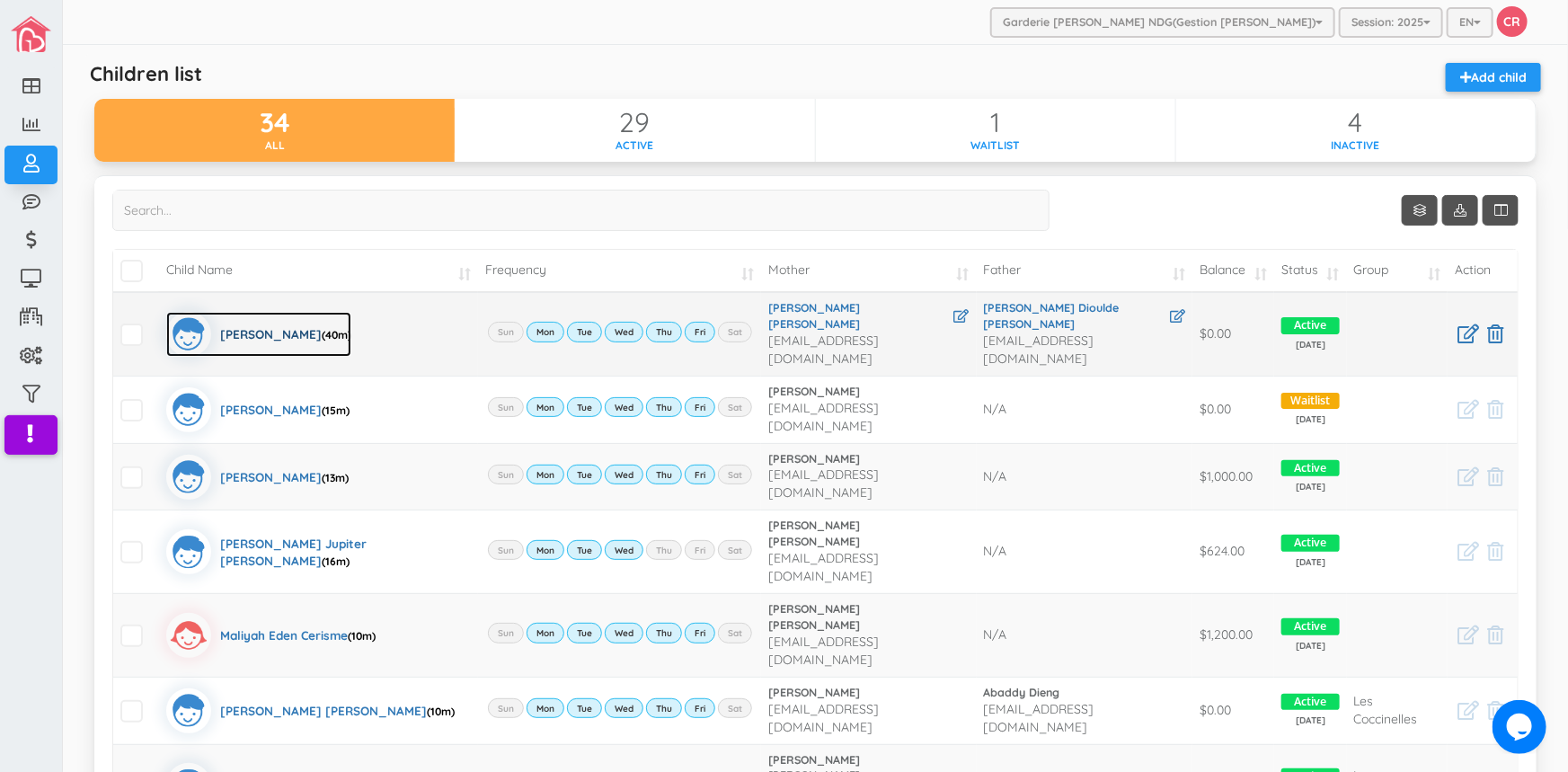
click at [305, 318] on div "Boubocar Siddiq Barry (40m)" at bounding box center [286, 335] width 131 height 45
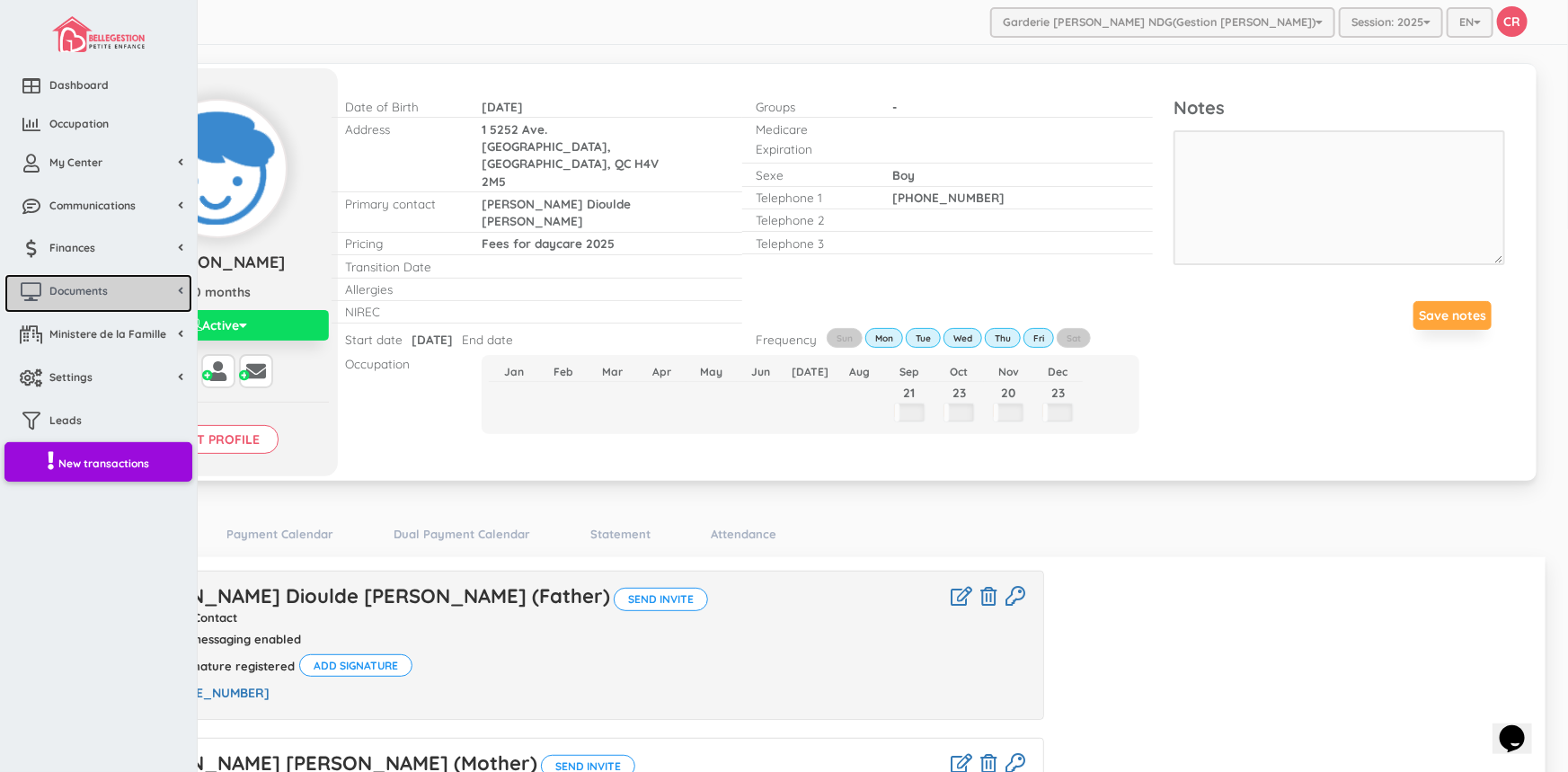
click at [82, 294] on span "Documents" at bounding box center [78, 290] width 58 height 15
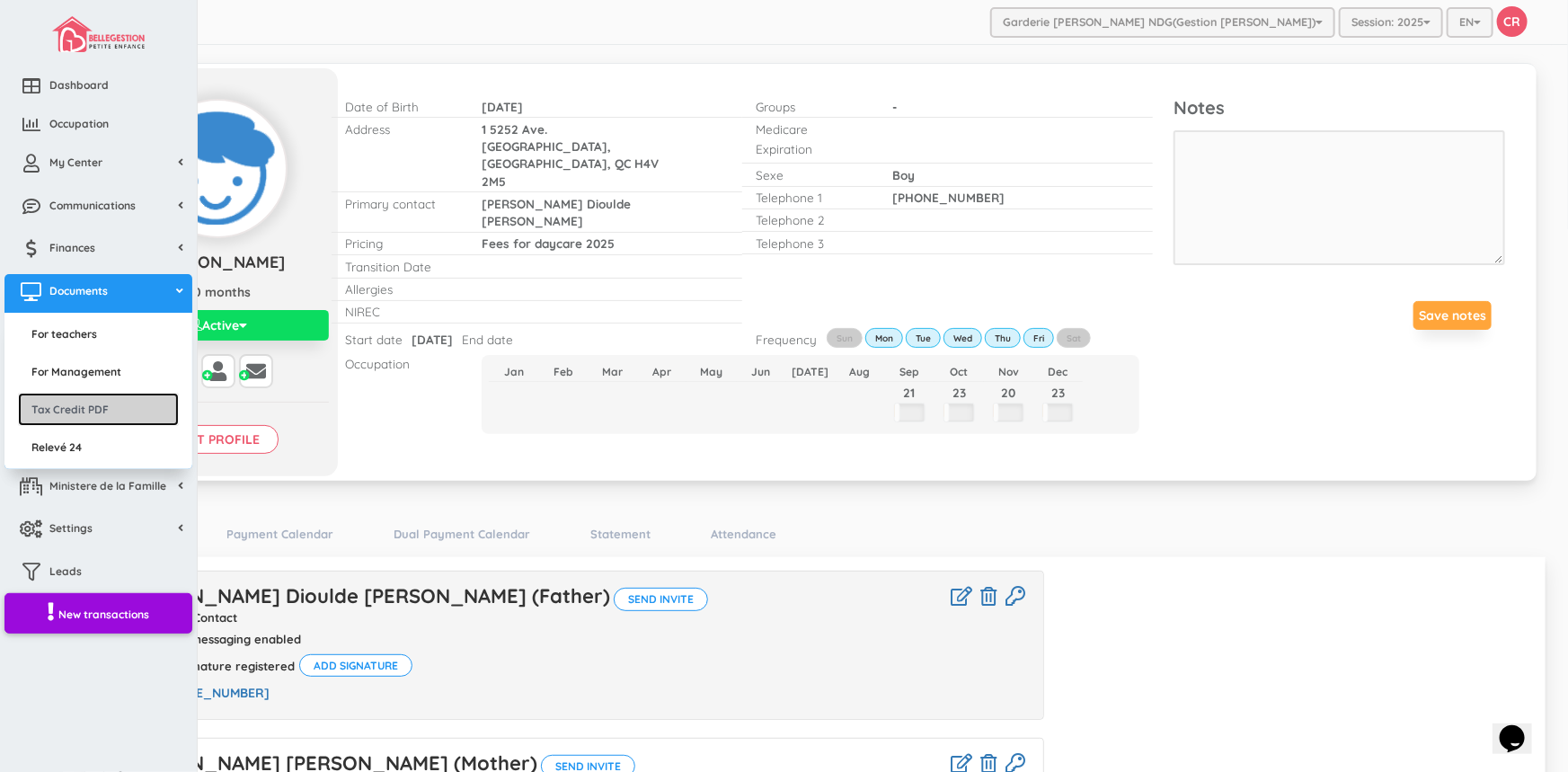
click at [97, 404] on link "Tax Credit PDF" at bounding box center [98, 408] width 161 height 33
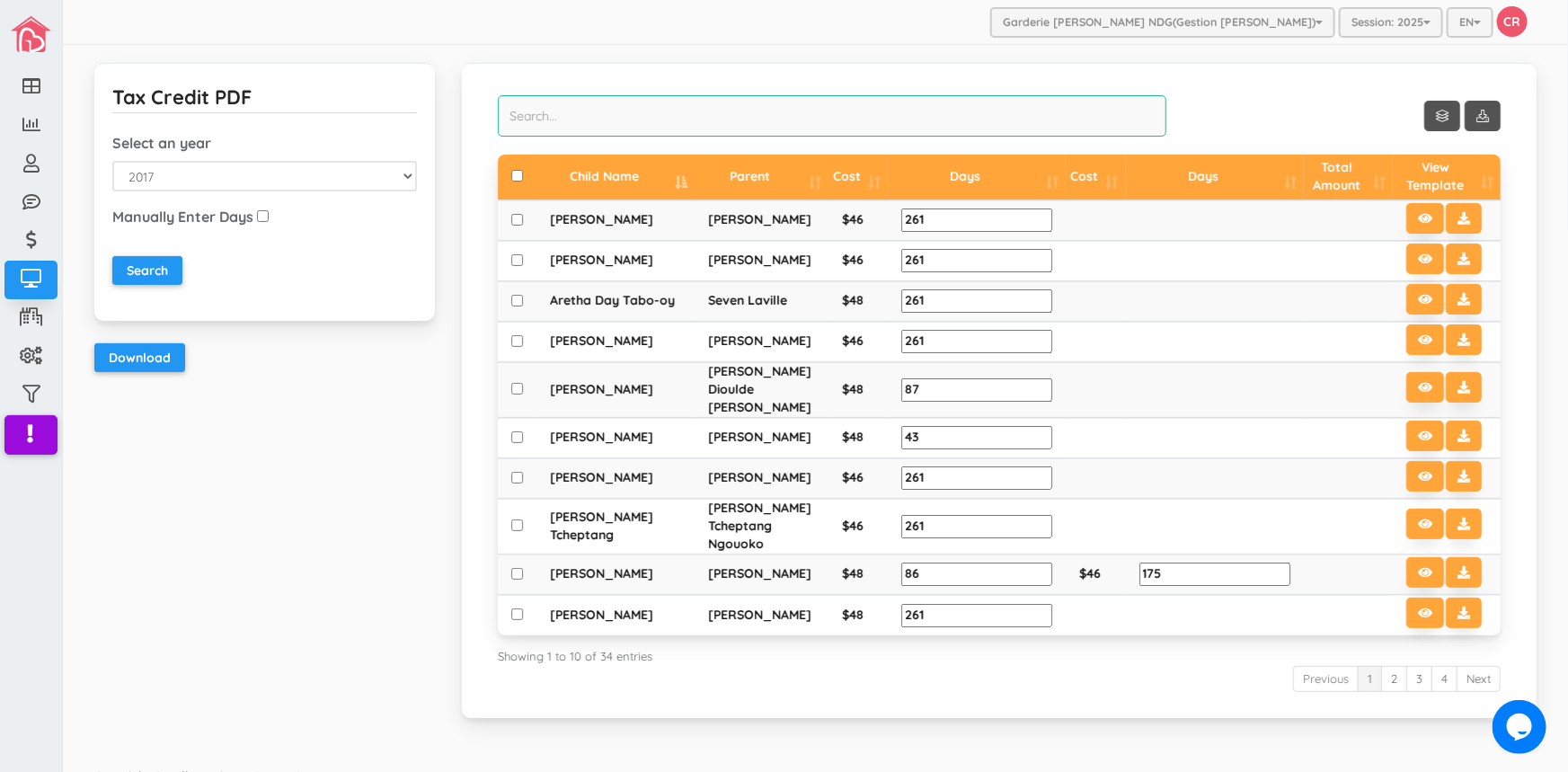
click at [521, 116] on input "search" at bounding box center [832, 116] width 668 height 41
click at [512, 383] on input "checkbox" at bounding box center [517, 388] width 11 height 11
checkbox input "true"
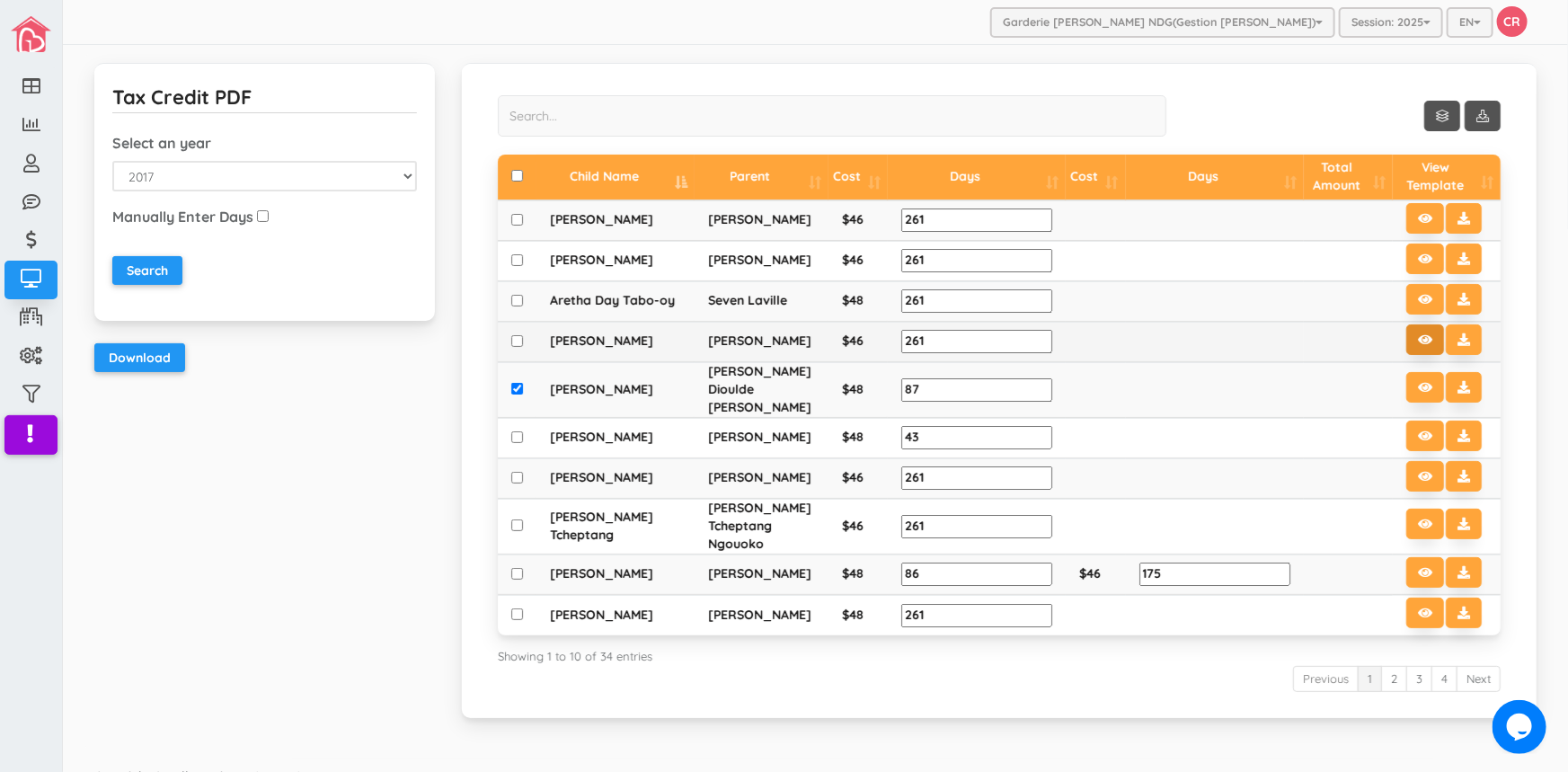
click at [1418, 338] on icon at bounding box center [1425, 339] width 14 height 12
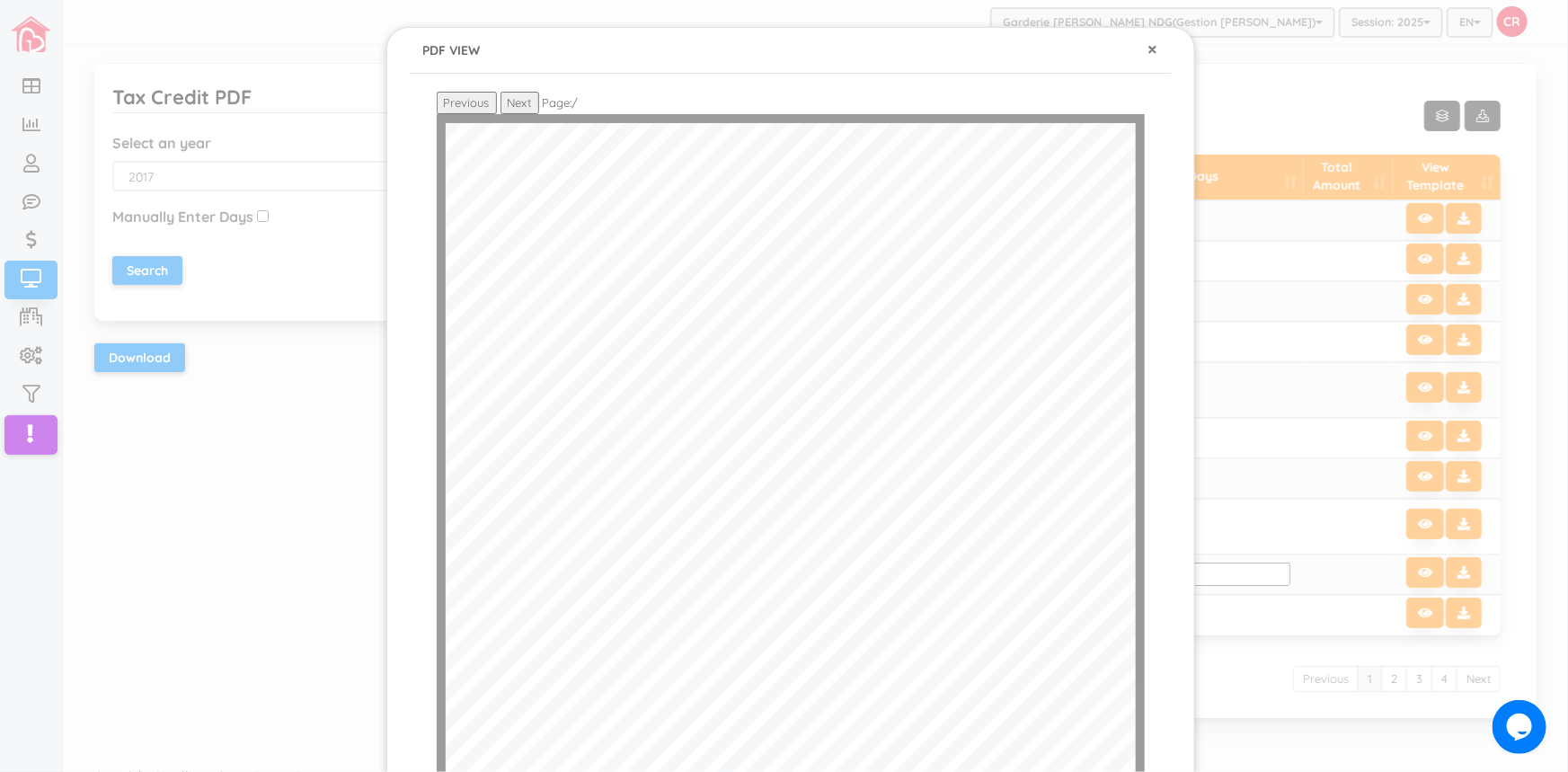
click at [1148, 46] on button "×" at bounding box center [1153, 49] width 9 height 19
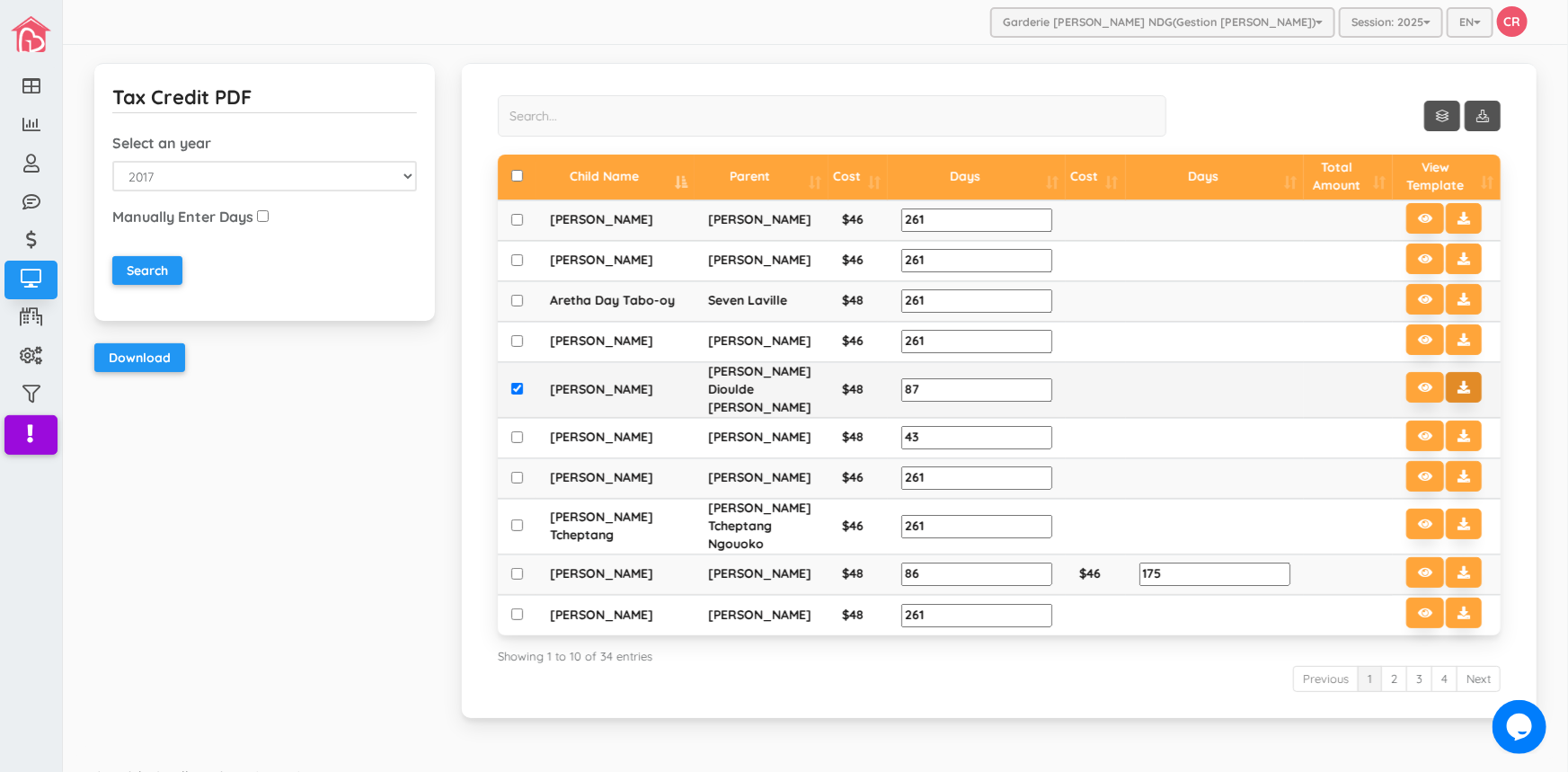
click at [1458, 381] on icon at bounding box center [1463, 386] width 12 height 12
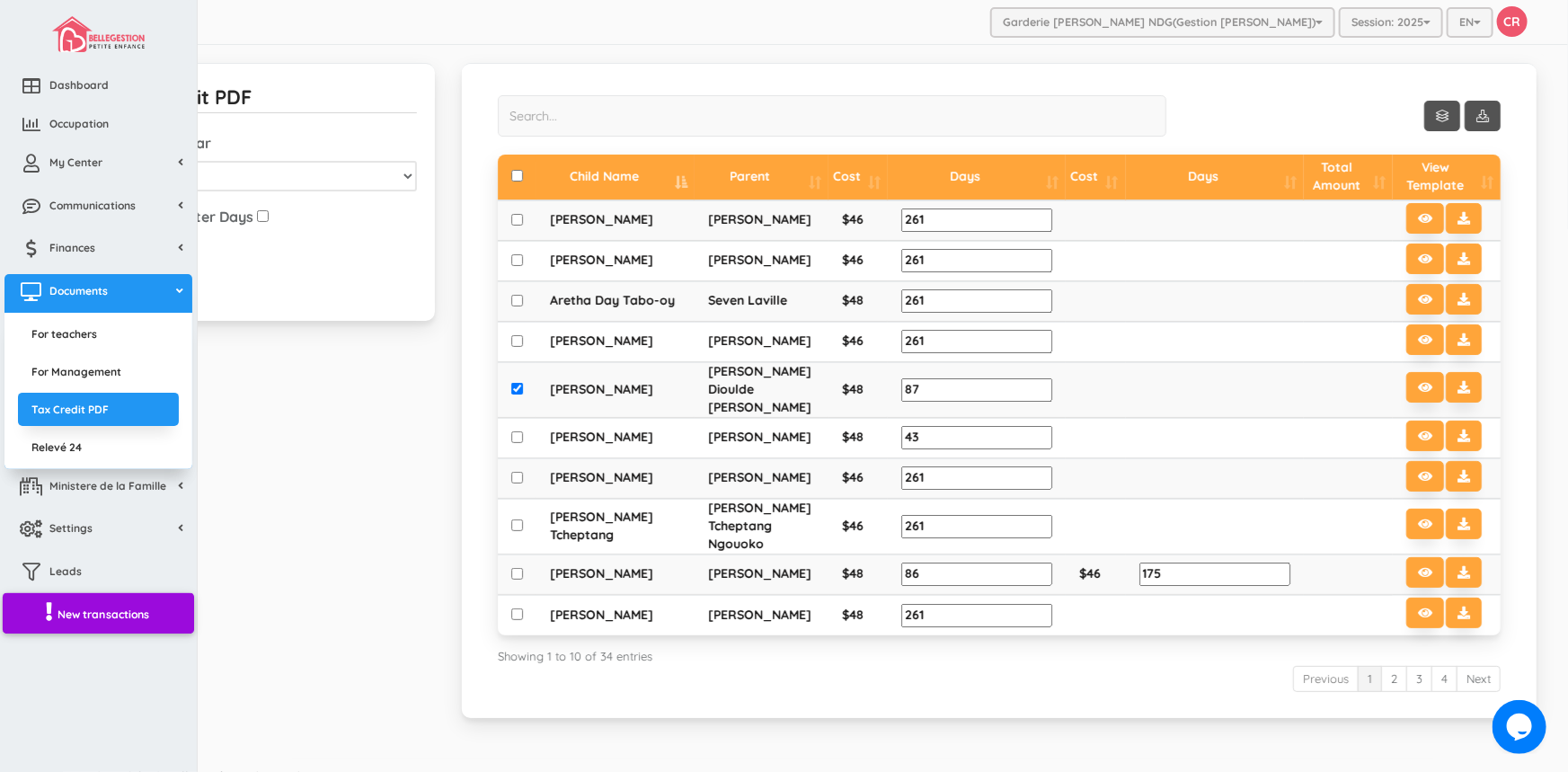
click at [81, 611] on span "New transactions" at bounding box center [104, 614] width 92 height 15
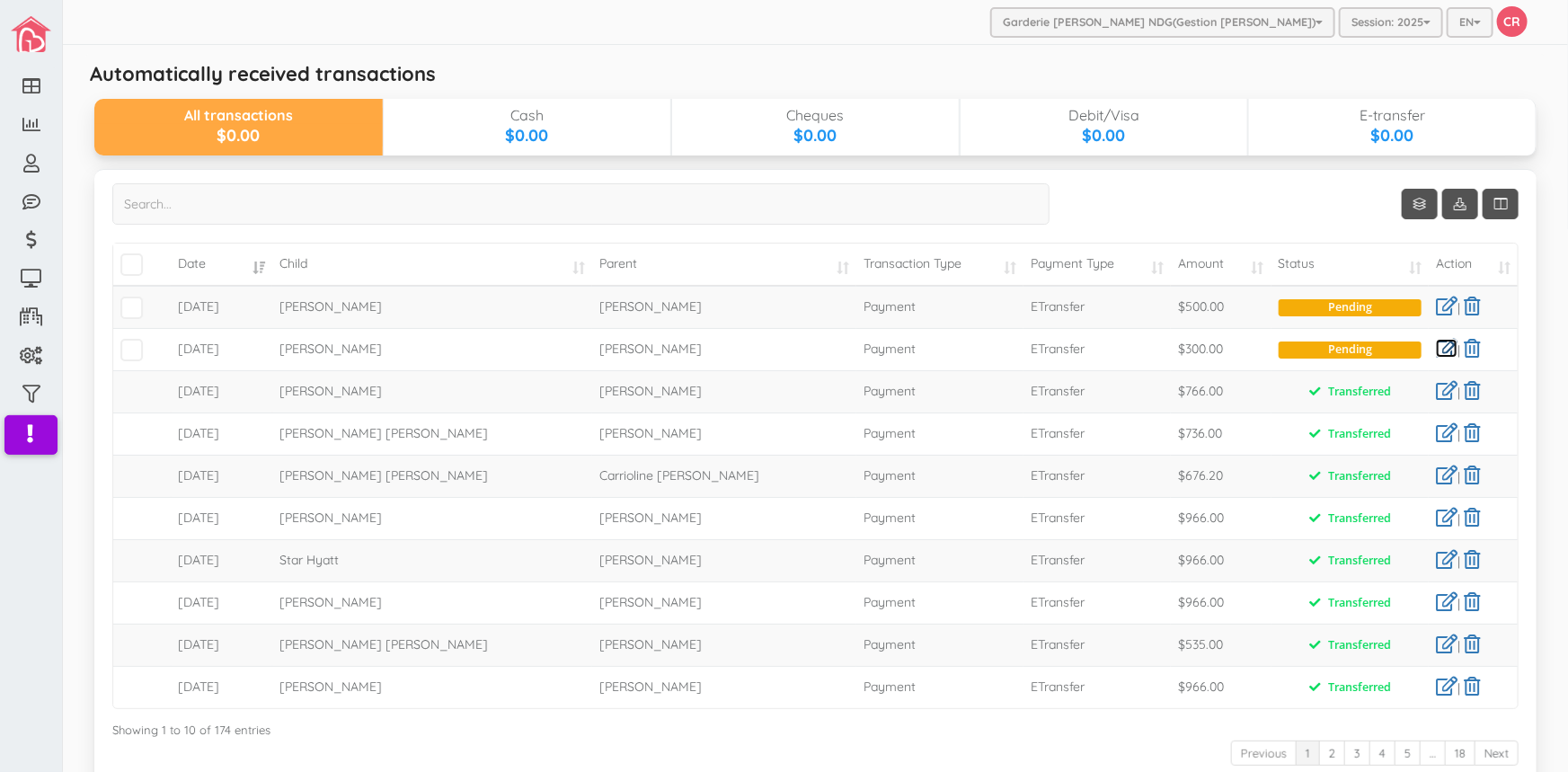
click at [1438, 348] on link at bounding box center [1446, 348] width 22 height 19
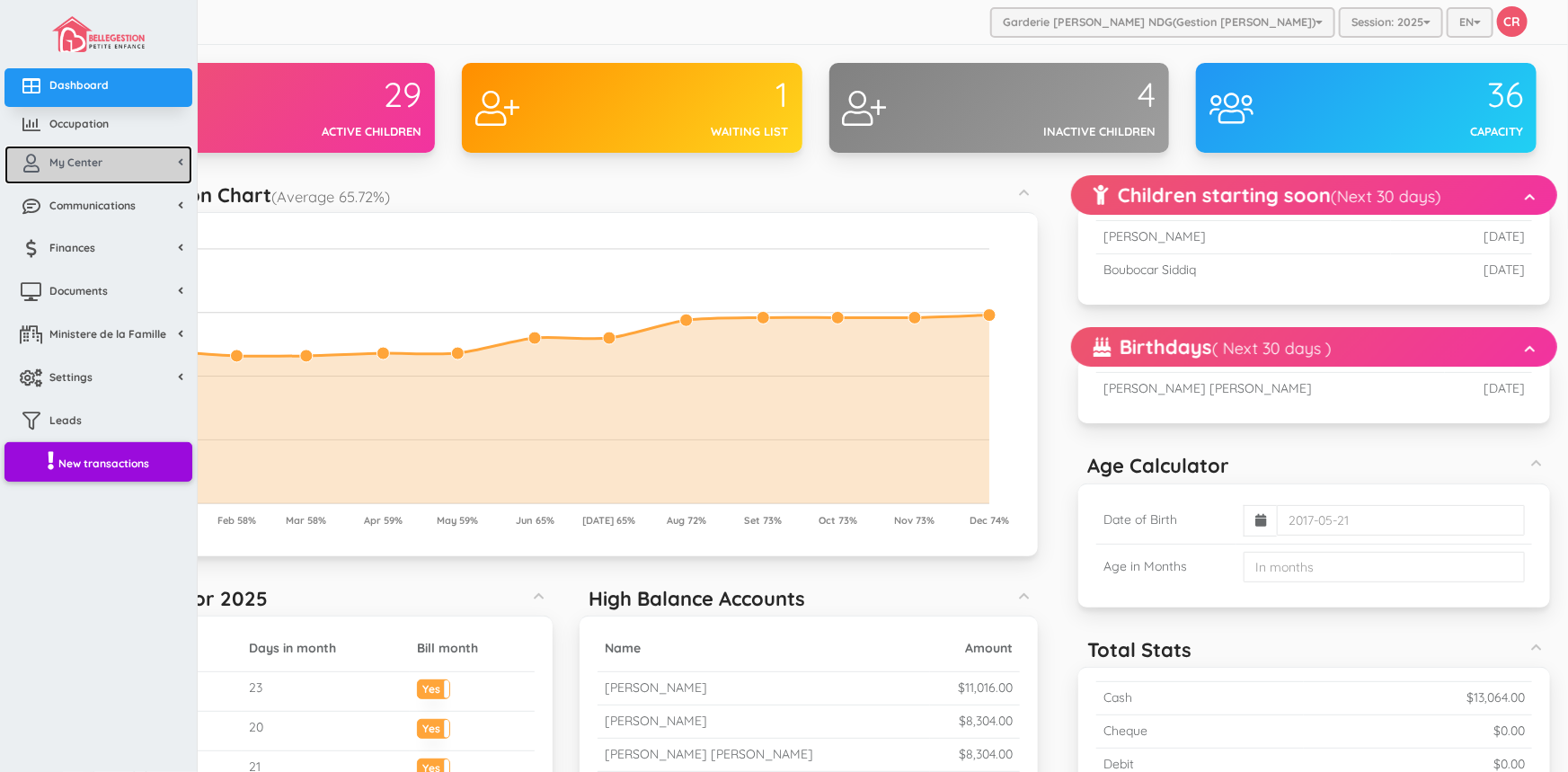
click at [70, 168] on span "My Center" at bounding box center [75, 162] width 53 height 15
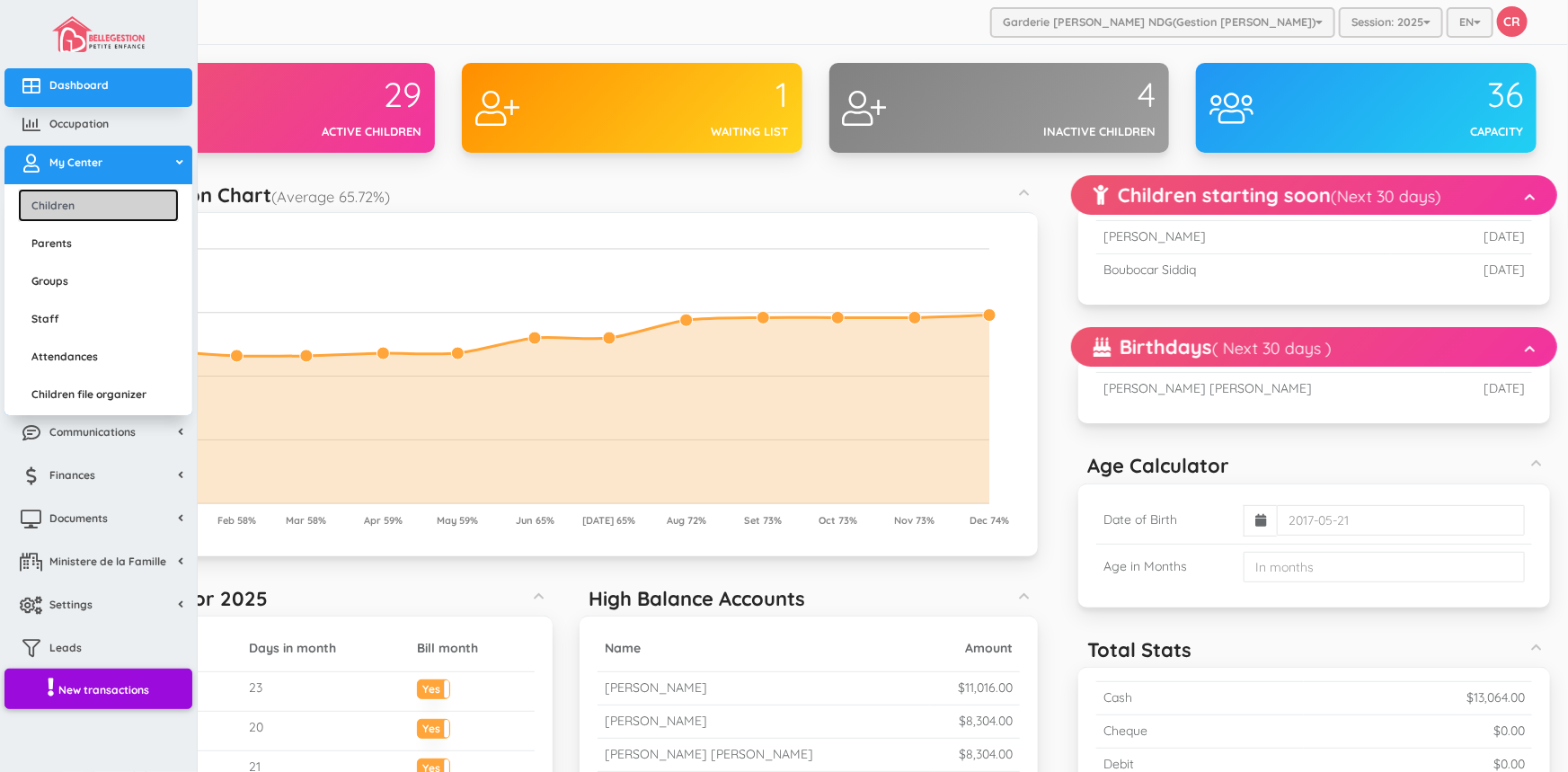
click at [78, 207] on link "Children" at bounding box center [98, 205] width 161 height 33
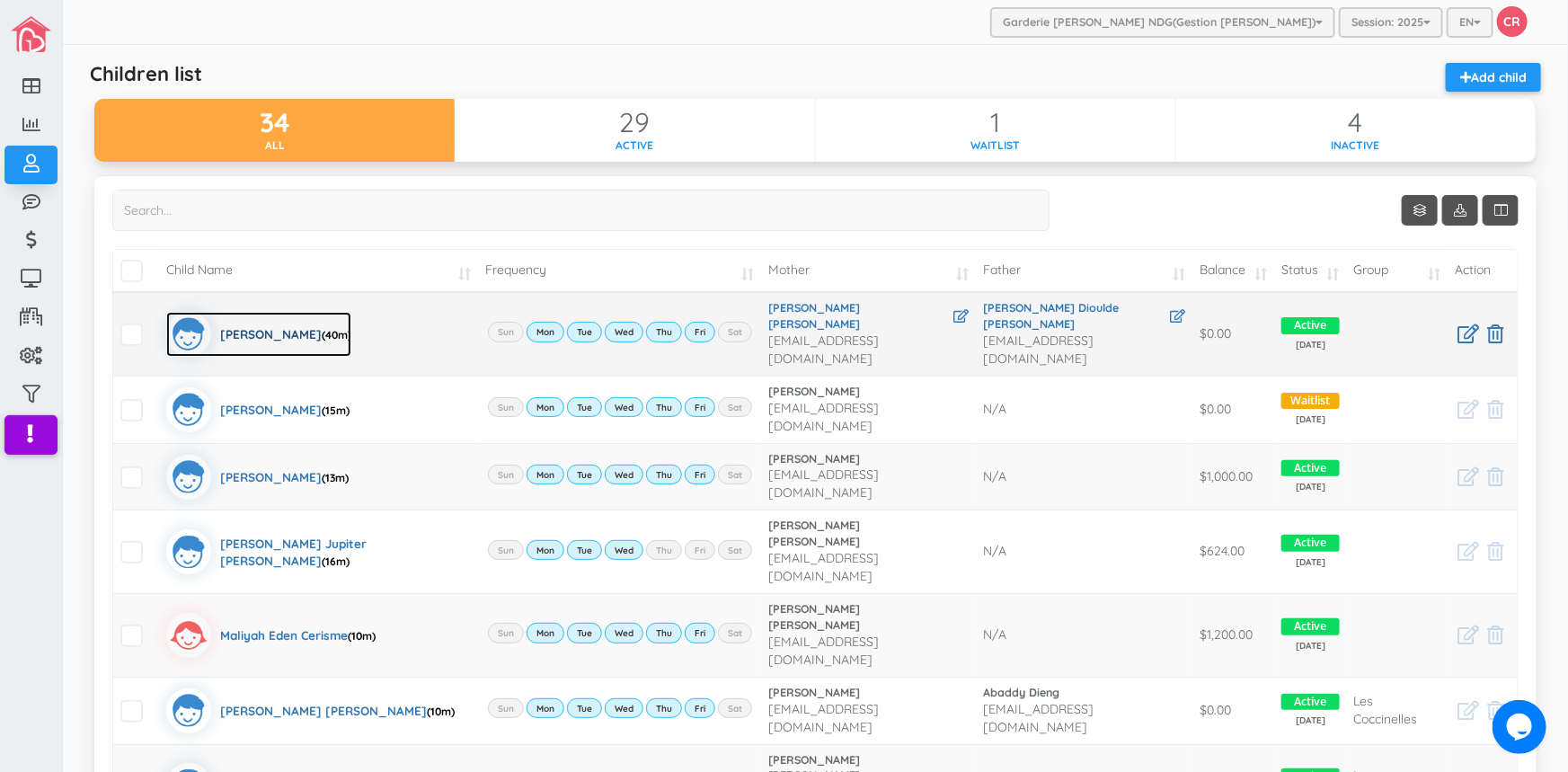
click at [297, 319] on div "[PERSON_NAME] (40m)" at bounding box center [286, 335] width 131 height 45
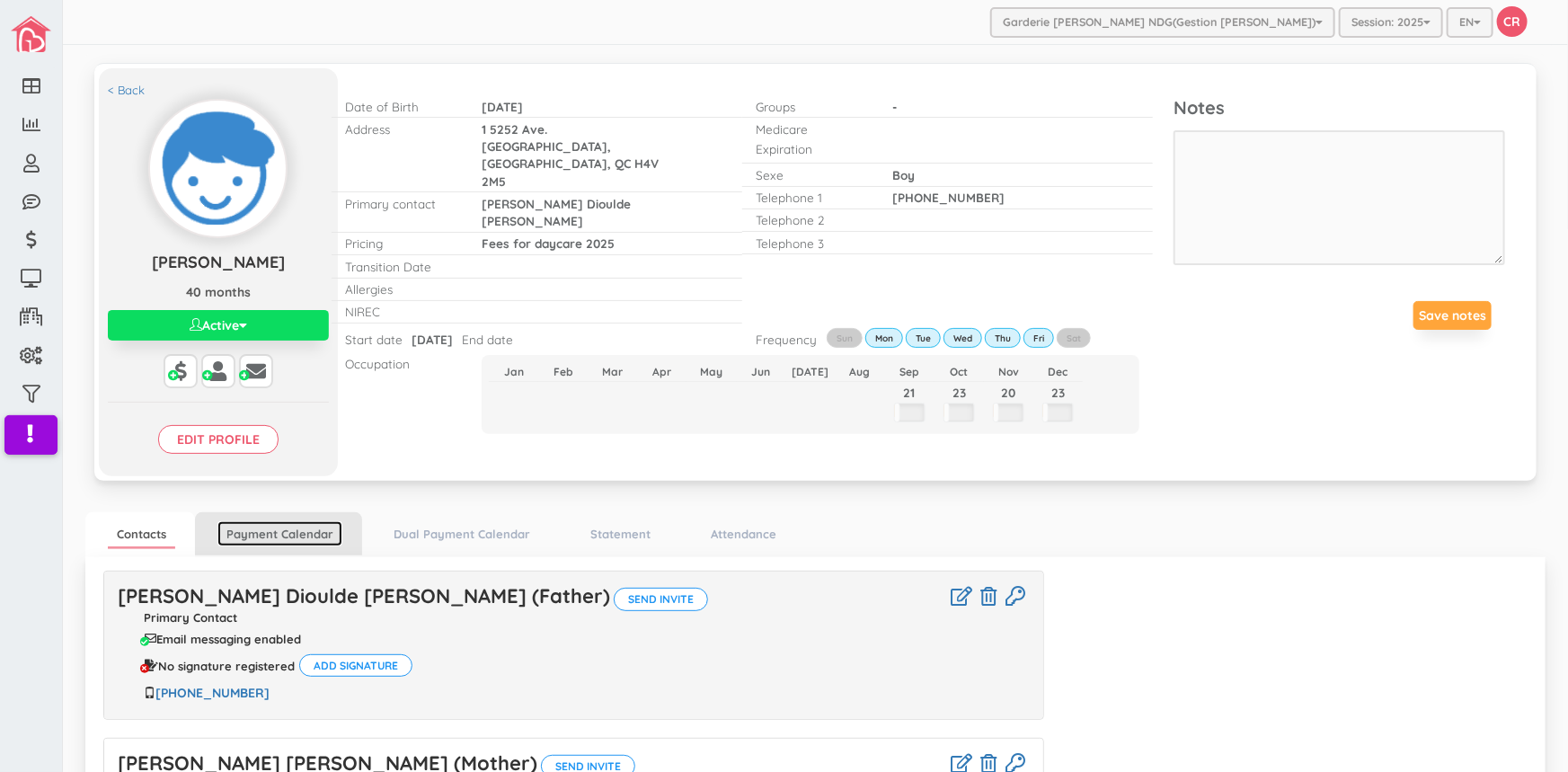
click at [328, 530] on link "Payment Calendar" at bounding box center [280, 534] width 124 height 26
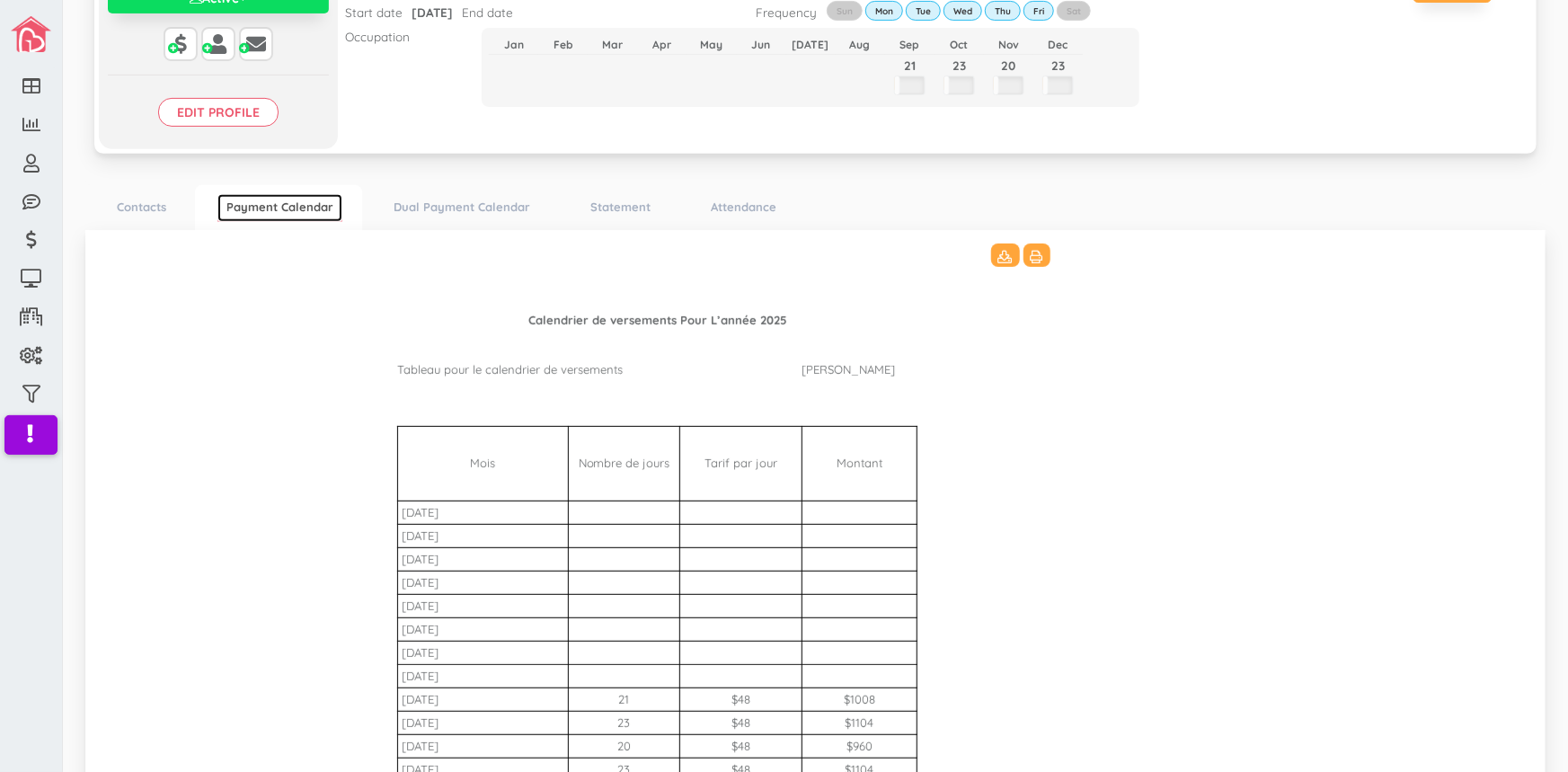
scroll to position [326, 0]
click at [999, 254] on icon at bounding box center [1005, 257] width 14 height 12
click at [602, 205] on link "Statement" at bounding box center [620, 208] width 78 height 26
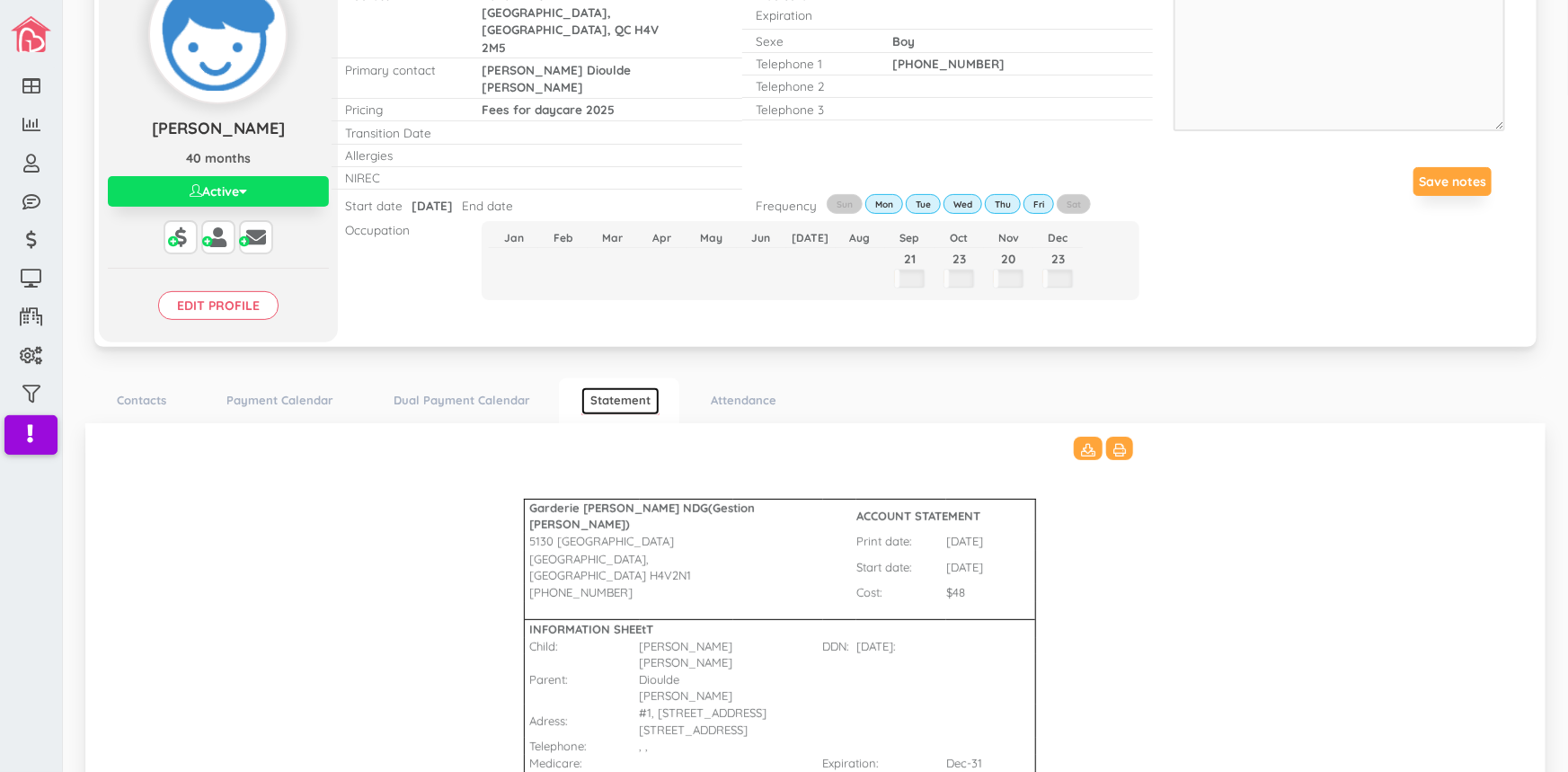
scroll to position [0, 0]
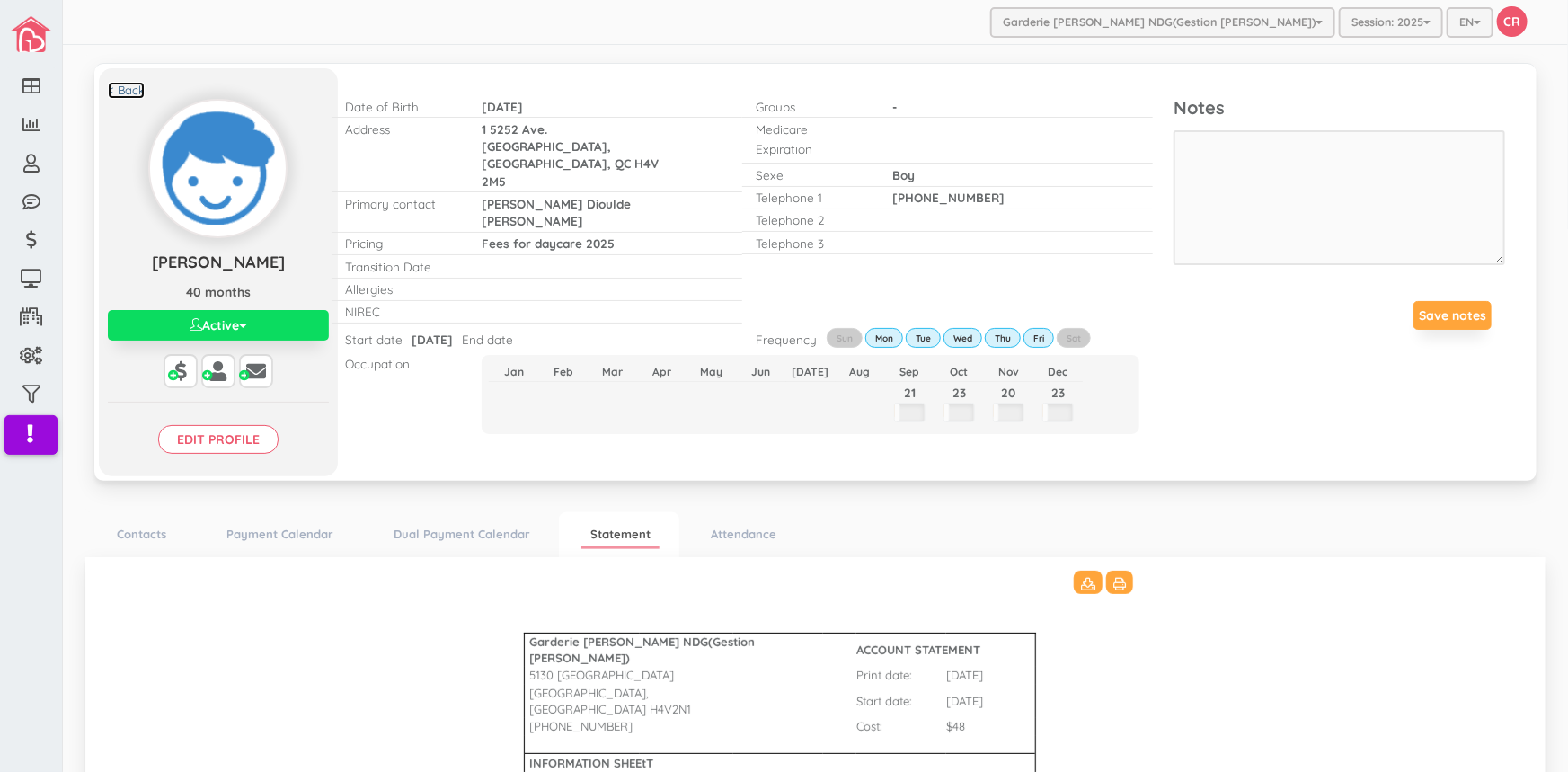
click at [121, 84] on link "< Back" at bounding box center [125, 90] width 37 height 17
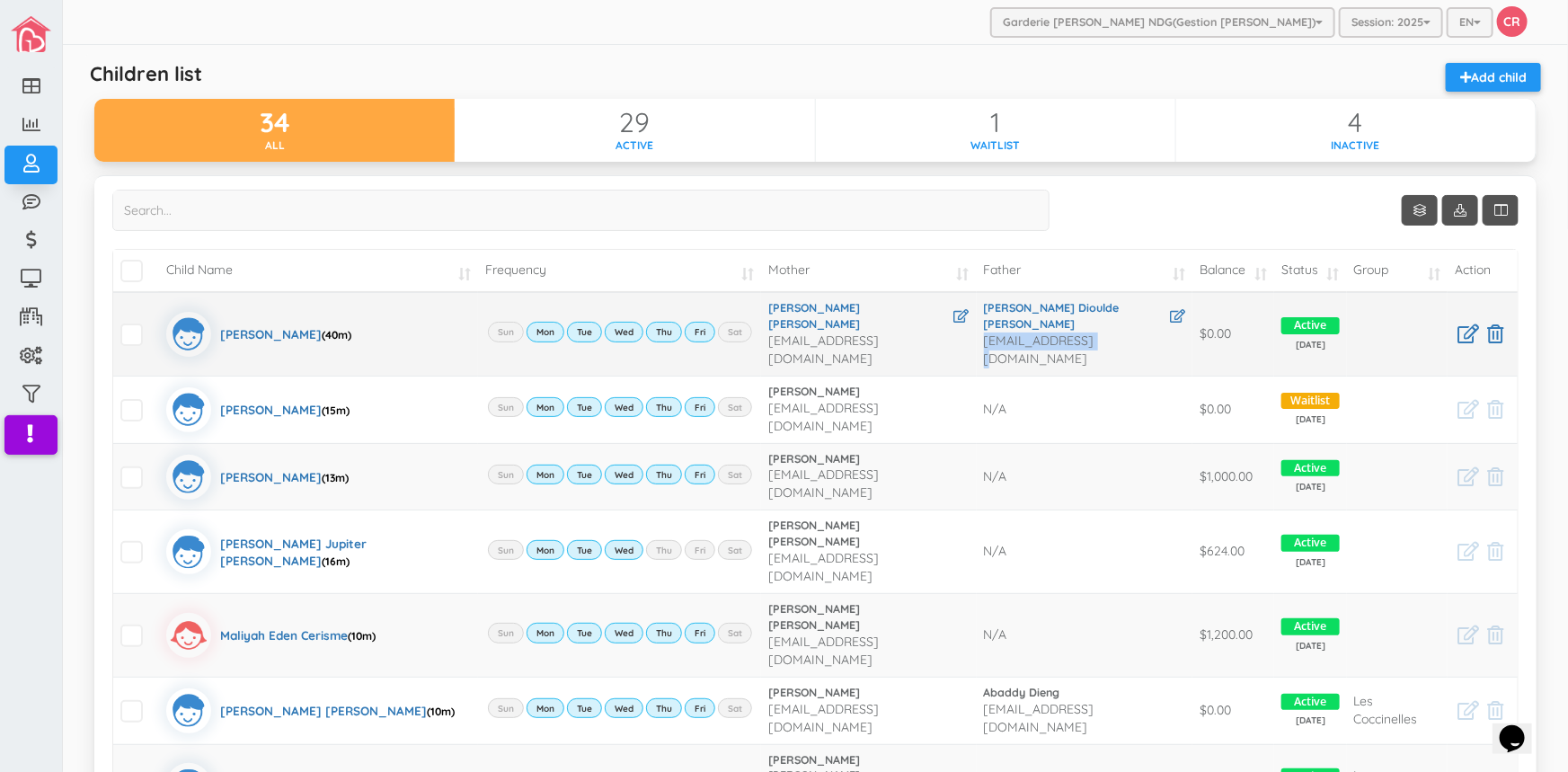
drag, startPoint x: 984, startPoint y: 327, endPoint x: 1110, endPoint y: 340, distance: 126.7
click at [1110, 340] on td "[PERSON_NAME] [PERSON_NAME] [PERSON_NAME][EMAIL_ADDRESS][DOMAIN_NAME]" at bounding box center [1084, 334] width 216 height 84
copy span "[EMAIL_ADDRESS][DOMAIN_NAME]"
drag, startPoint x: 733, startPoint y: 333, endPoint x: 908, endPoint y: 333, distance: 175.0
click at [908, 333] on td "Adama Dian Sow adamadiansow8@gmail.com" at bounding box center [868, 334] width 215 height 84
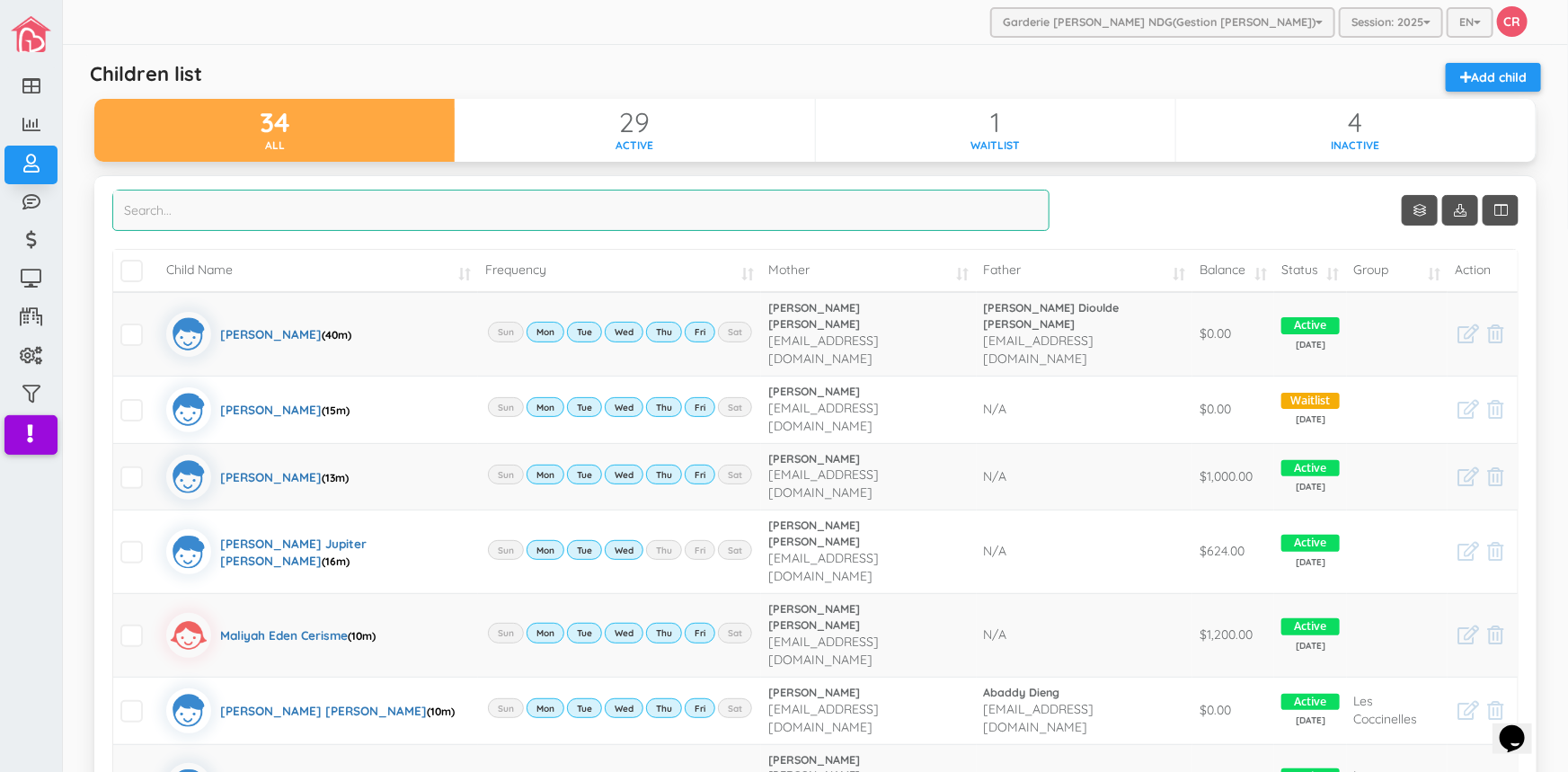
drag, startPoint x: 883, startPoint y: 332, endPoint x: 892, endPoint y: 210, distance: 122.3
click at [892, 210] on input "search" at bounding box center [581, 210] width 937 height 41
click at [1052, 207] on div "Show 10 rows Child Name Frequency Mother Father Balance Status Group Action Bou…" at bounding box center [816, 696] width 1407 height 1013
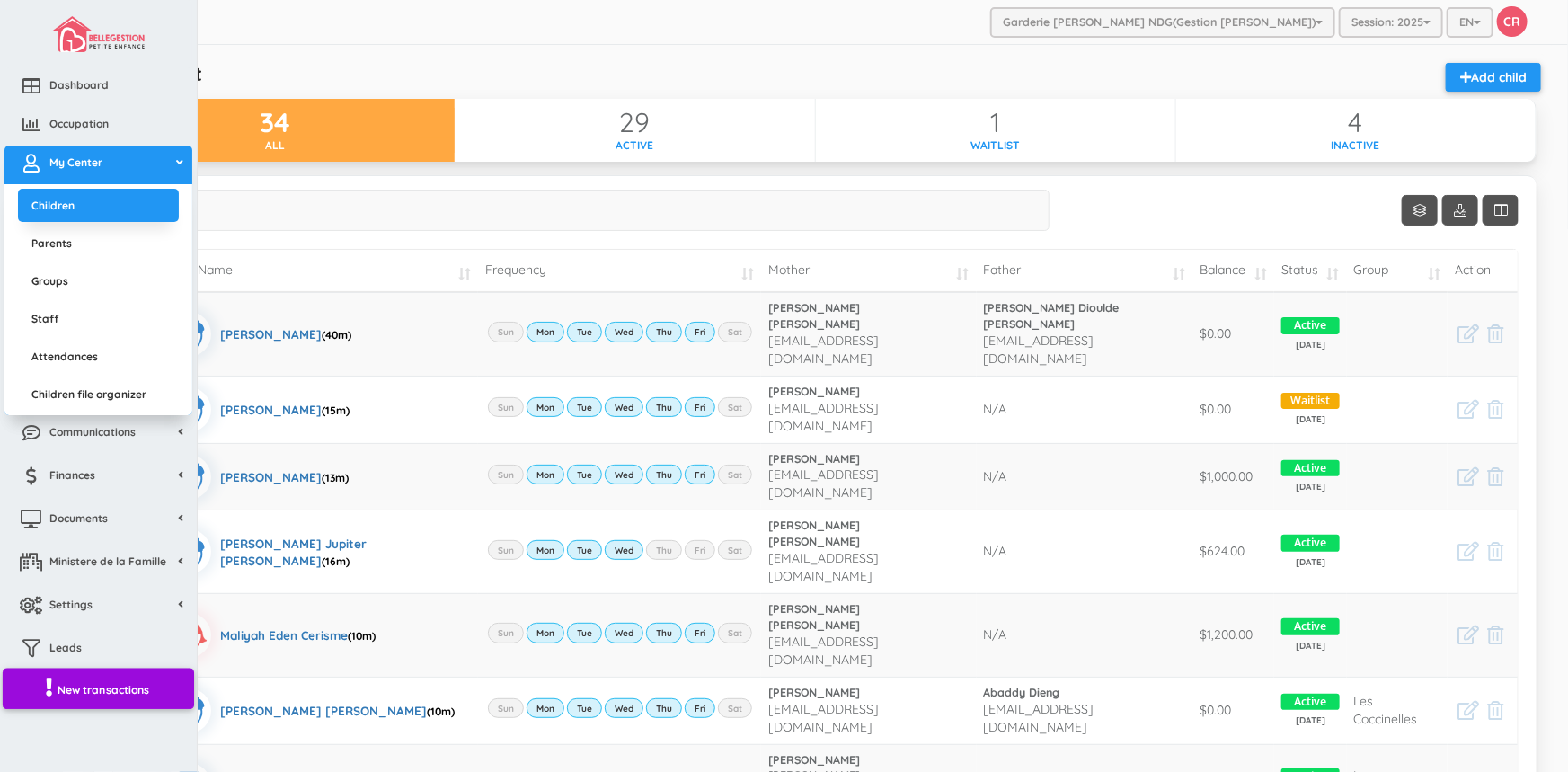
click at [128, 687] on span "New transactions" at bounding box center [104, 689] width 92 height 15
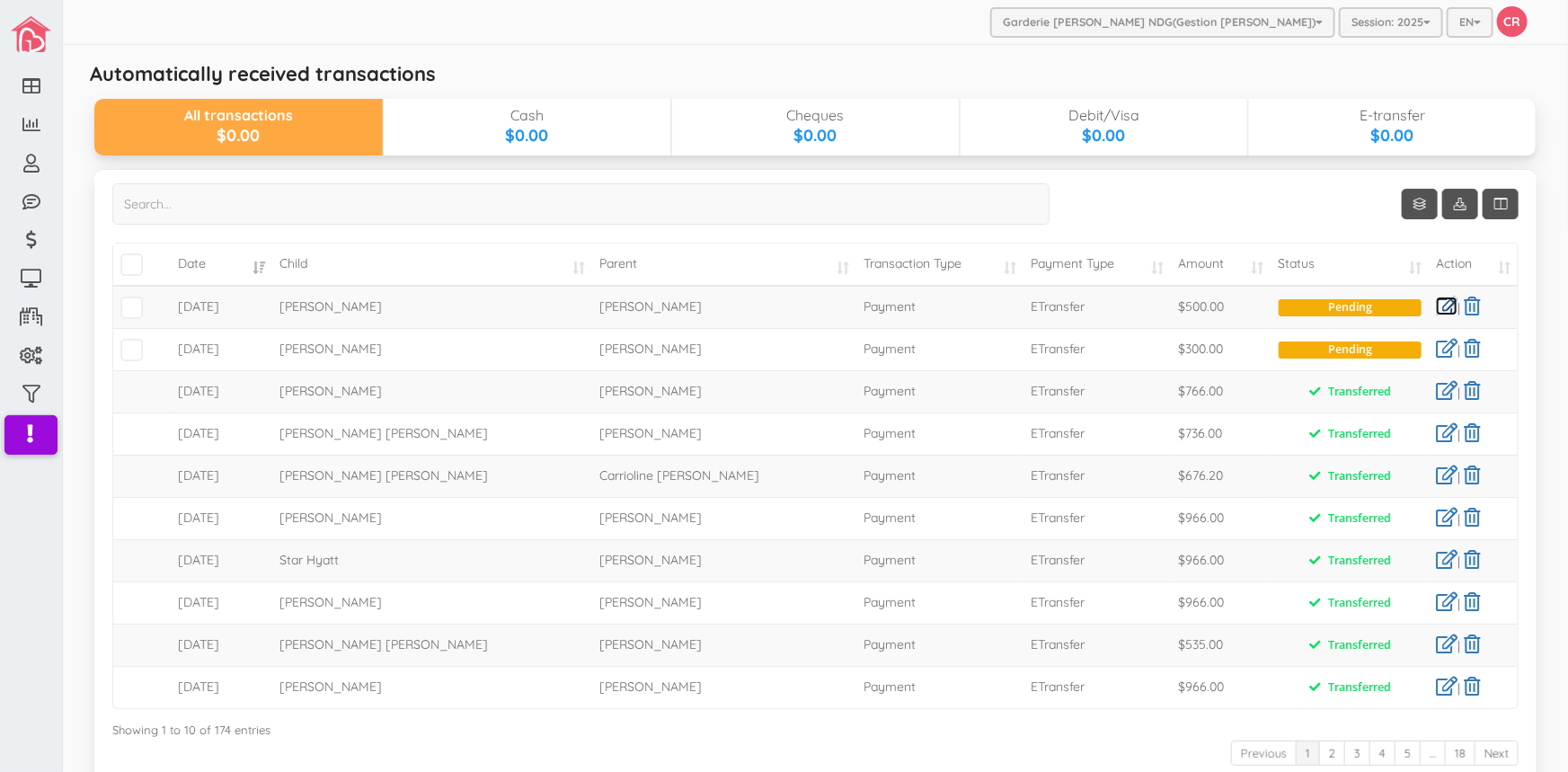
click at [1436, 305] on link at bounding box center [1446, 306] width 22 height 19
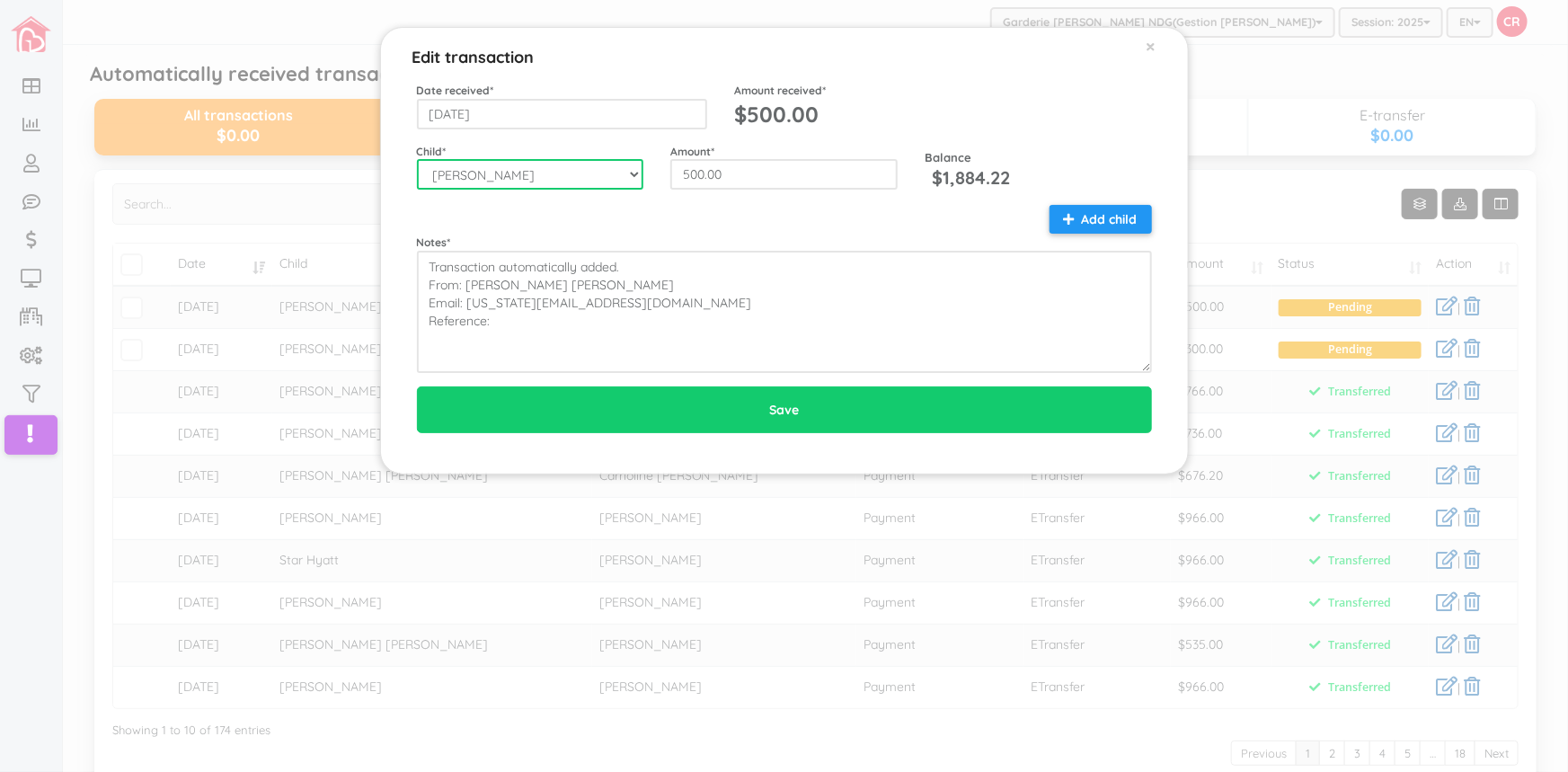
click at [634, 176] on select "--Select-- [PERSON_NAME] [PERSON_NAME] [PERSON_NAME] Day Tabo-oy [PERSON_NAME] …" at bounding box center [530, 174] width 227 height 30
click at [417, 159] on select "--Select-- [PERSON_NAME] [PERSON_NAME] [PERSON_NAME] Day Tabo-oy [PERSON_NAME] …" at bounding box center [530, 174] width 227 height 30
click at [634, 173] on select "--Select-- [PERSON_NAME] [PERSON_NAME] [PERSON_NAME] Day Tabo-oy [PERSON_NAME] …" at bounding box center [530, 174] width 227 height 30
select select "1013"
click at [417, 159] on select "--Select-- [PERSON_NAME] [PERSON_NAME] [PERSON_NAME] Day Tabo-oy [PERSON_NAME] …" at bounding box center [530, 174] width 227 height 30
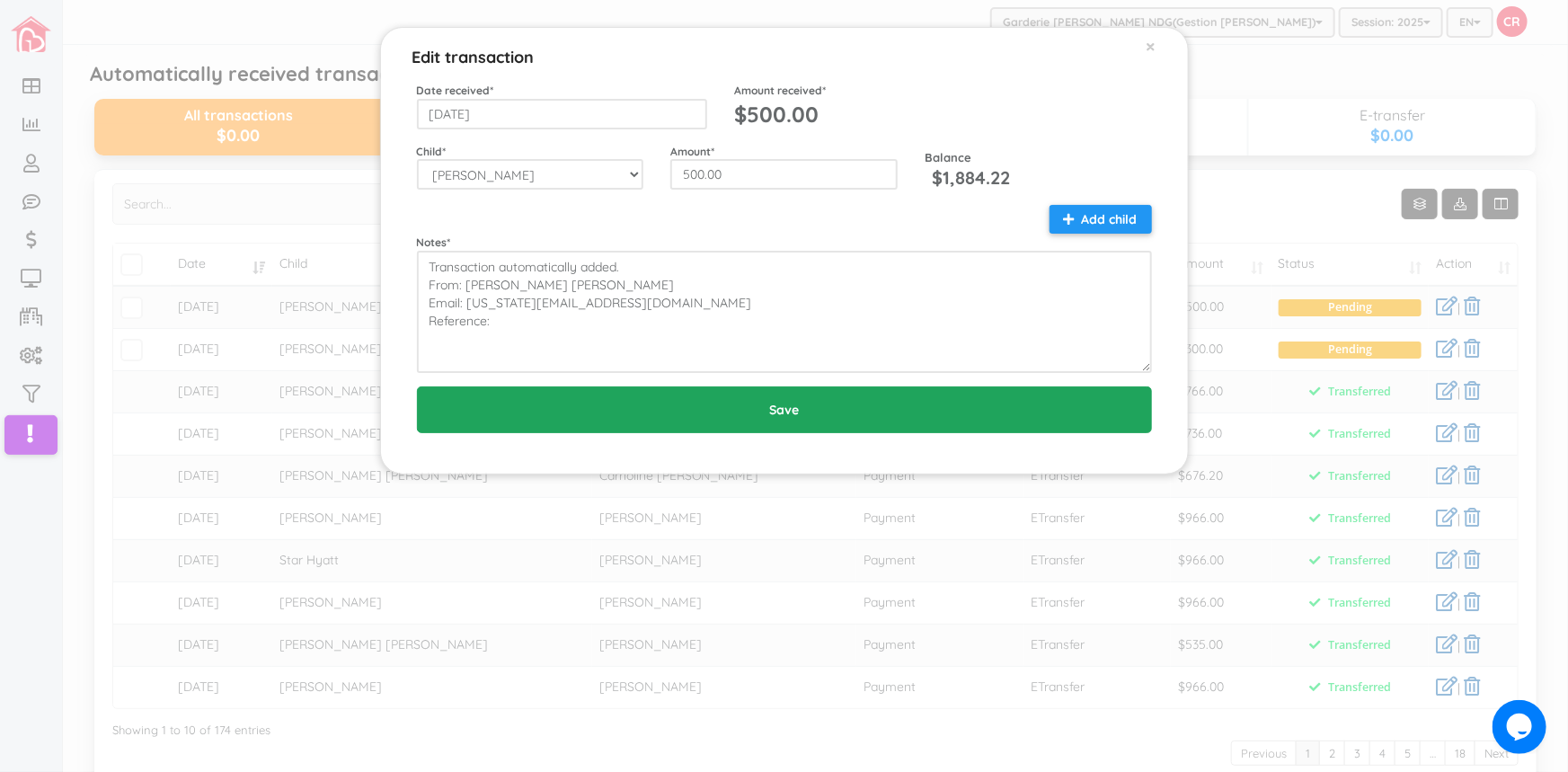
click at [762, 402] on input "Save" at bounding box center [784, 410] width 735 height 47
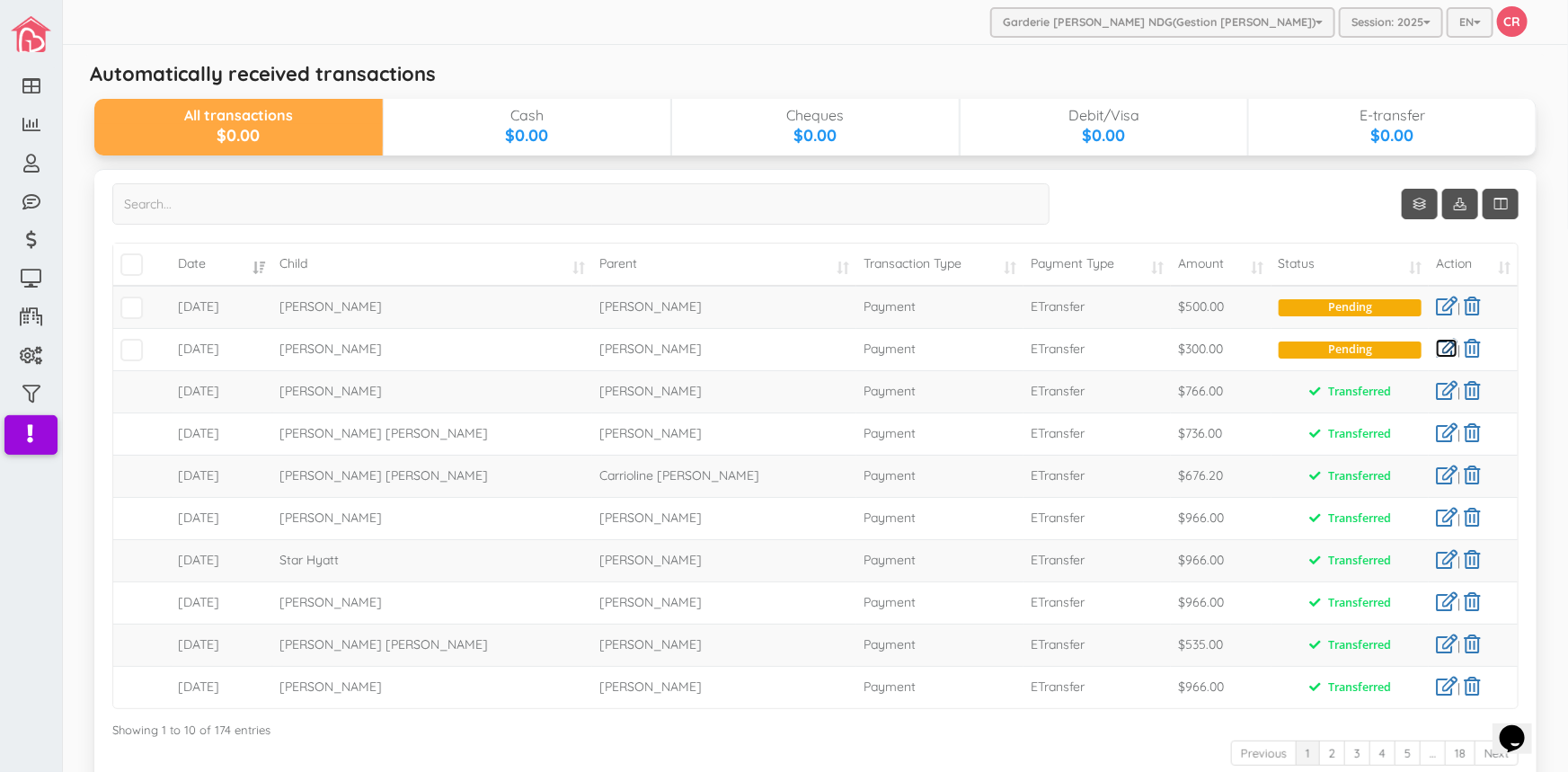
click at [1436, 346] on link at bounding box center [1446, 348] width 22 height 19
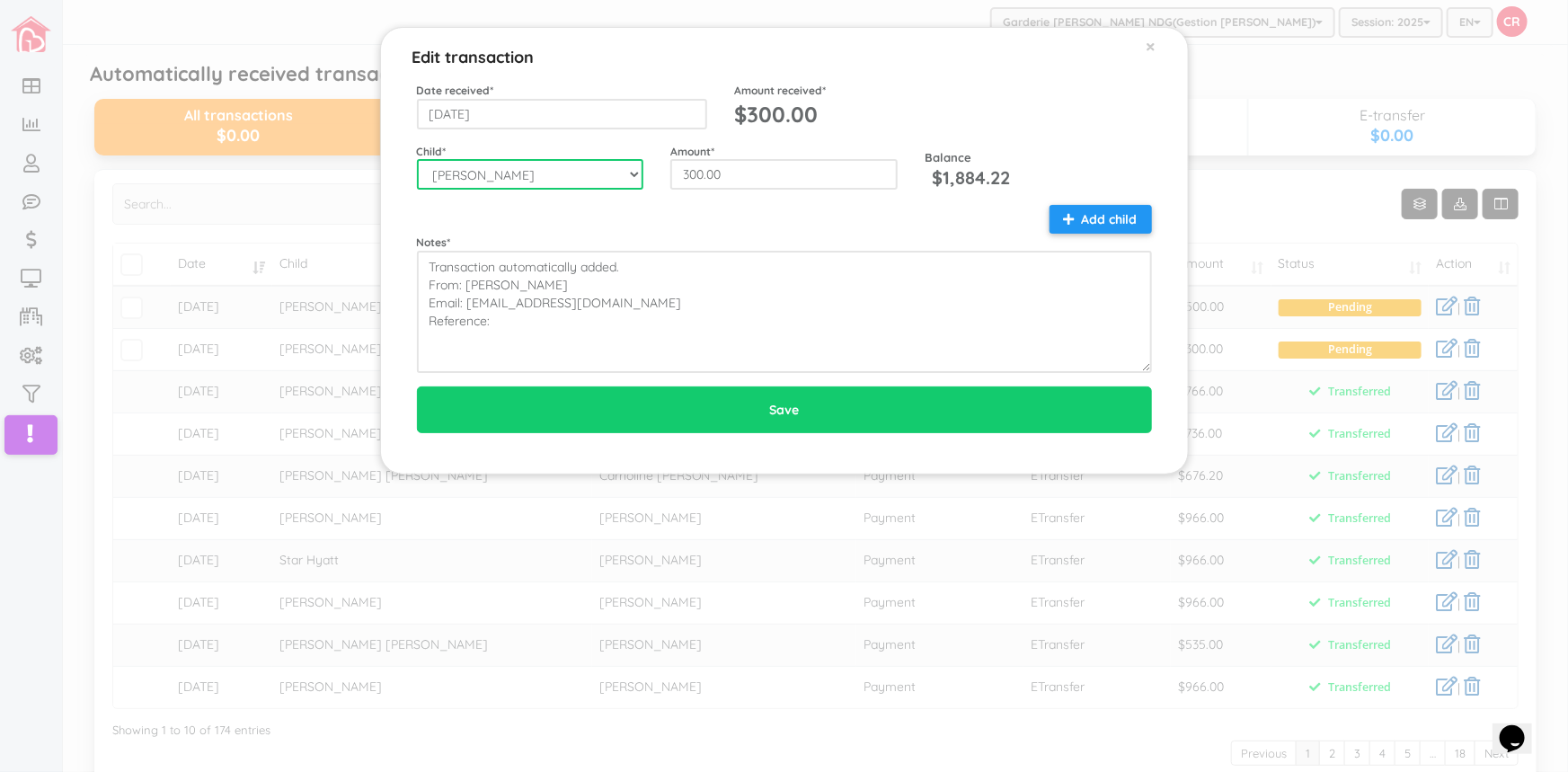
click at [637, 174] on select "--Select-- Aaliyah Marchica Alannah Rose Canete Aretha Day Tabo-oy Ariella Eliz…" at bounding box center [530, 174] width 227 height 30
select select "1549"
click at [417, 159] on select "--Select-- Aaliyah Marchica Alannah Rose Canete Aretha Day Tabo-oy Ariella Eliz…" at bounding box center [530, 174] width 227 height 30
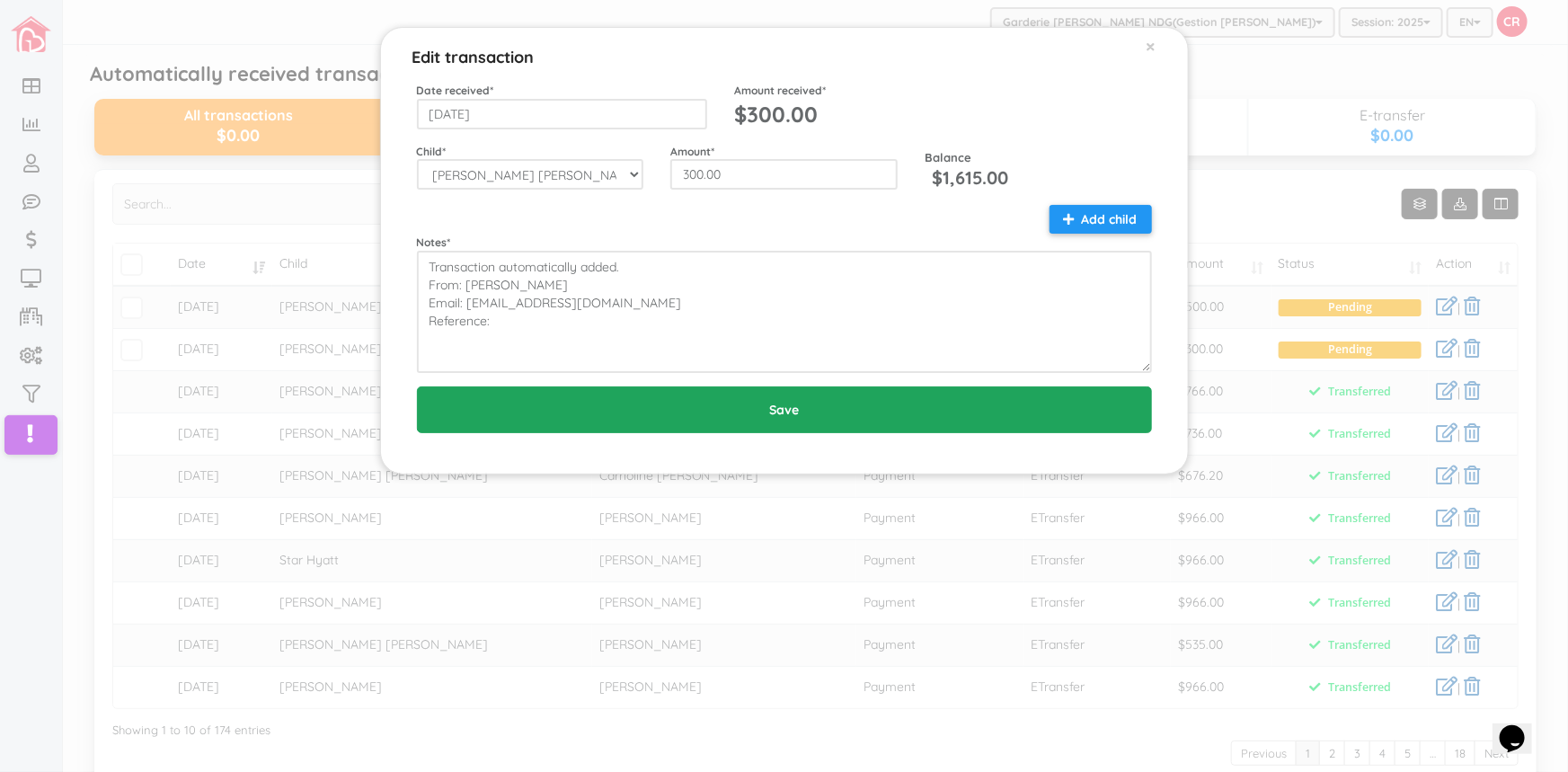
click at [781, 411] on input "Save" at bounding box center [784, 410] width 735 height 47
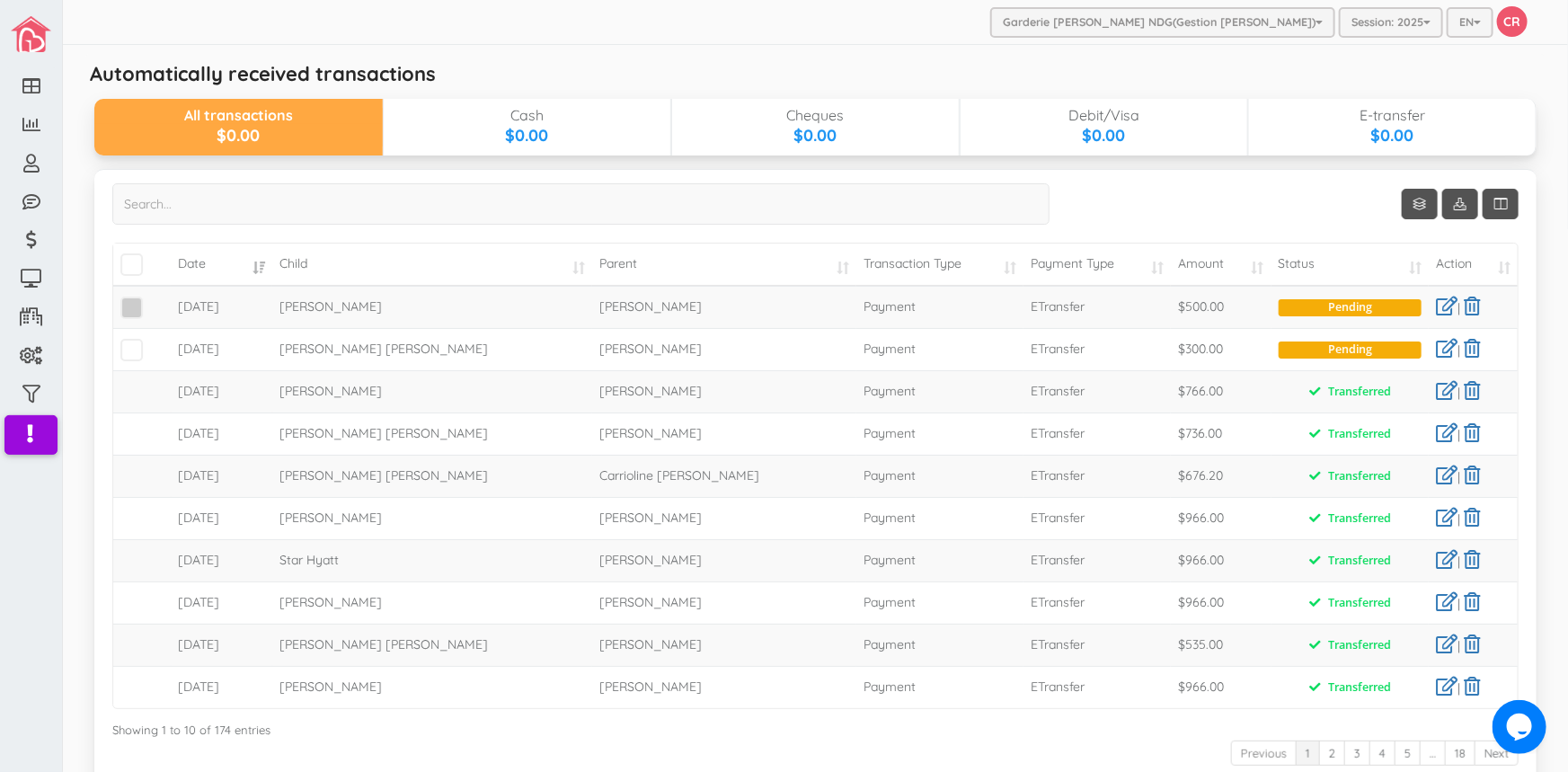
click at [135, 309] on span at bounding box center [132, 308] width 23 height 23
click at [152, 300] on input "checkbox" at bounding box center [152, 300] width 0 height 0
click at [137, 353] on span at bounding box center [132, 350] width 23 height 23
click at [152, 342] on input "checkbox" at bounding box center [152, 342] width 0 height 0
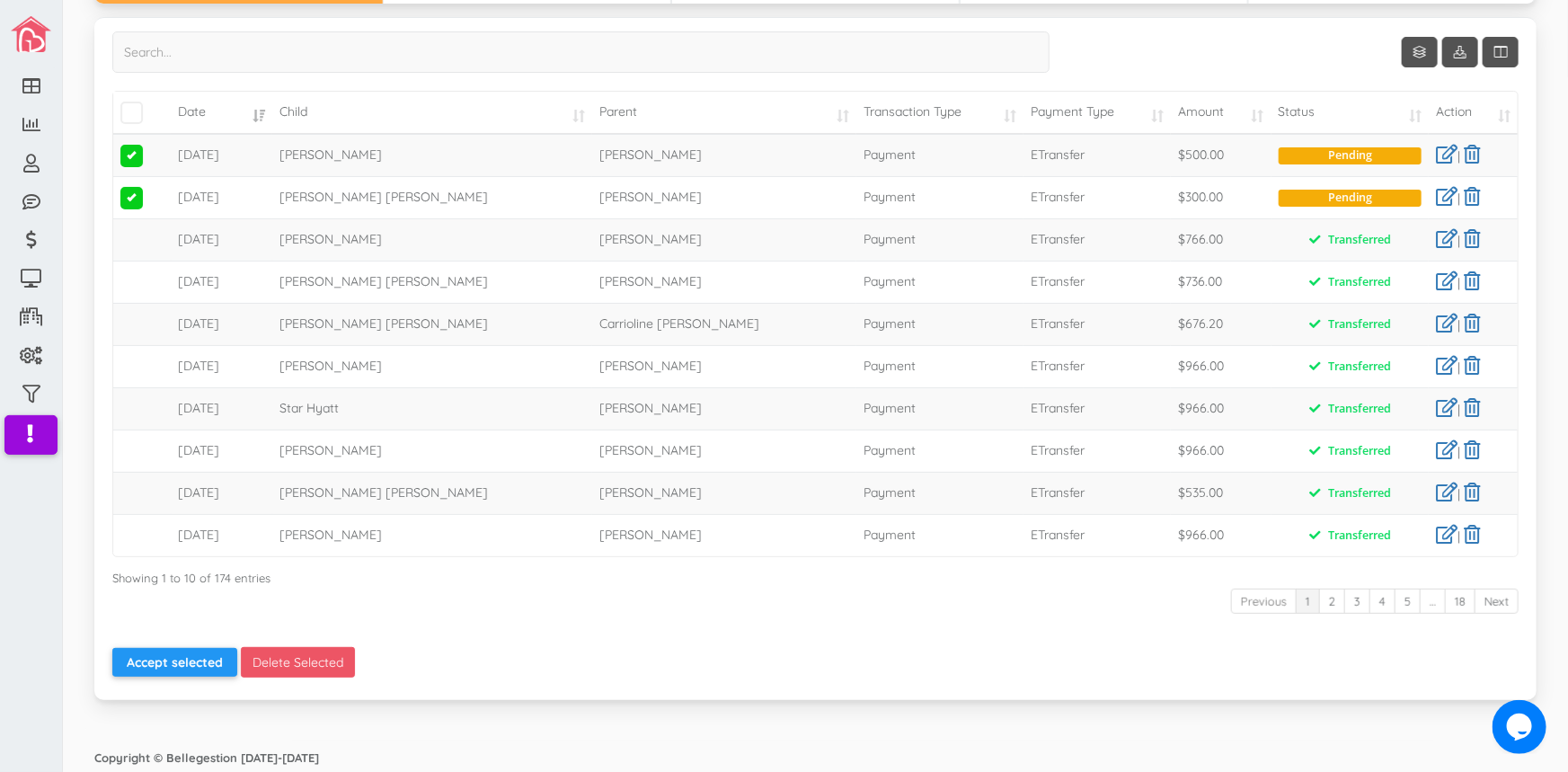
scroll to position [153, 0]
click at [162, 663] on button "Accept selected" at bounding box center [174, 661] width 124 height 28
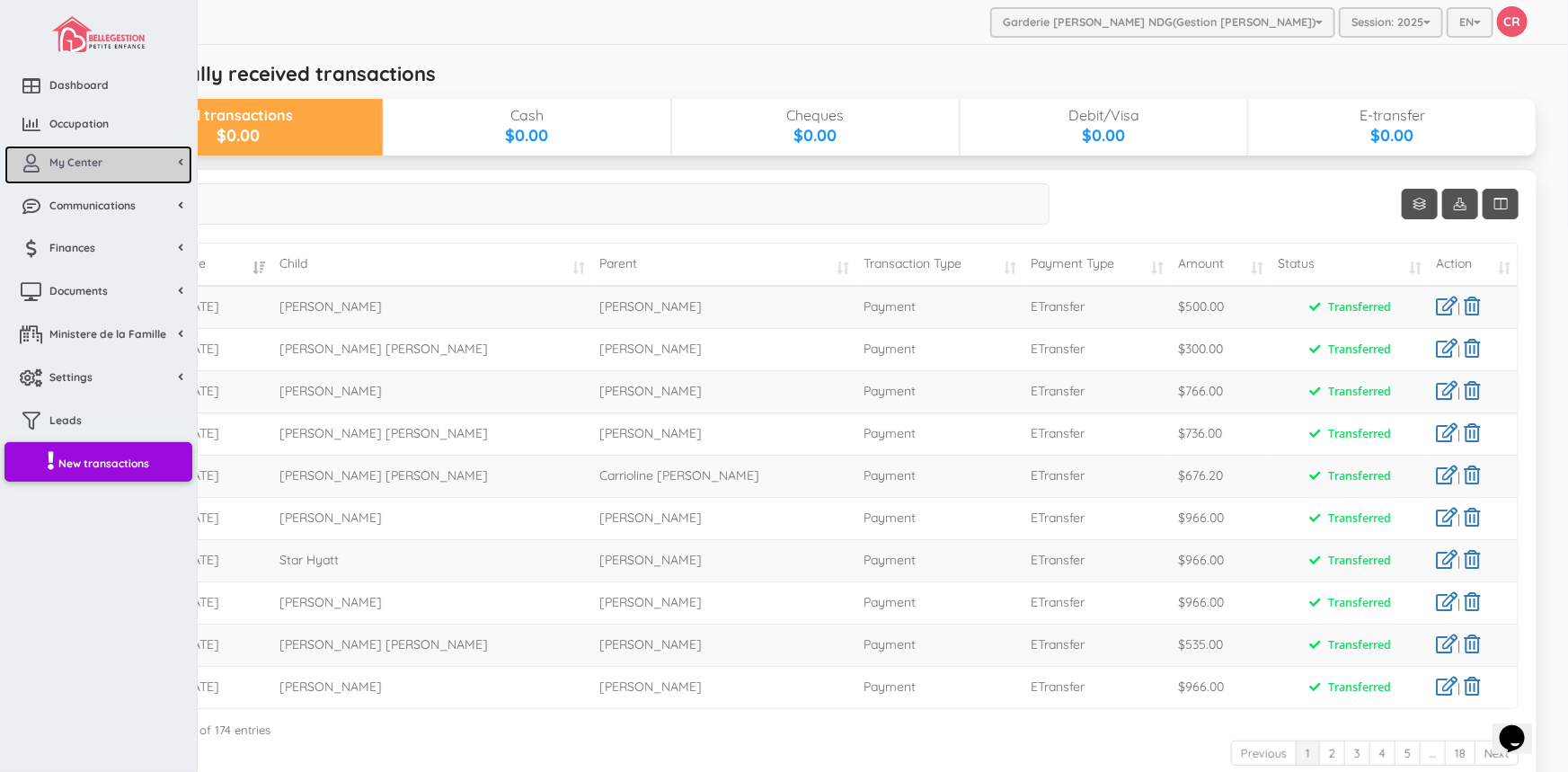
click at [95, 159] on span "My Center" at bounding box center [75, 162] width 53 height 15
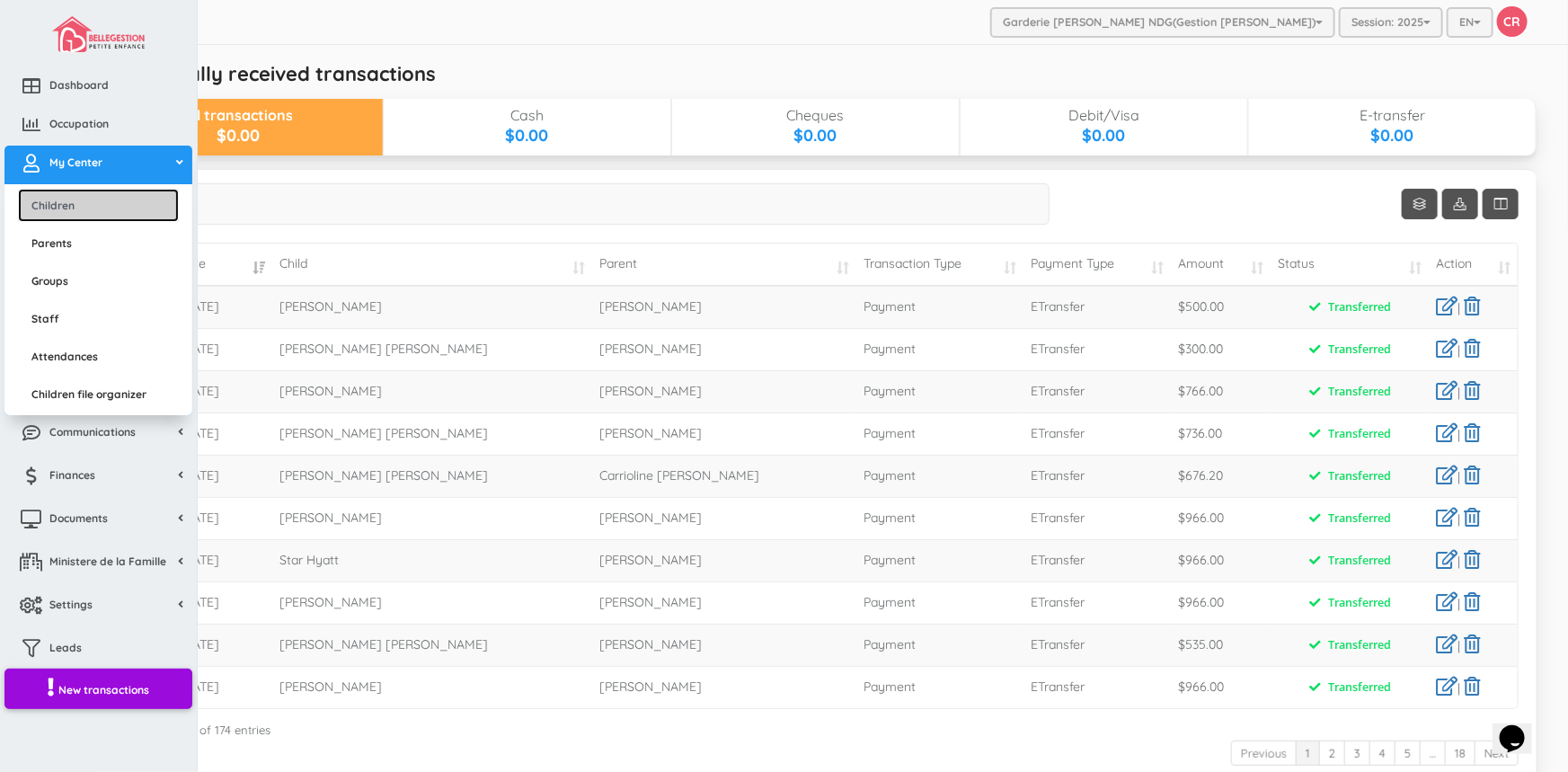
click at [85, 211] on link "Children" at bounding box center [98, 205] width 161 height 33
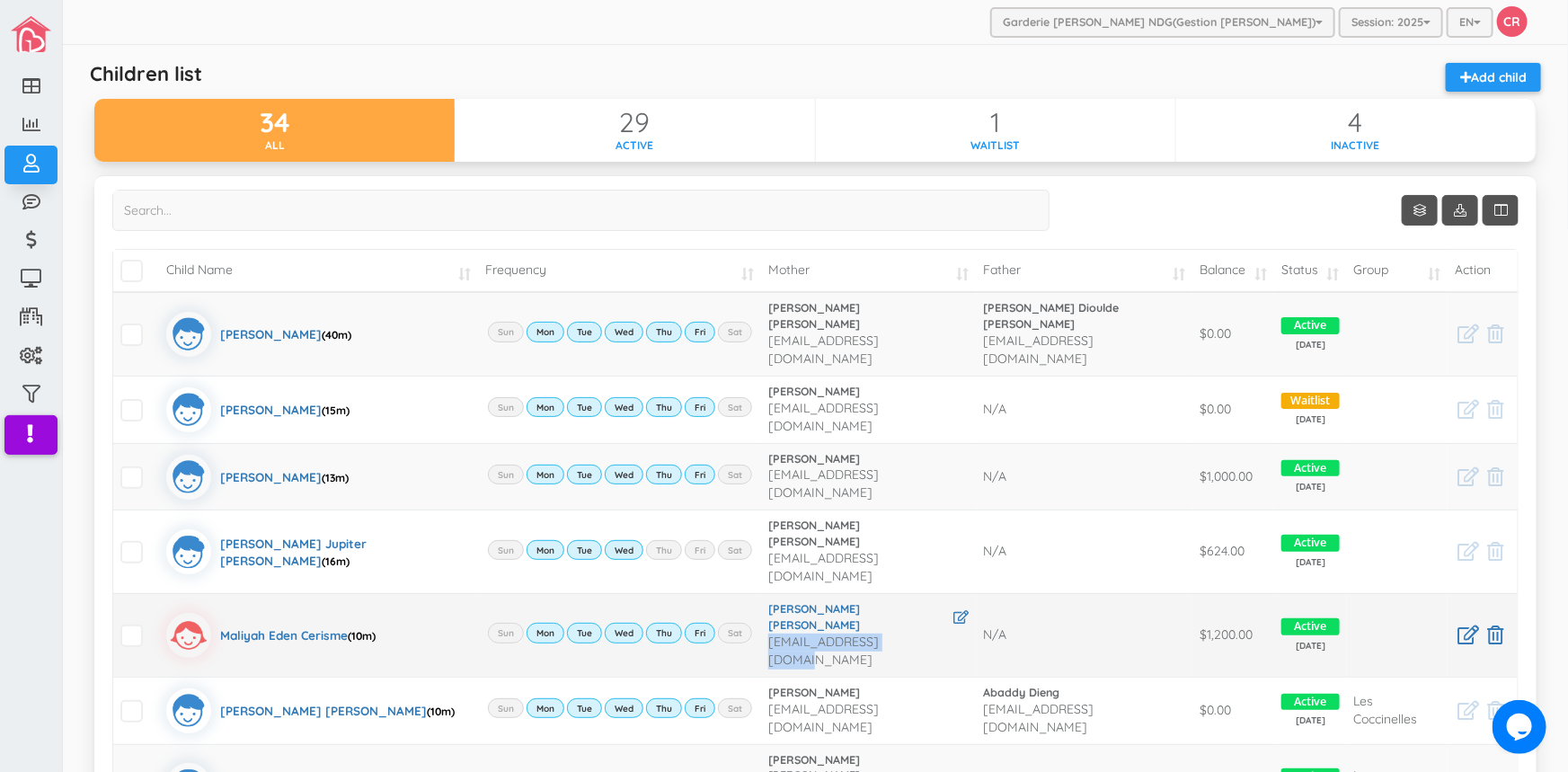
drag, startPoint x: 734, startPoint y: 570, endPoint x: 916, endPoint y: 591, distance: 183.2
click at [916, 593] on td "[PERSON_NAME] [PERSON_NAME] [PERSON_NAME][EMAIL_ADDRESS][DOMAIN_NAME]" at bounding box center [868, 634] width 215 height 84
copy span "[EMAIL_ADDRESS][DOMAIN_NAME]"
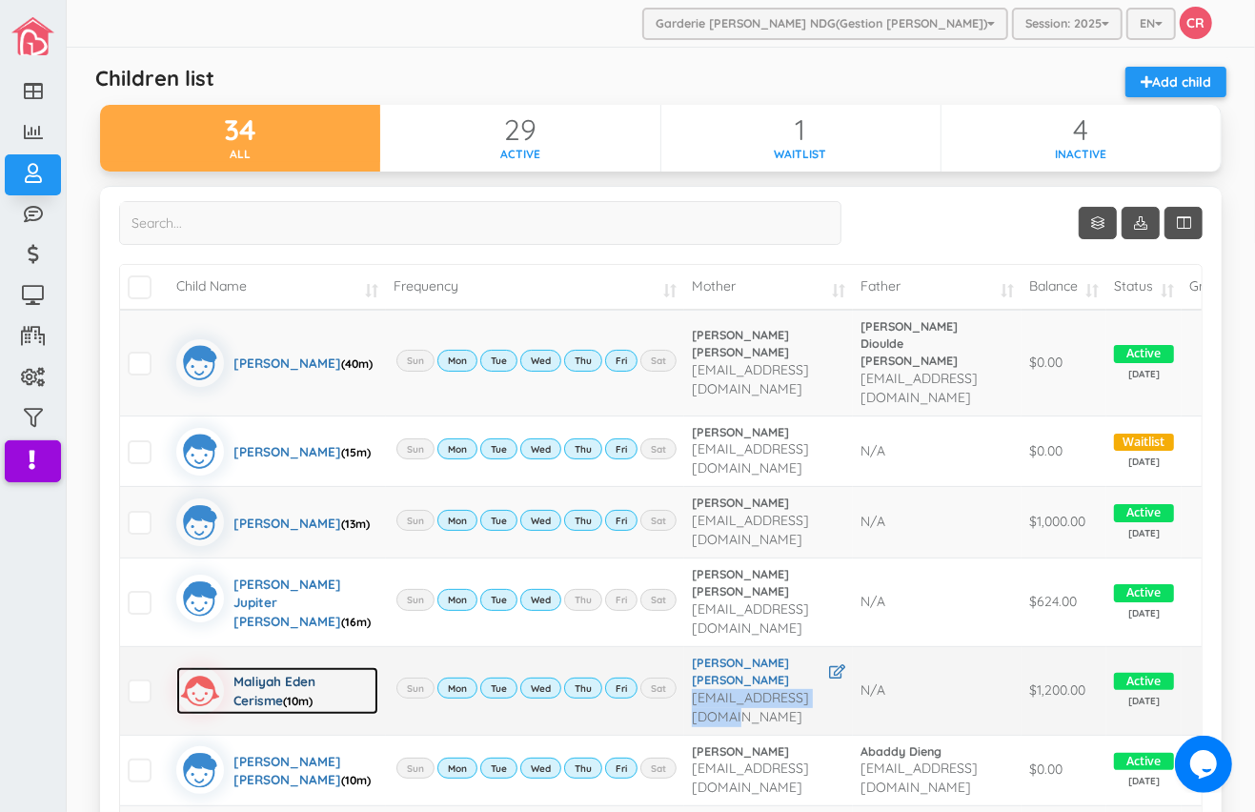
click at [254, 706] on div "Maliyah Eden Cerisme (10m)" at bounding box center [306, 691] width 145 height 48
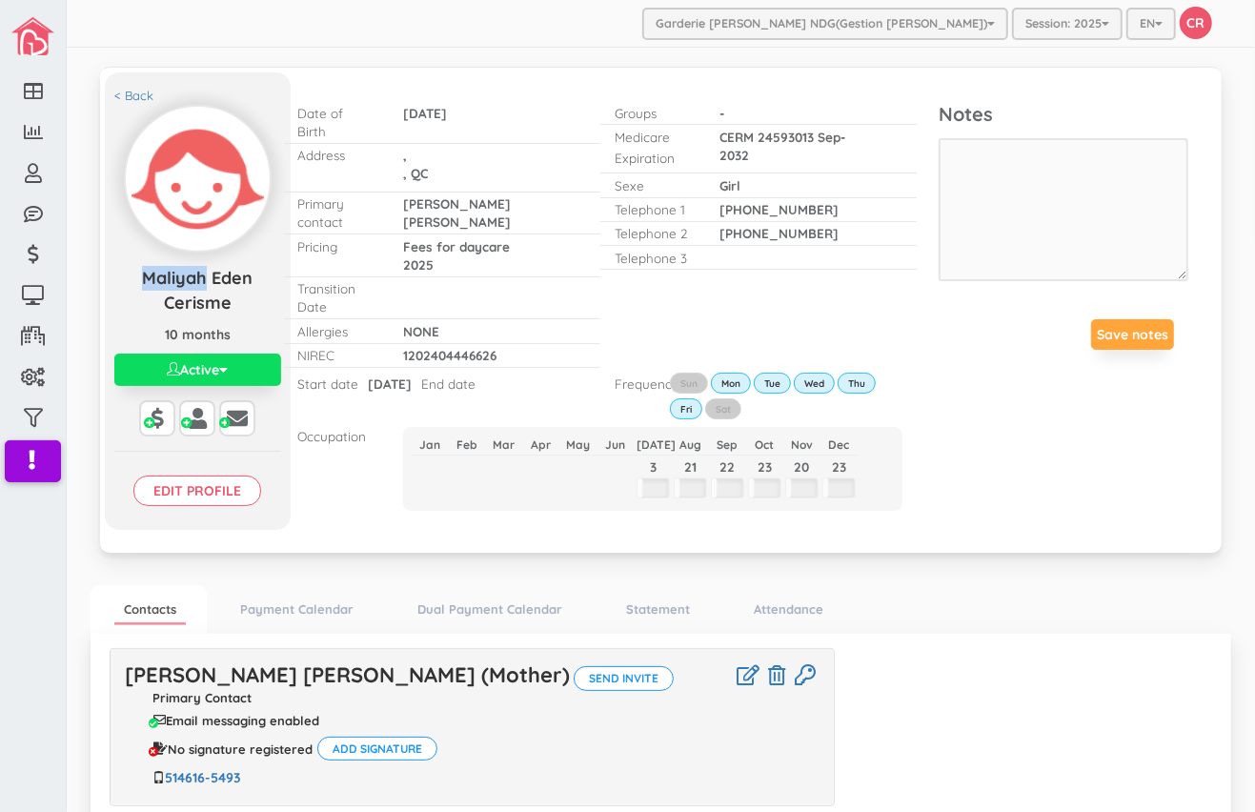
drag, startPoint x: 143, startPoint y: 276, endPoint x: 204, endPoint y: 276, distance: 61.0
click at [204, 276] on span "Maliyah Eden Cerisme" at bounding box center [197, 290] width 111 height 47
copy span "Maliyah"
click at [293, 601] on link "Payment Calendar" at bounding box center [297, 610] width 132 height 28
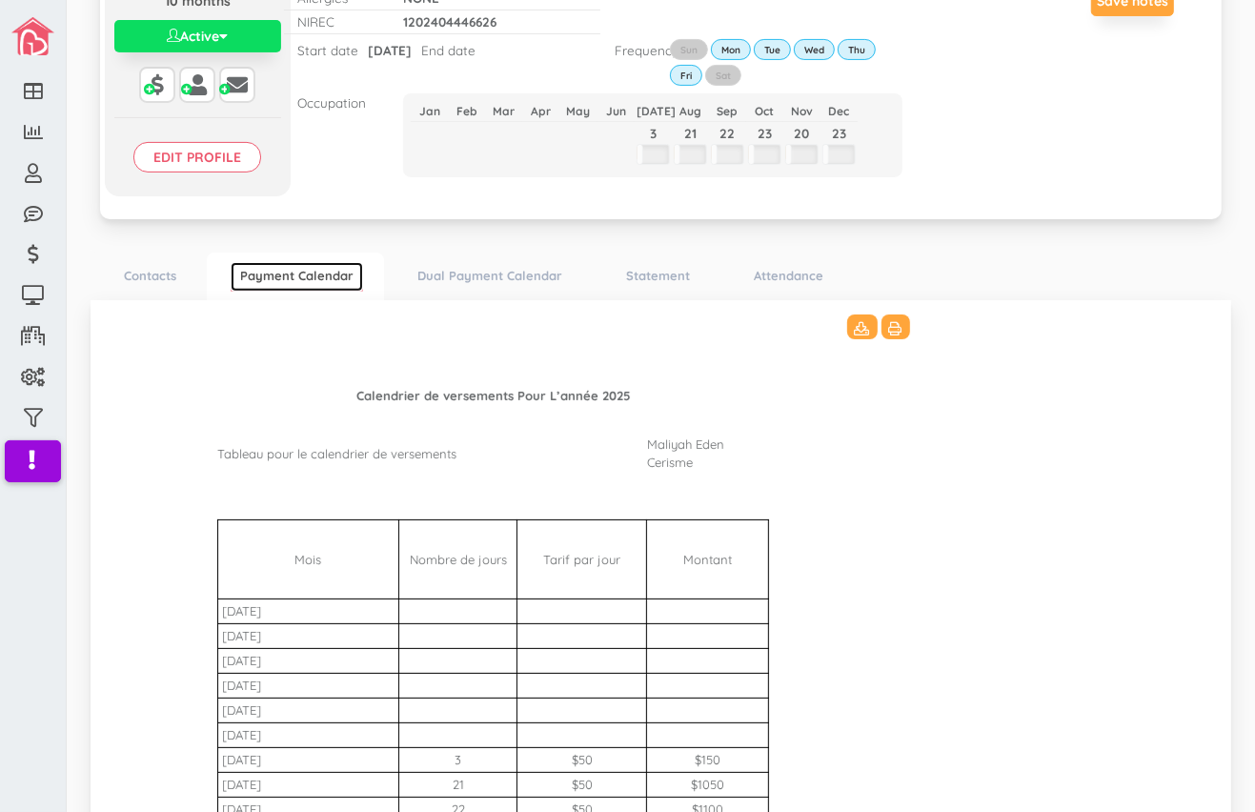
scroll to position [346, 0]
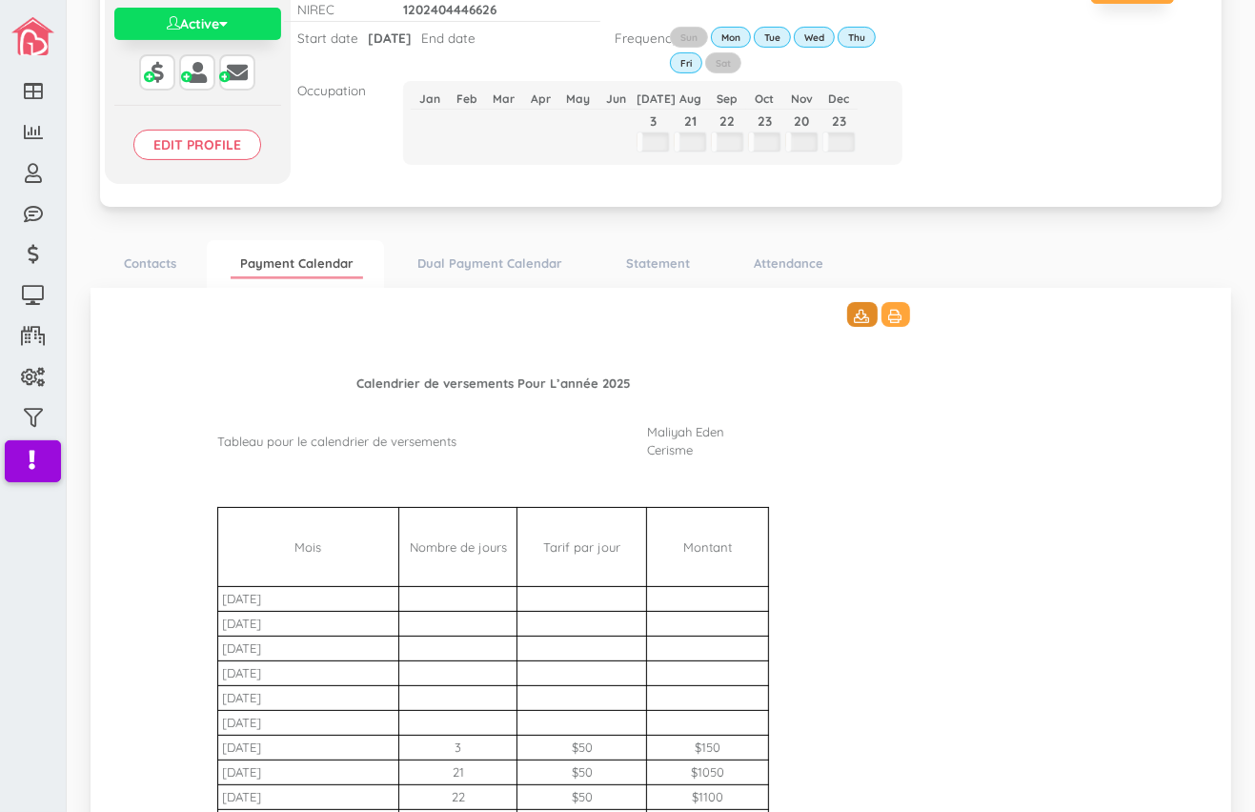
click at [858, 315] on icon at bounding box center [862, 316] width 15 height 13
click at [660, 264] on link "Statement" at bounding box center [658, 264] width 83 height 28
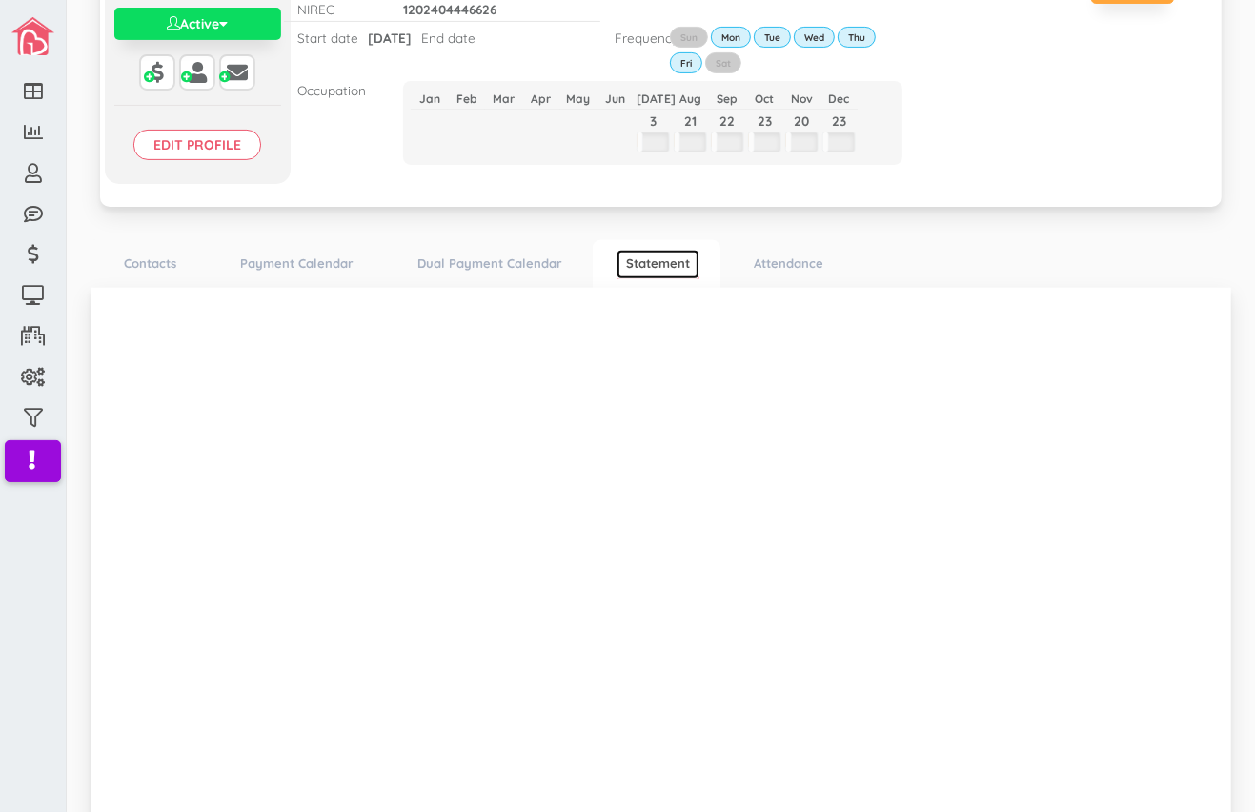
scroll to position [0, 0]
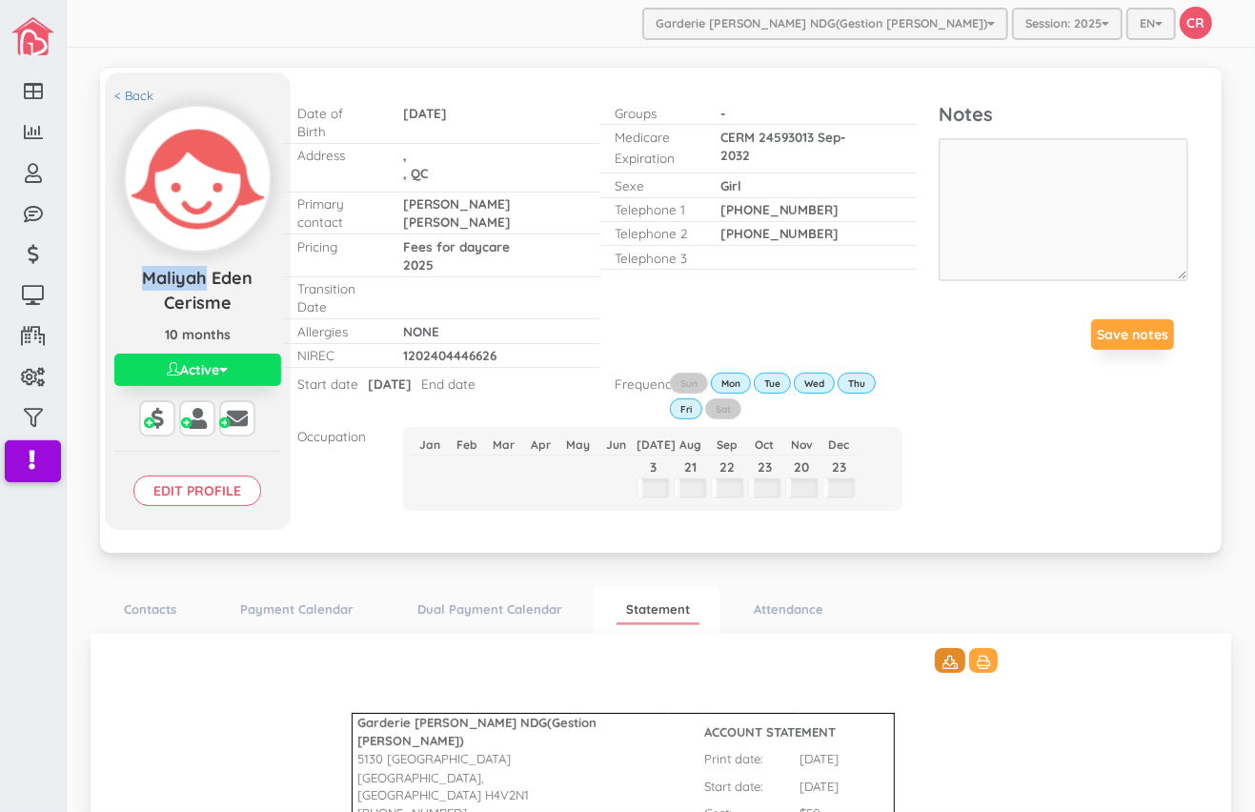
click at [943, 661] on icon at bounding box center [950, 662] width 15 height 13
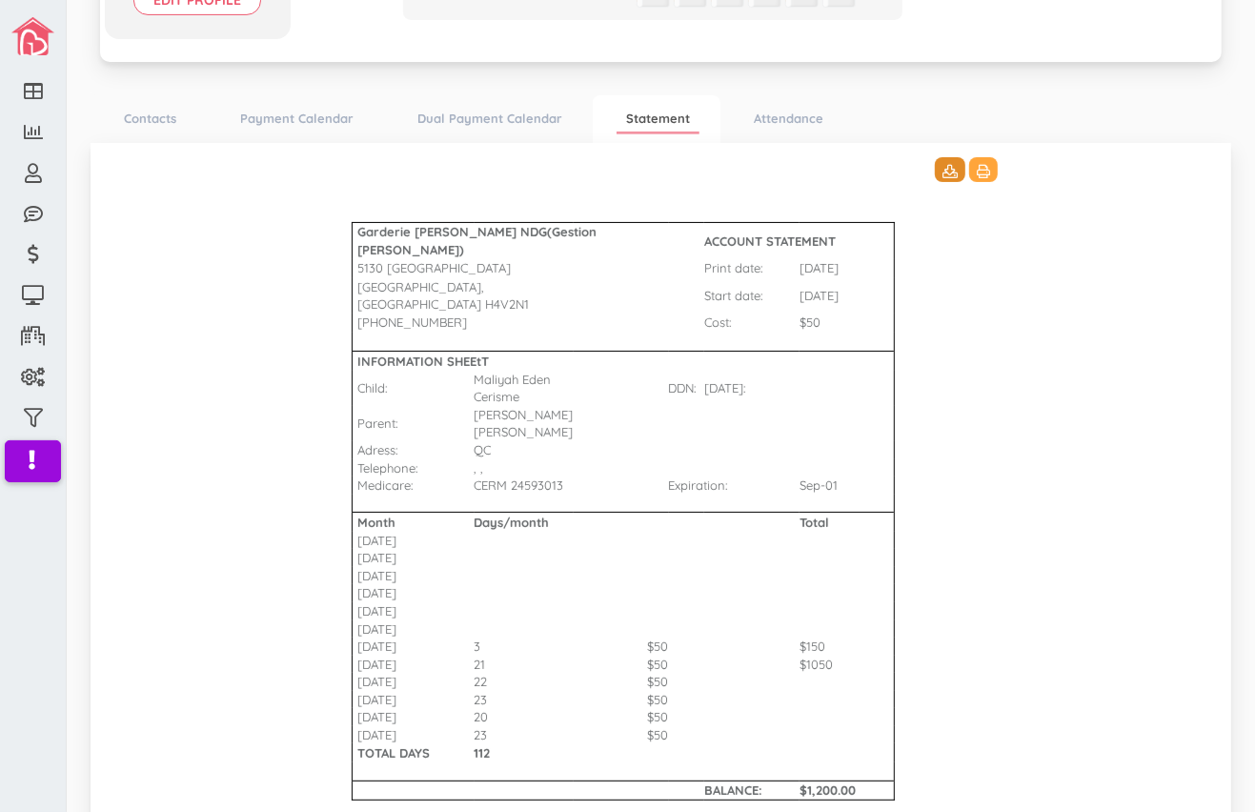
scroll to position [519, 0]
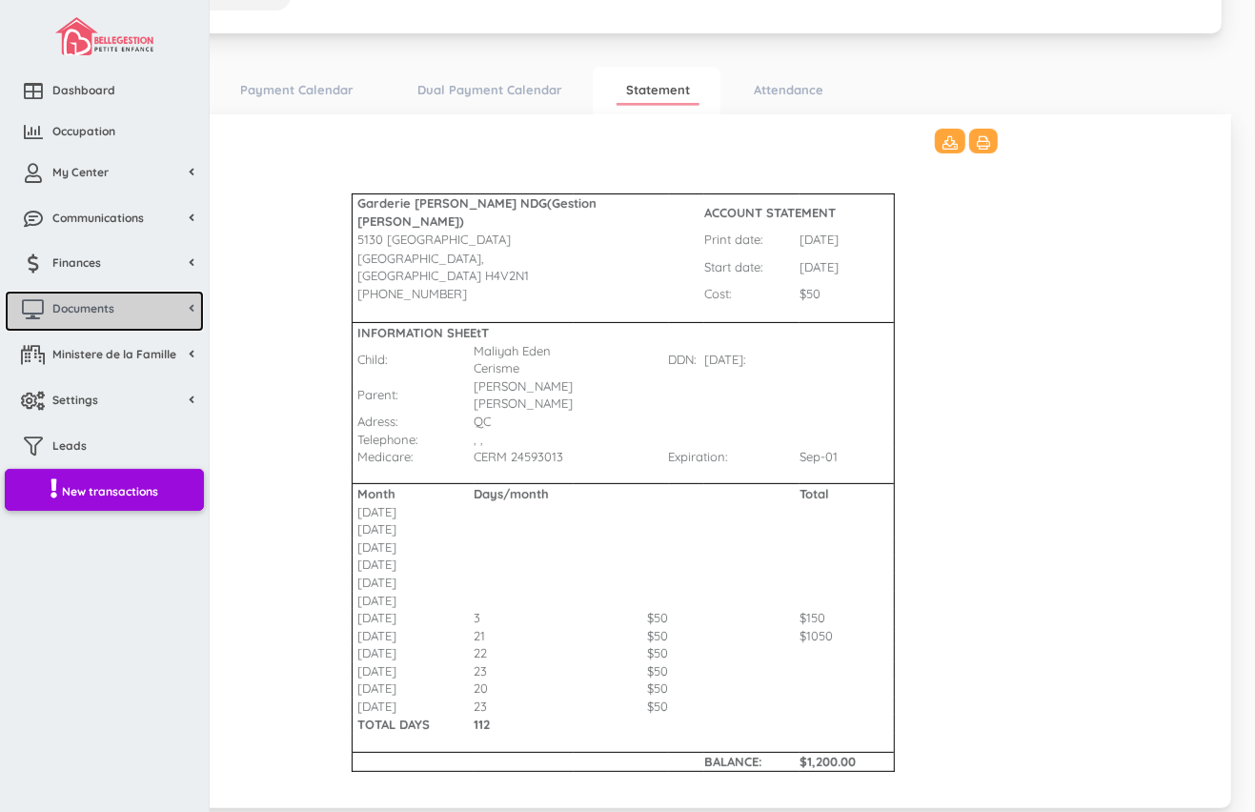
click at [79, 305] on span "Documents" at bounding box center [83, 308] width 62 height 16
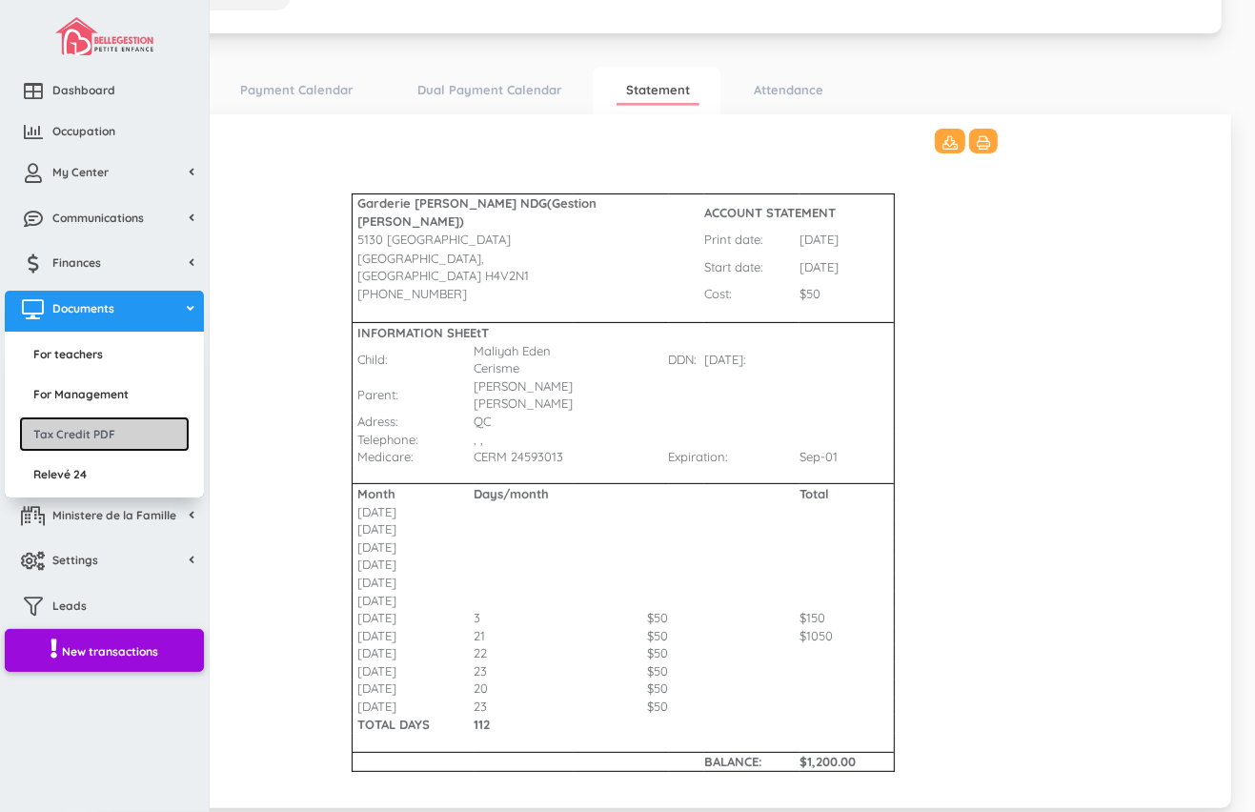
click at [84, 437] on link "Tax Credit PDF" at bounding box center [104, 433] width 171 height 35
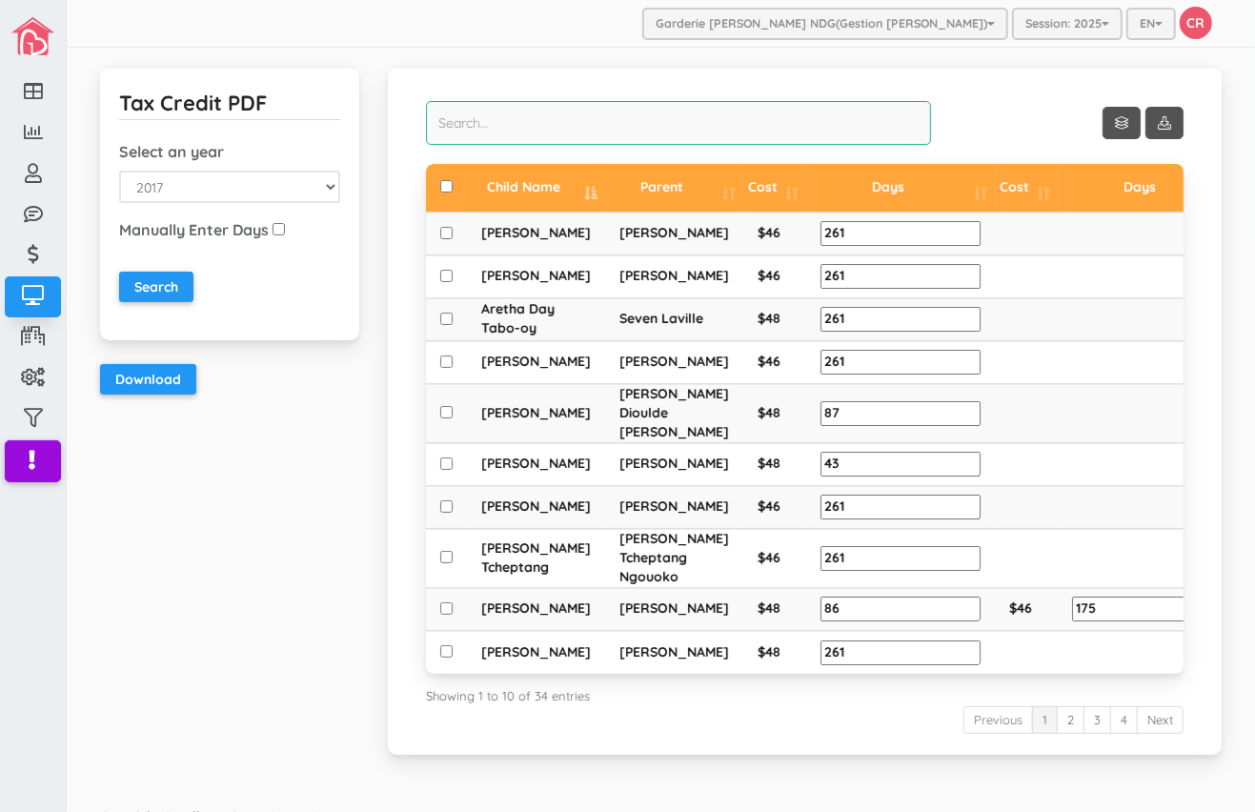
click at [457, 112] on input "search" at bounding box center [678, 123] width 505 height 44
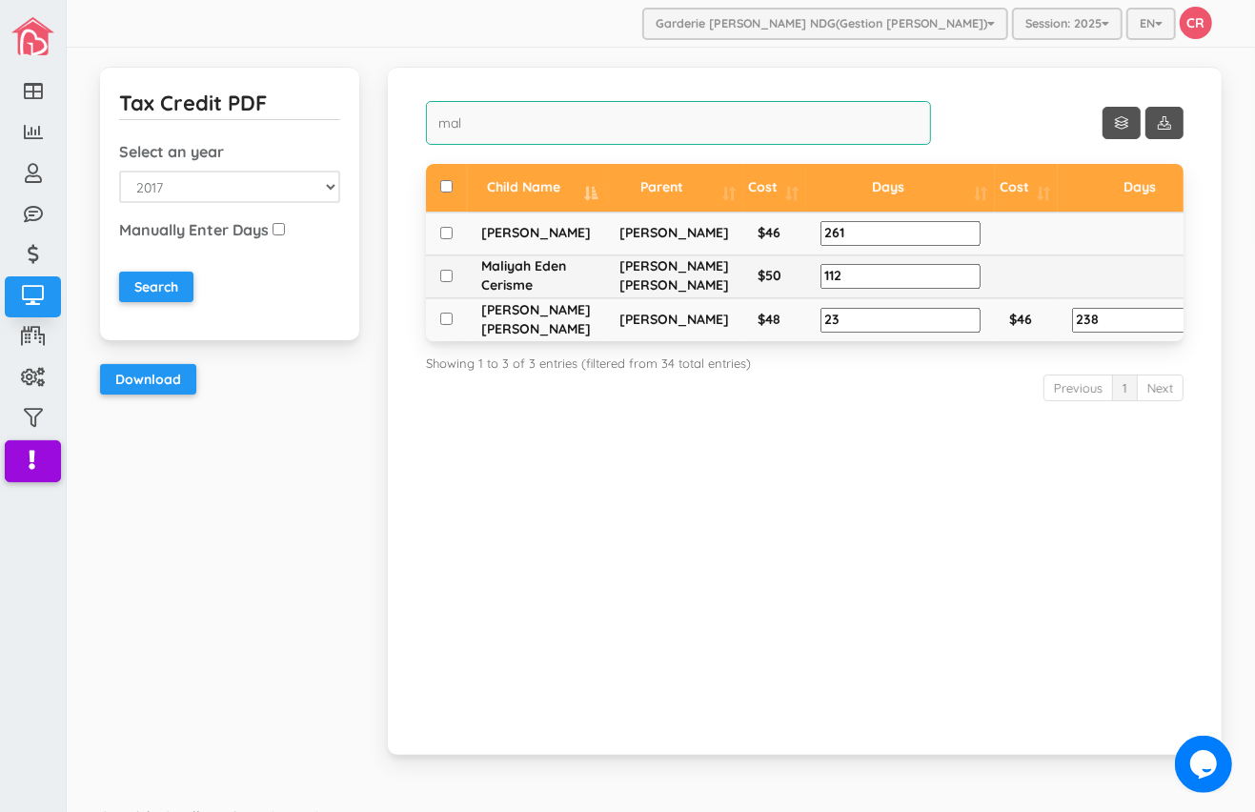
type input "mal"
click at [446, 282] on input "checkbox" at bounding box center [446, 276] width 12 height 12
checkbox input "true"
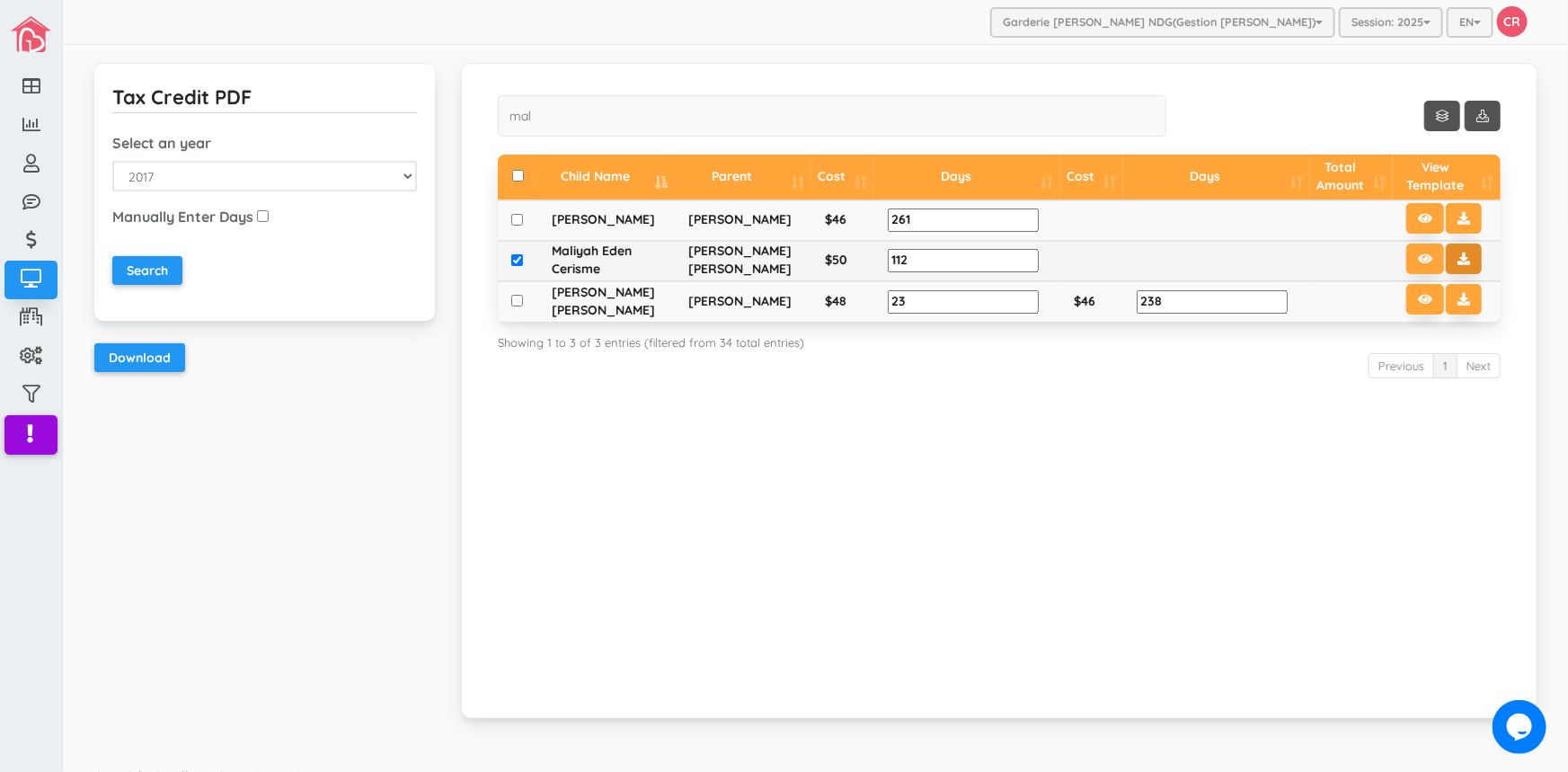
click at [1182, 258] on icon at bounding box center [1463, 258] width 12 height 12
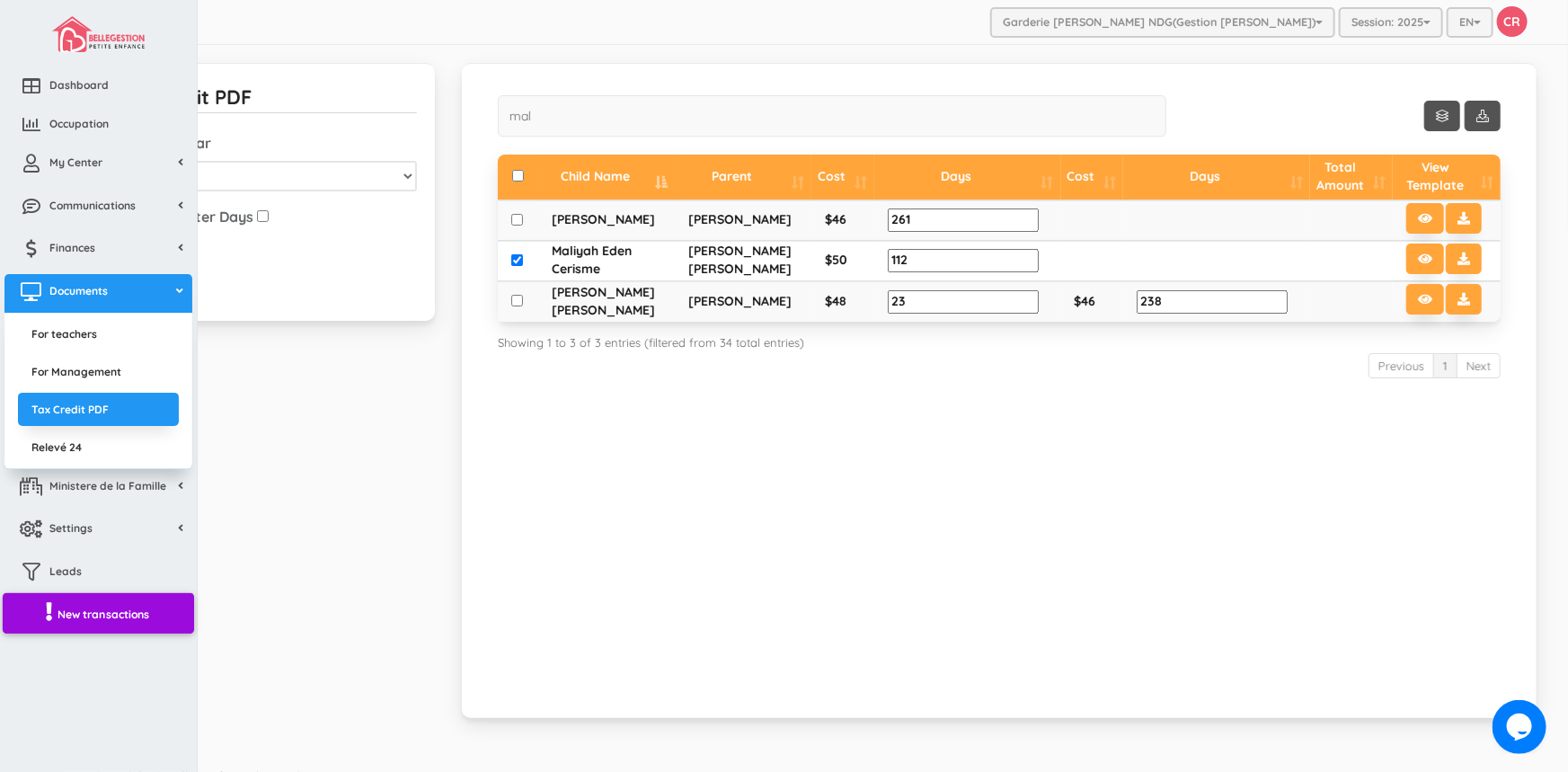
click at [104, 615] on span "New transactions" at bounding box center [104, 614] width 92 height 15
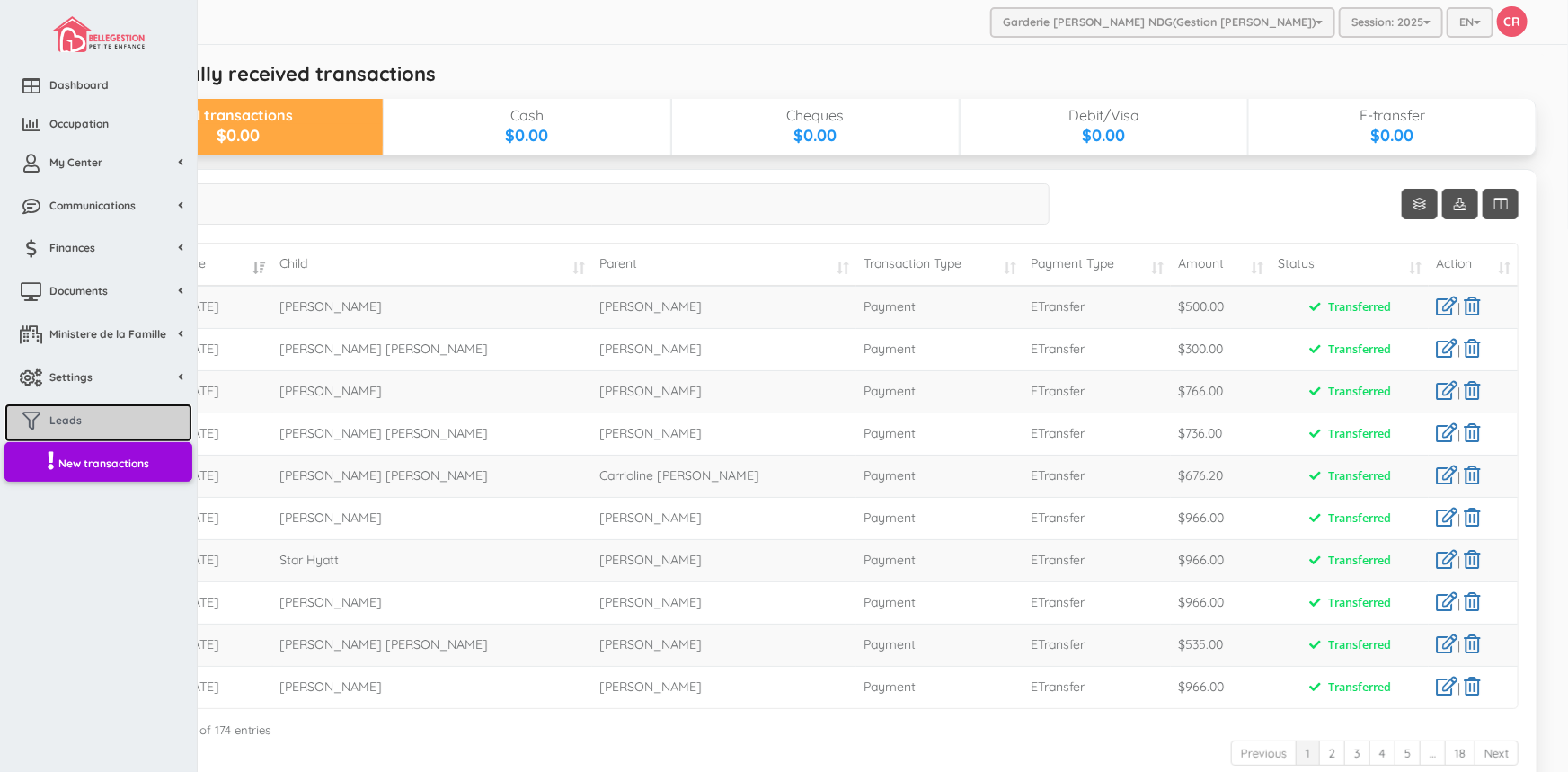
click at [66, 423] on span "Leads" at bounding box center [65, 419] width 32 height 15
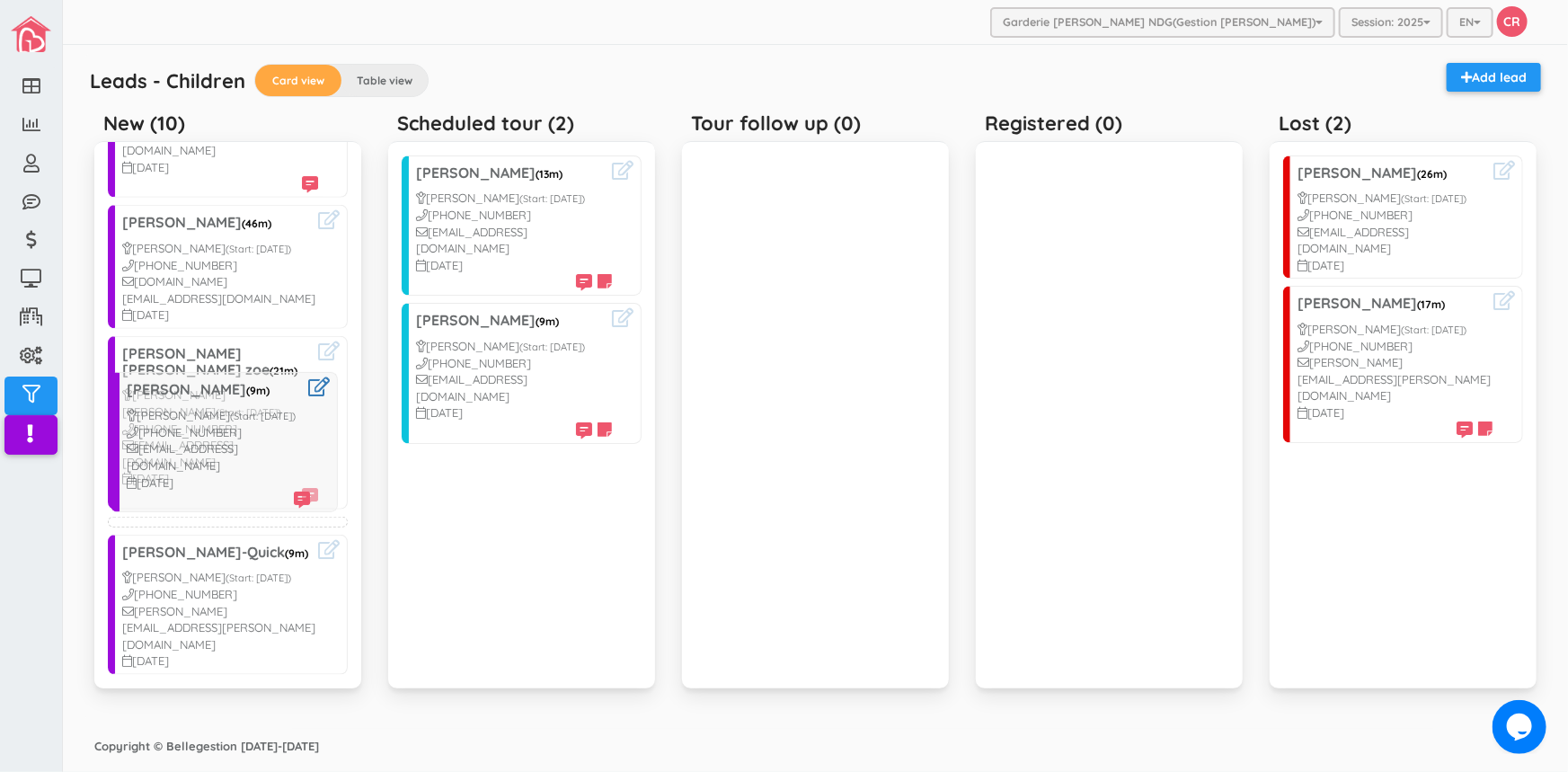
scroll to position [780, 0]
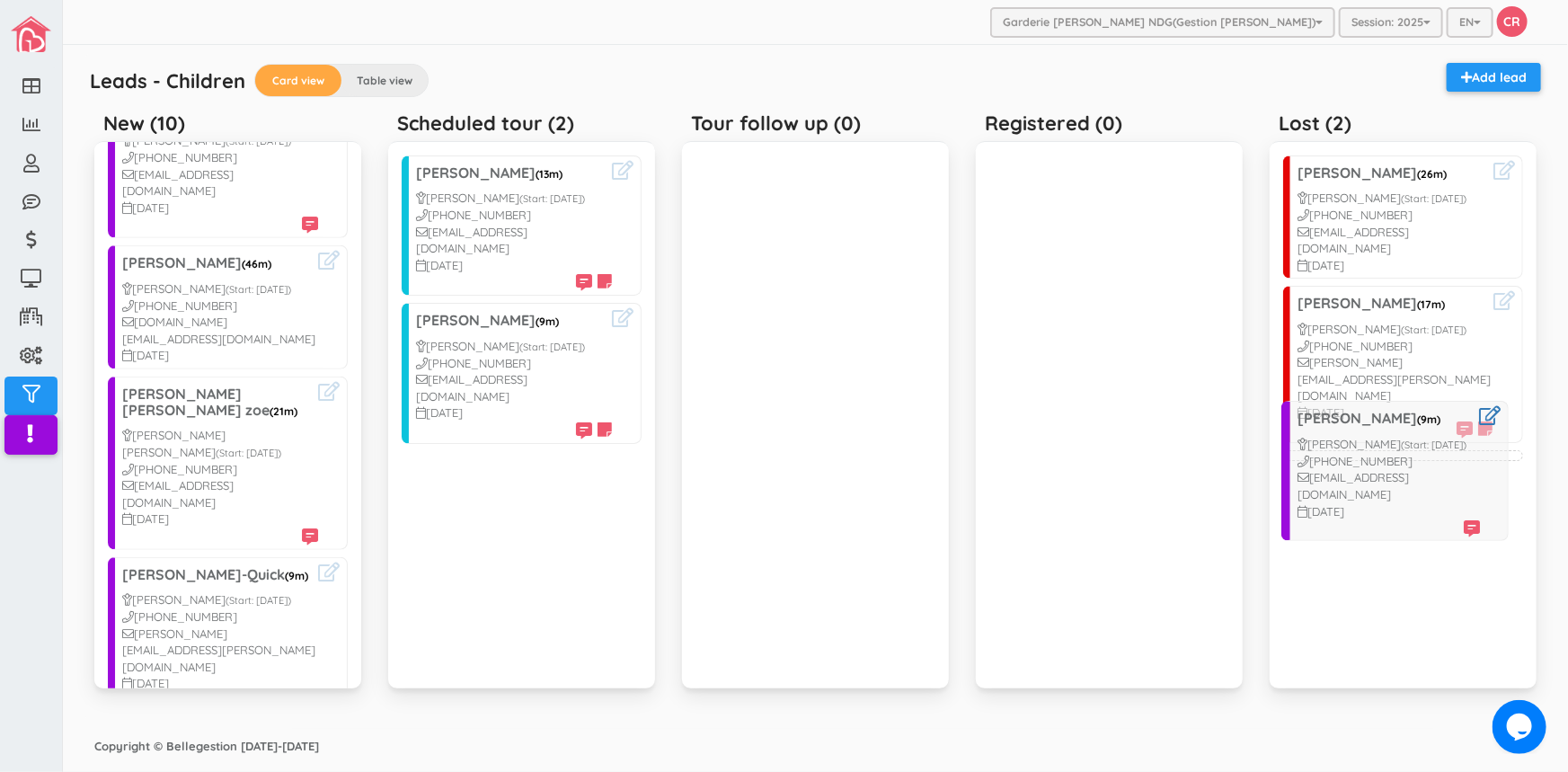
drag, startPoint x: 231, startPoint y: 412, endPoint x: 1405, endPoint y: 441, distance: 1174.4
